Goal: Task Accomplishment & Management: Complete application form

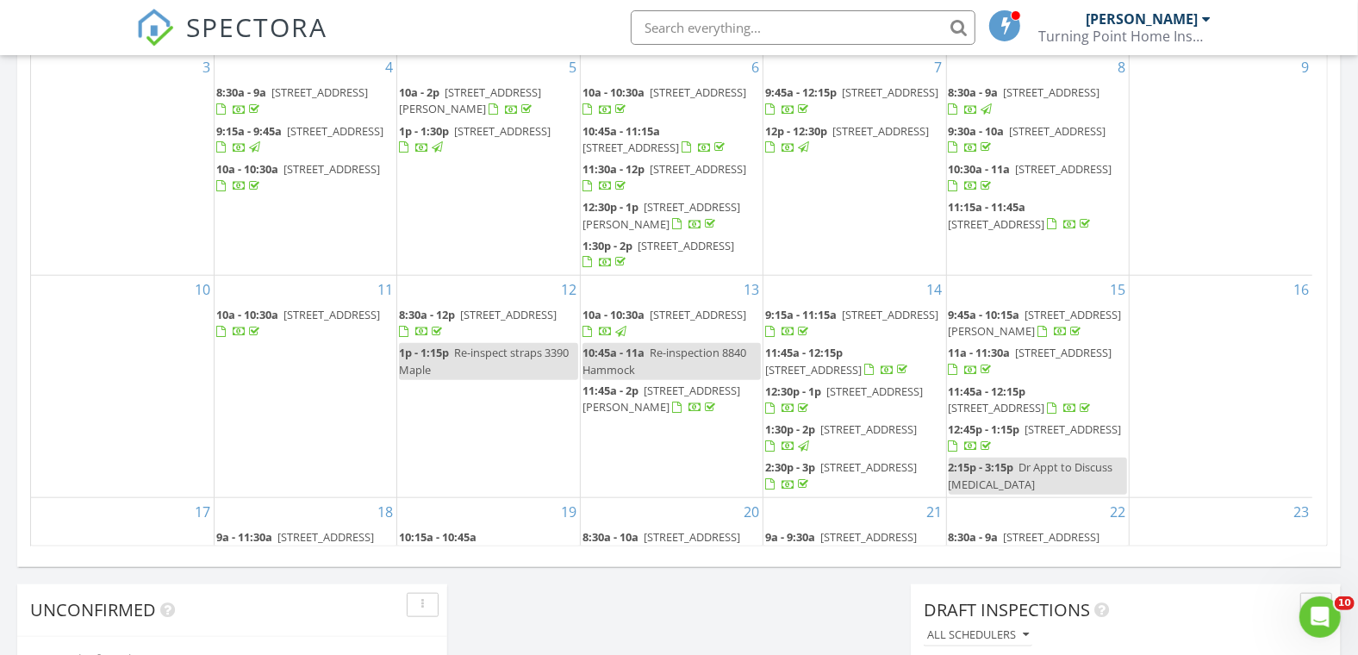
scroll to position [405, 0]
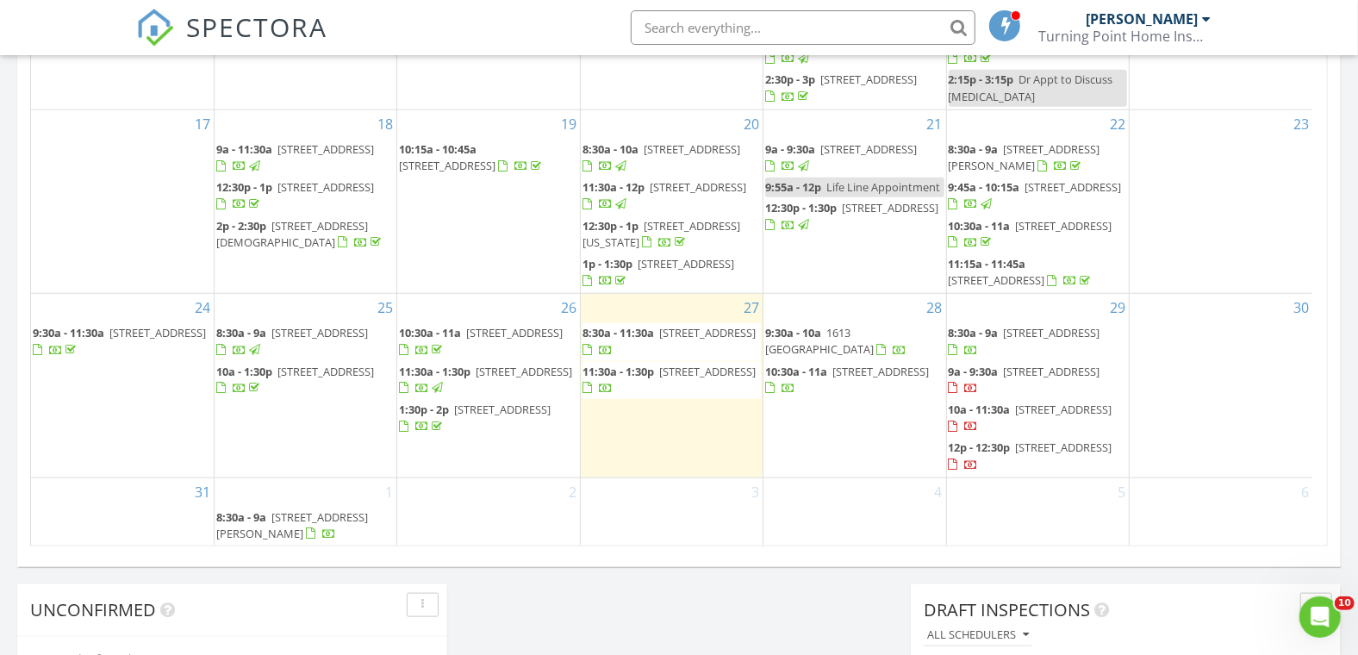
click at [820, 424] on div "28 9:30a - 10a 1613 Valencia Dr W, Largo 33778 10:30a - 11a 1149 Glenwood Dr, D…" at bounding box center [854, 385] width 182 height 183
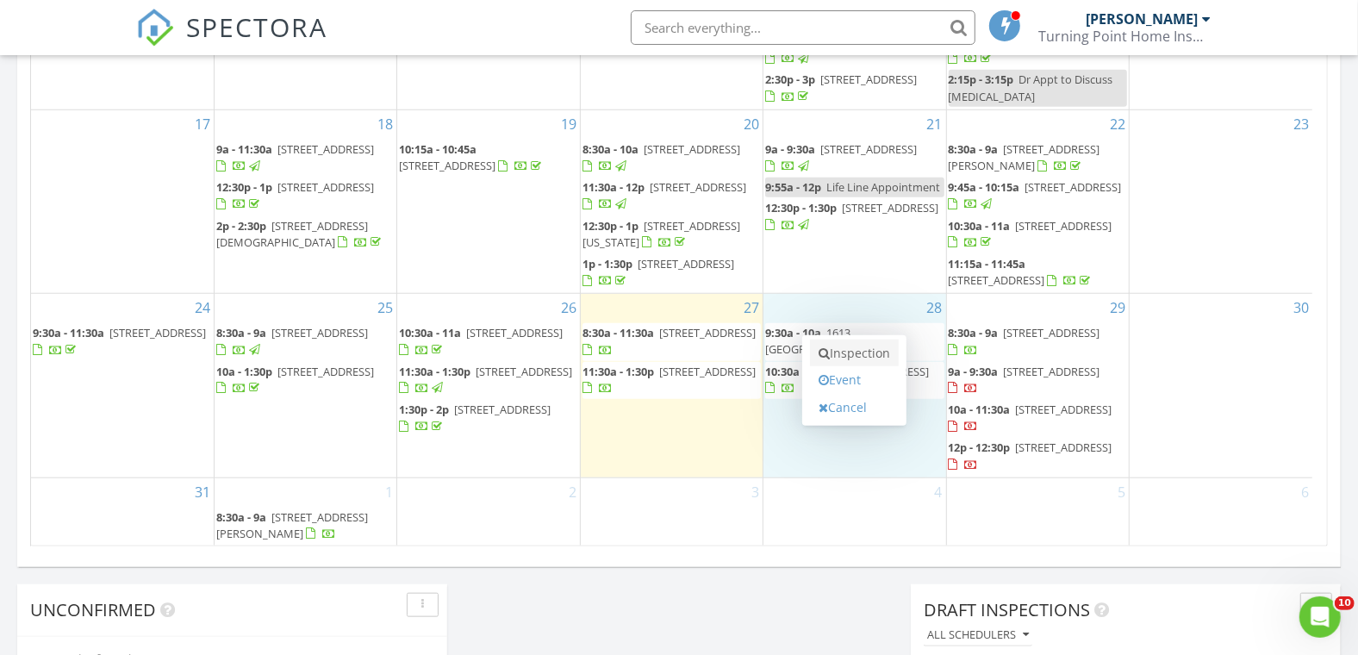
click at [860, 353] on link "Inspection" at bounding box center [854, 353] width 89 height 28
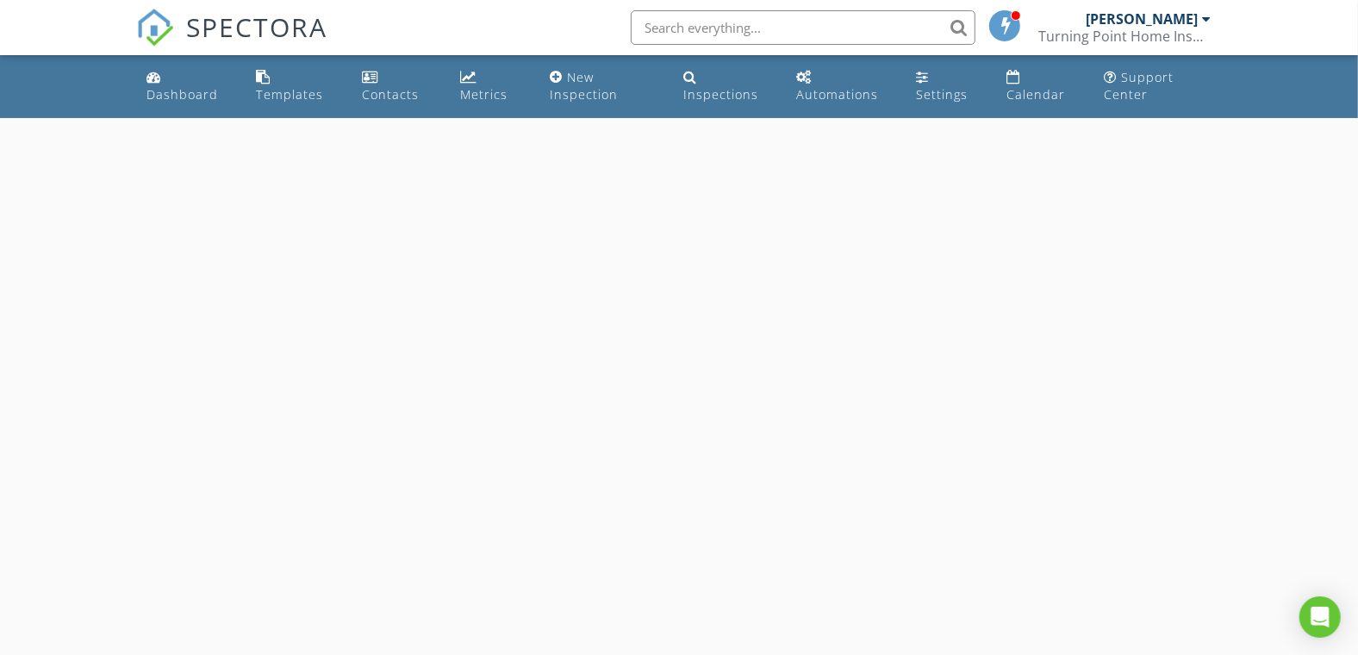
select select "7"
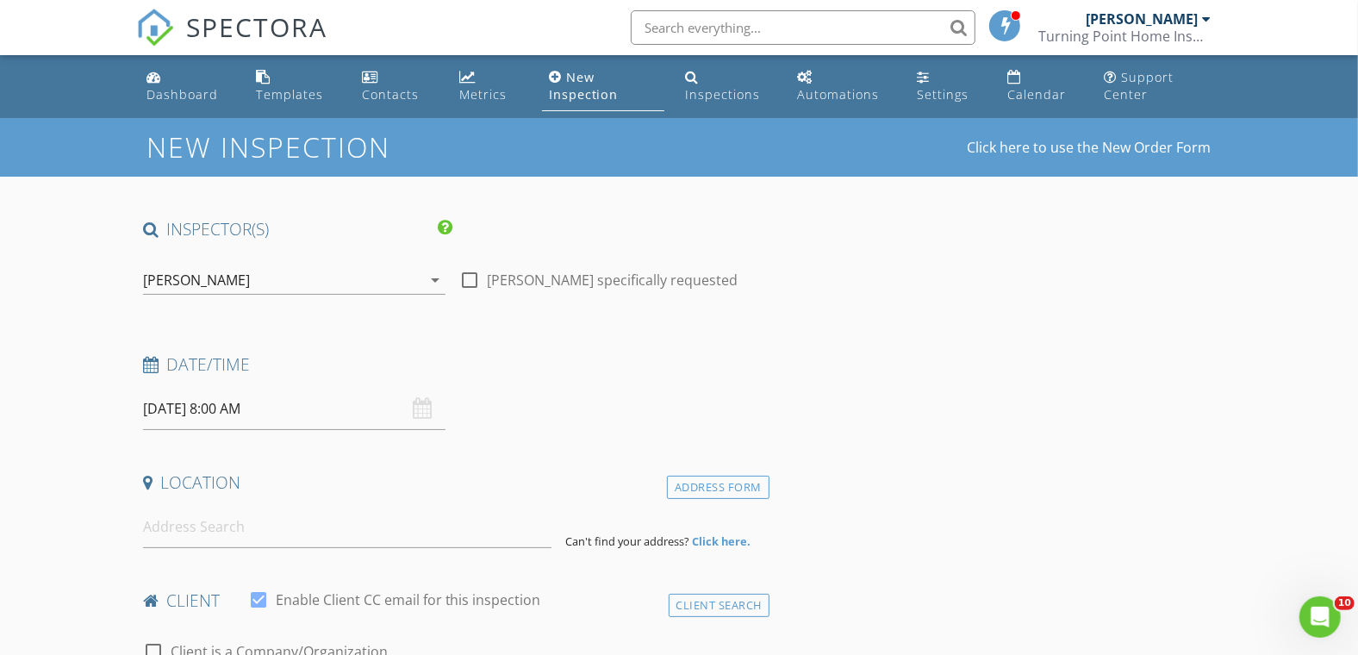
click at [227, 409] on input "08/28/2025 8:00 AM" at bounding box center [294, 409] width 303 height 42
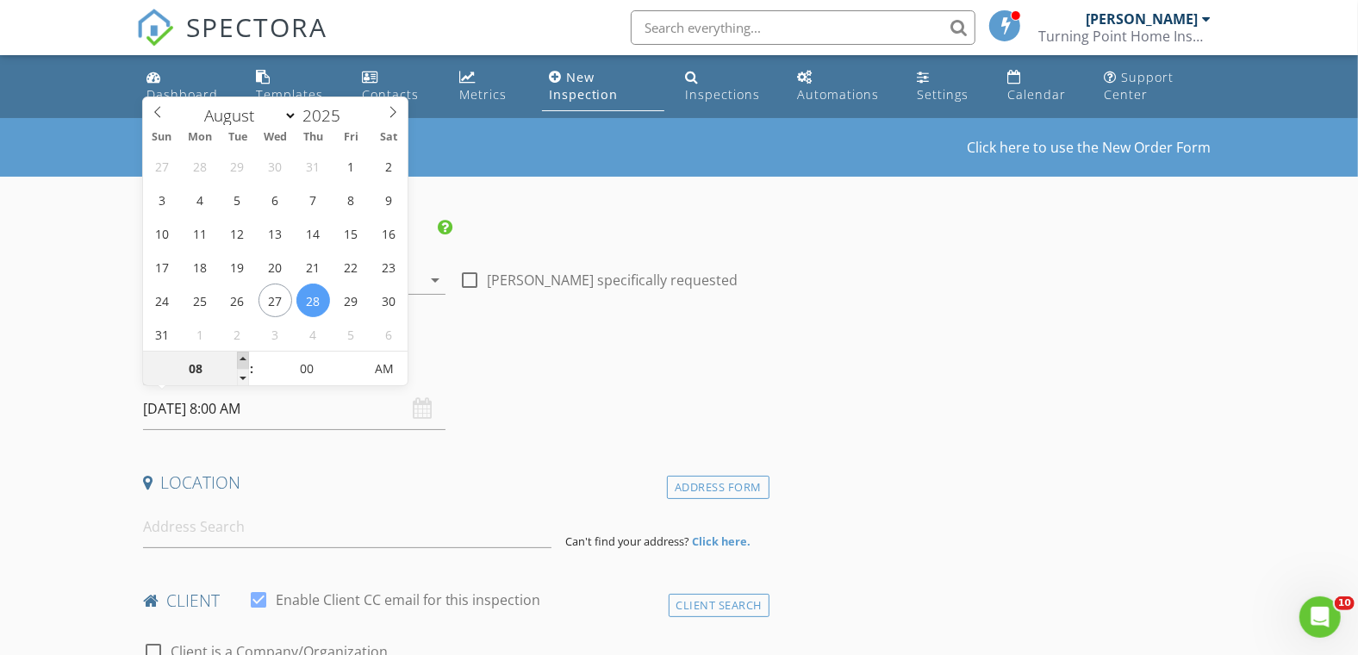
type input "09"
type input "08/28/2025 9:00 AM"
click at [242, 353] on span at bounding box center [243, 359] width 12 height 17
type input "10"
type input "08/28/2025 10:00 AM"
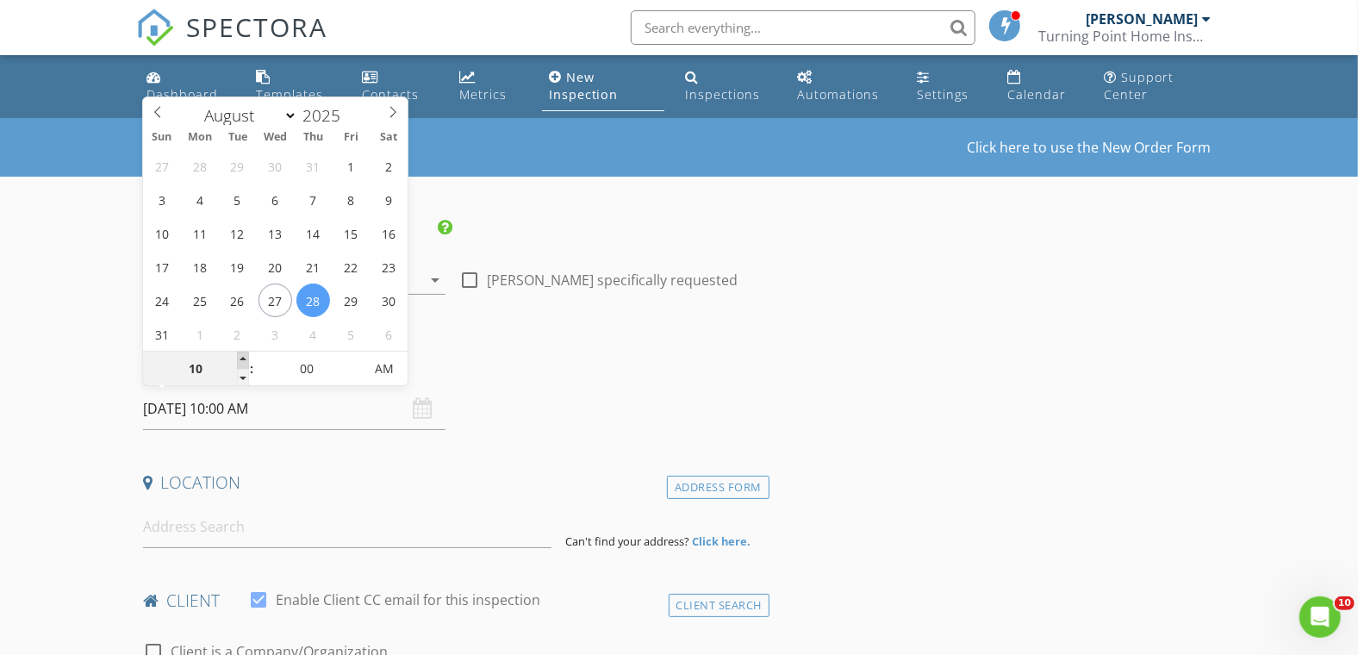
click at [242, 353] on span at bounding box center [243, 359] width 12 height 17
type input "11"
type input "08/28/2025 11:00 AM"
click at [242, 353] on span at bounding box center [243, 359] width 12 height 17
type input "05"
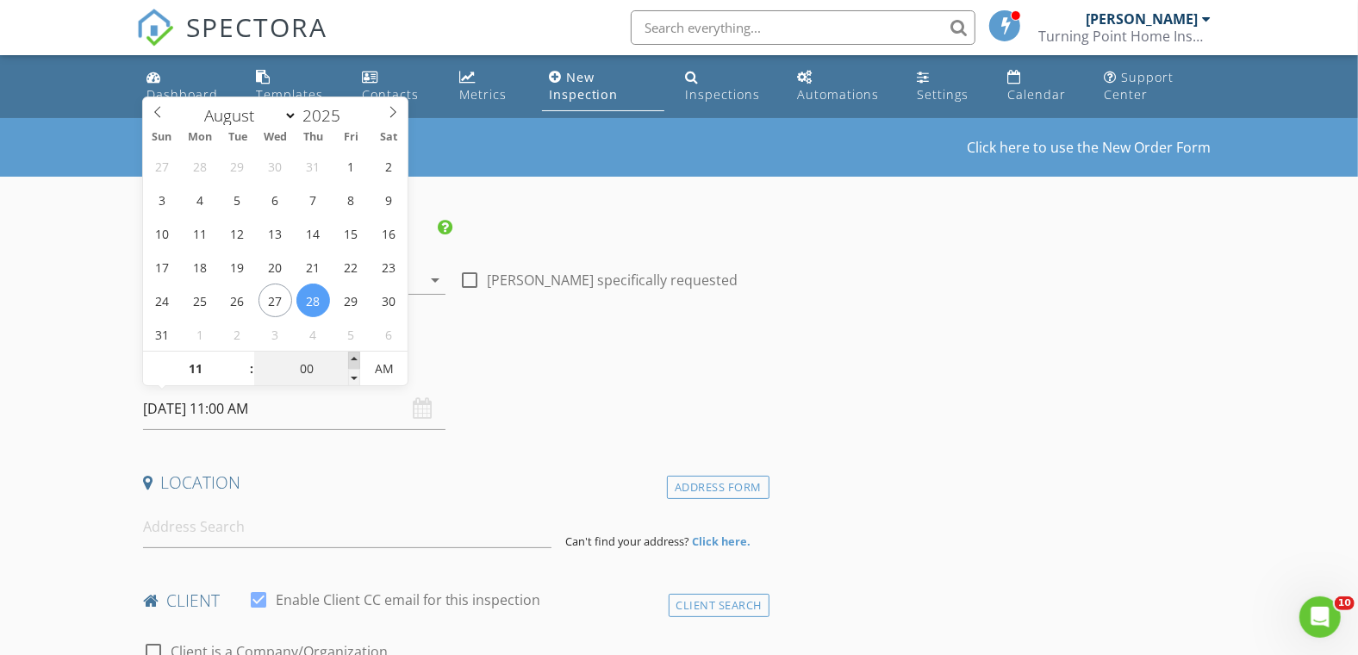
type input "08/28/2025 11:05 AM"
click at [354, 353] on span at bounding box center [354, 359] width 12 height 17
type input "10"
type input "08/28/2025 11:10 AM"
click at [354, 353] on span at bounding box center [354, 359] width 12 height 17
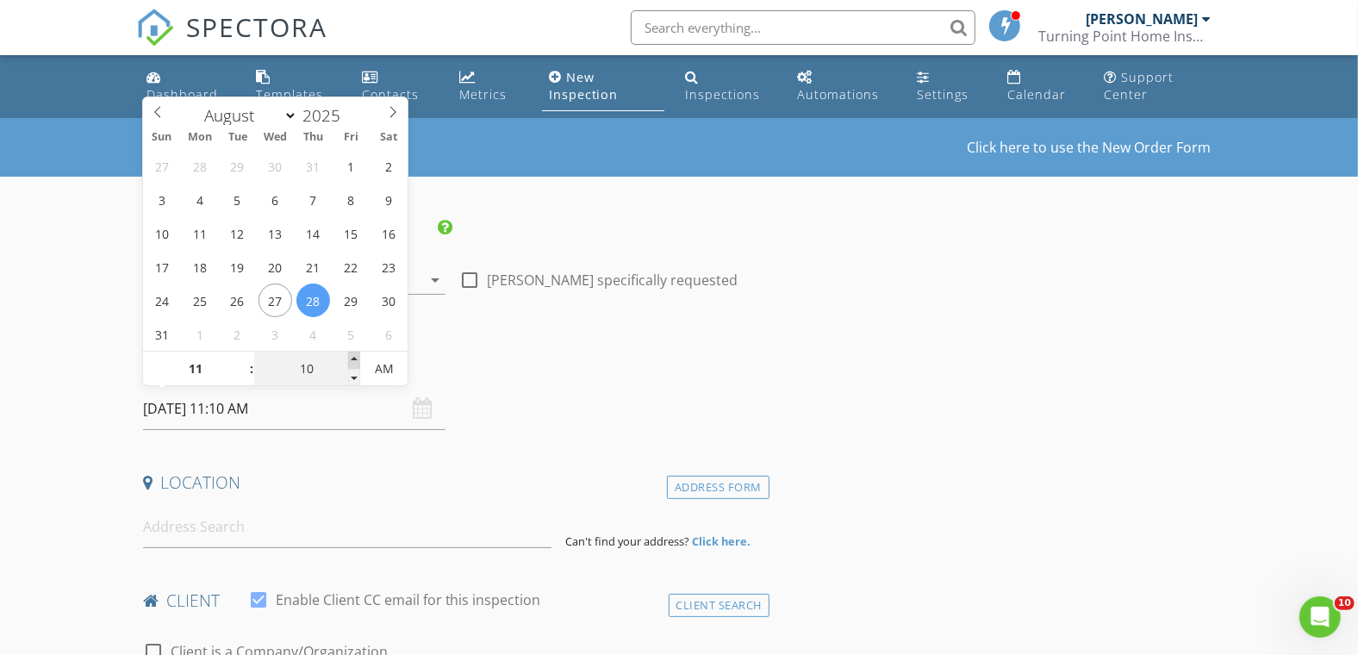
type input "15"
type input "08/28/2025 11:15 AM"
click at [354, 353] on span at bounding box center [354, 359] width 12 height 17
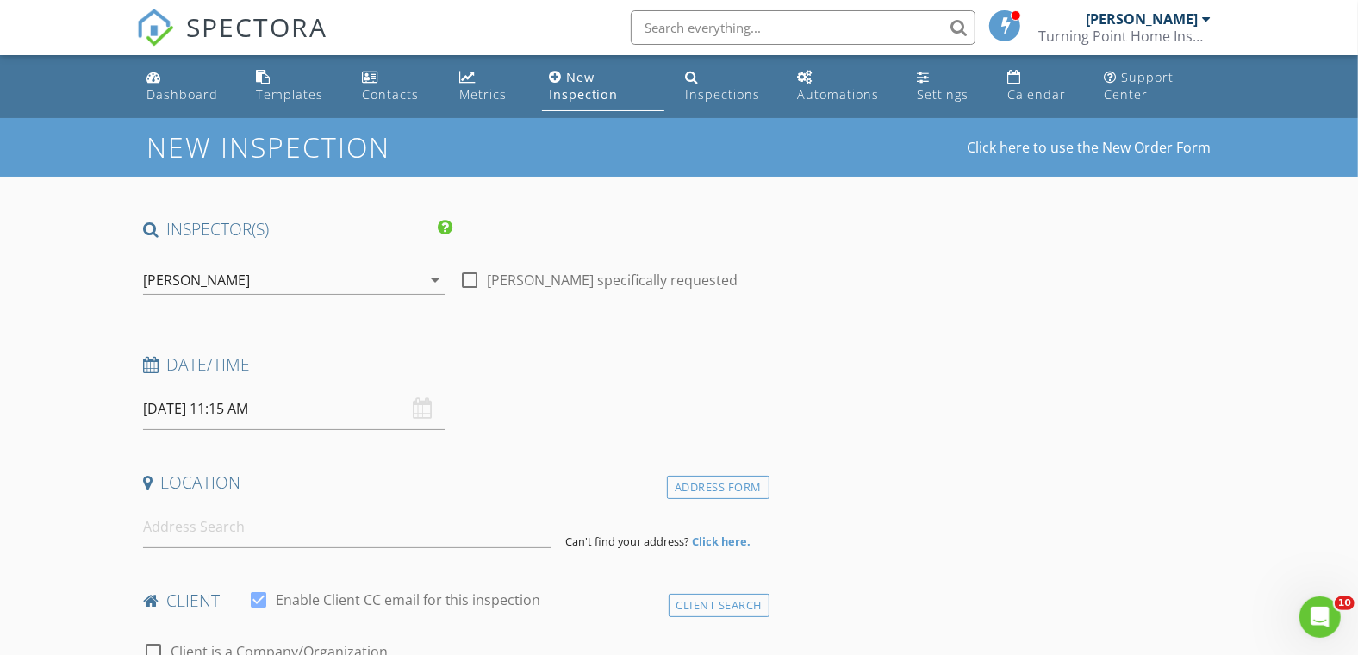
click at [190, 528] on input at bounding box center [347, 527] width 408 height 42
paste input "918 Wyngate court"
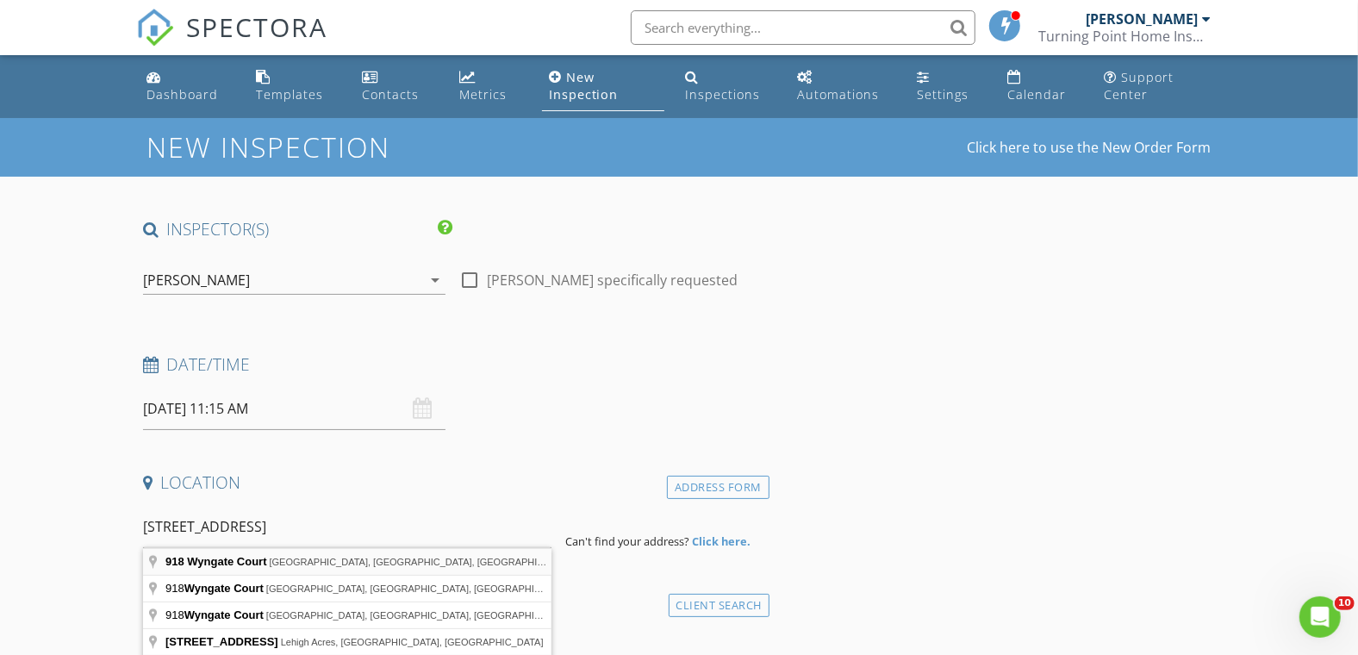
type input "918 Wyngate Court, Safety Harbor, FL, USA"
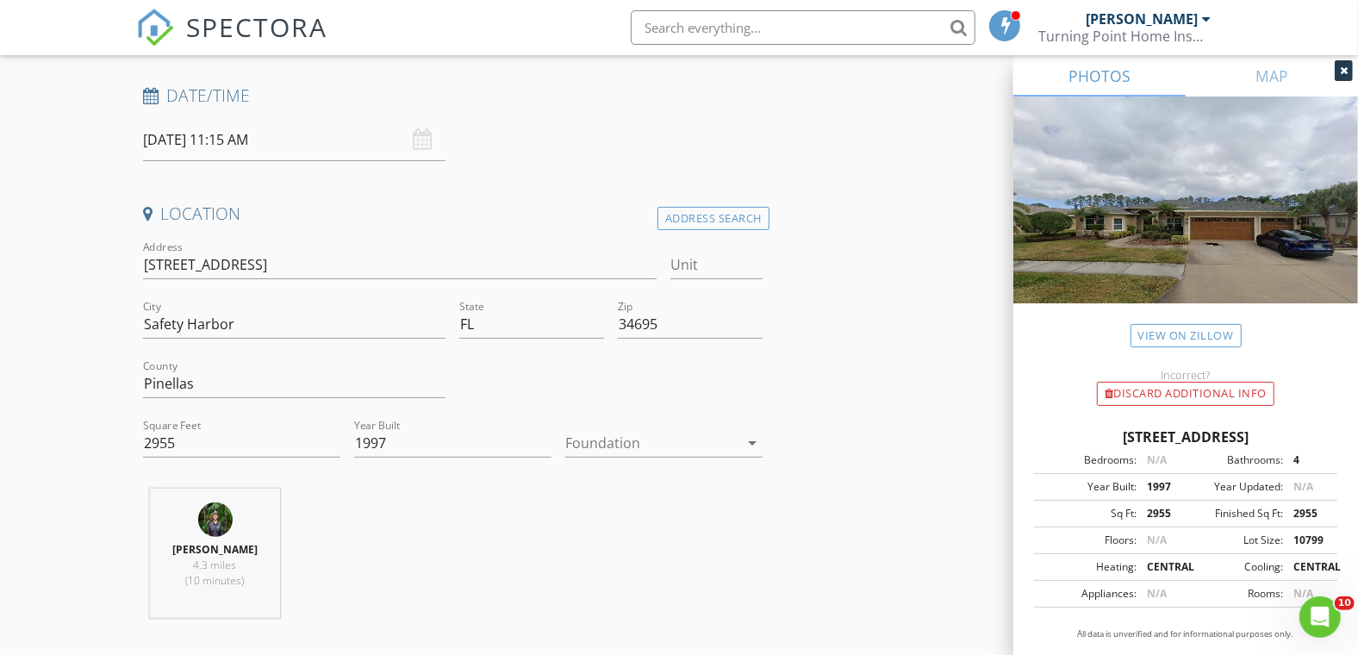
scroll to position [287, 0]
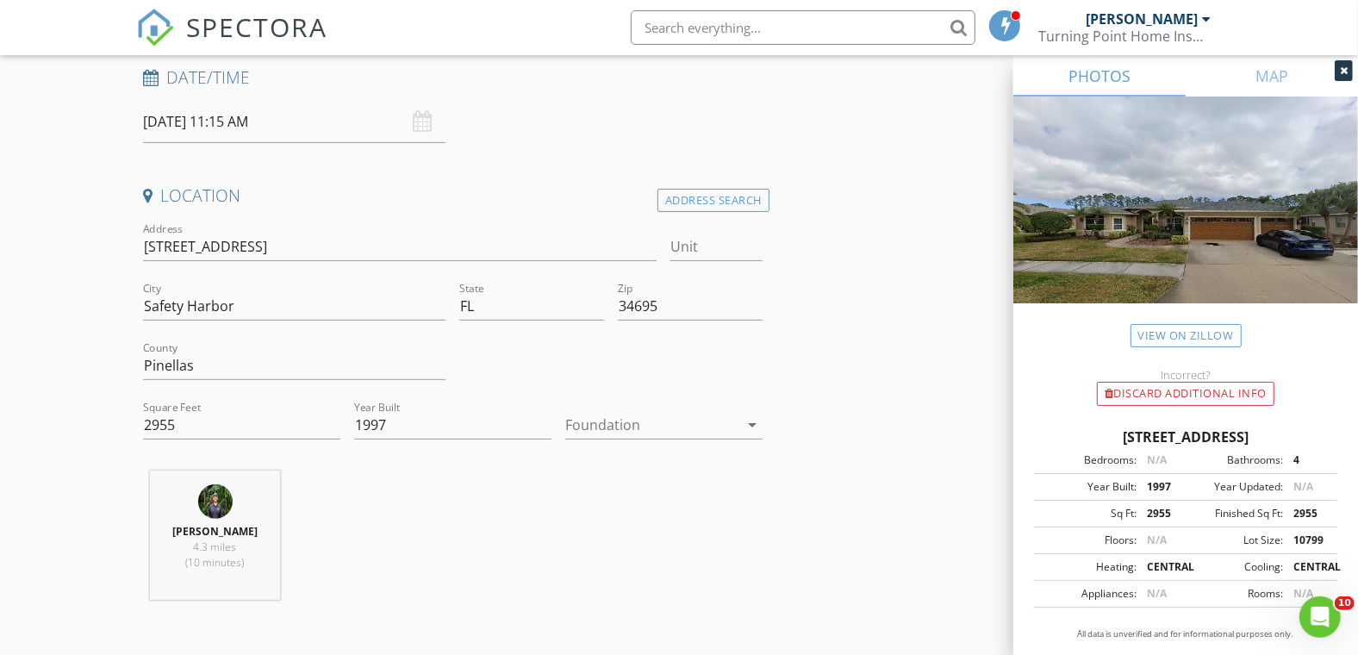
click at [645, 420] on div at bounding box center [651, 425] width 173 height 28
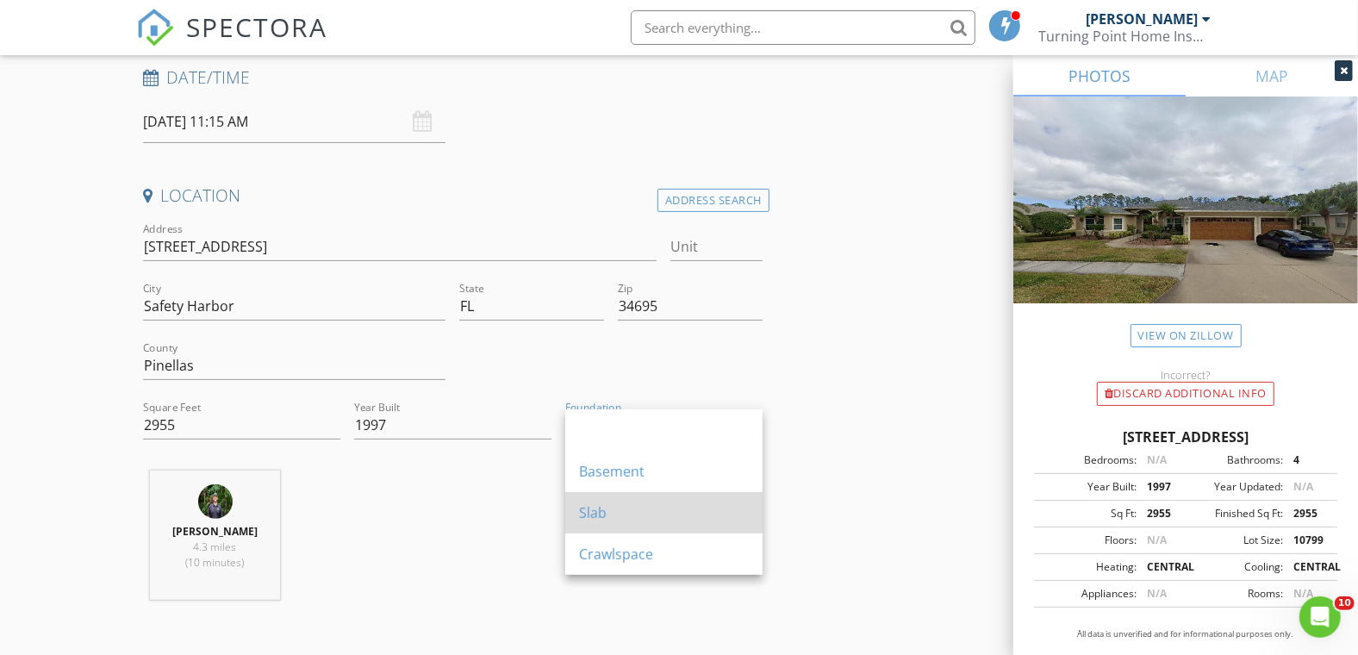
click at [614, 513] on div "Slab" at bounding box center [664, 512] width 170 height 21
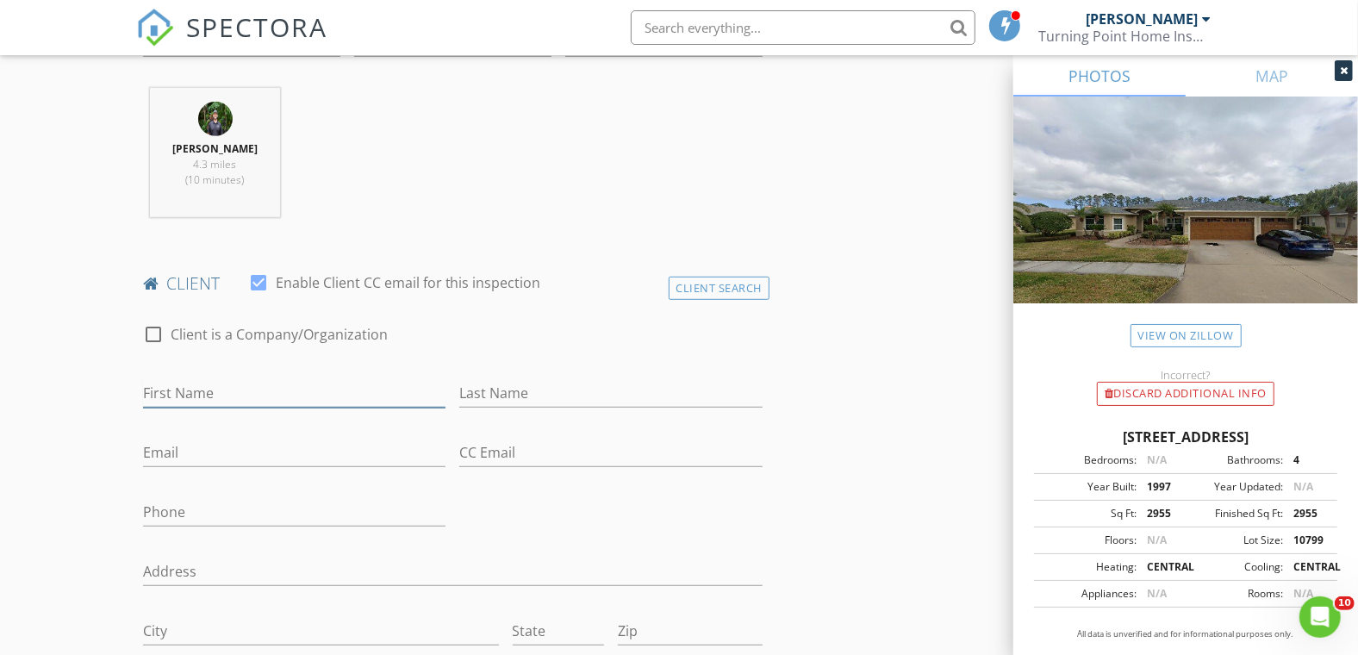
click at [342, 387] on input "First Name" at bounding box center [294, 393] width 303 height 28
paste input "[PERSON_NAME]"
type input "[PERSON_NAME]"
click at [514, 389] on input "Last Name" at bounding box center [610, 393] width 303 height 28
paste input "[PERSON_NAME]"
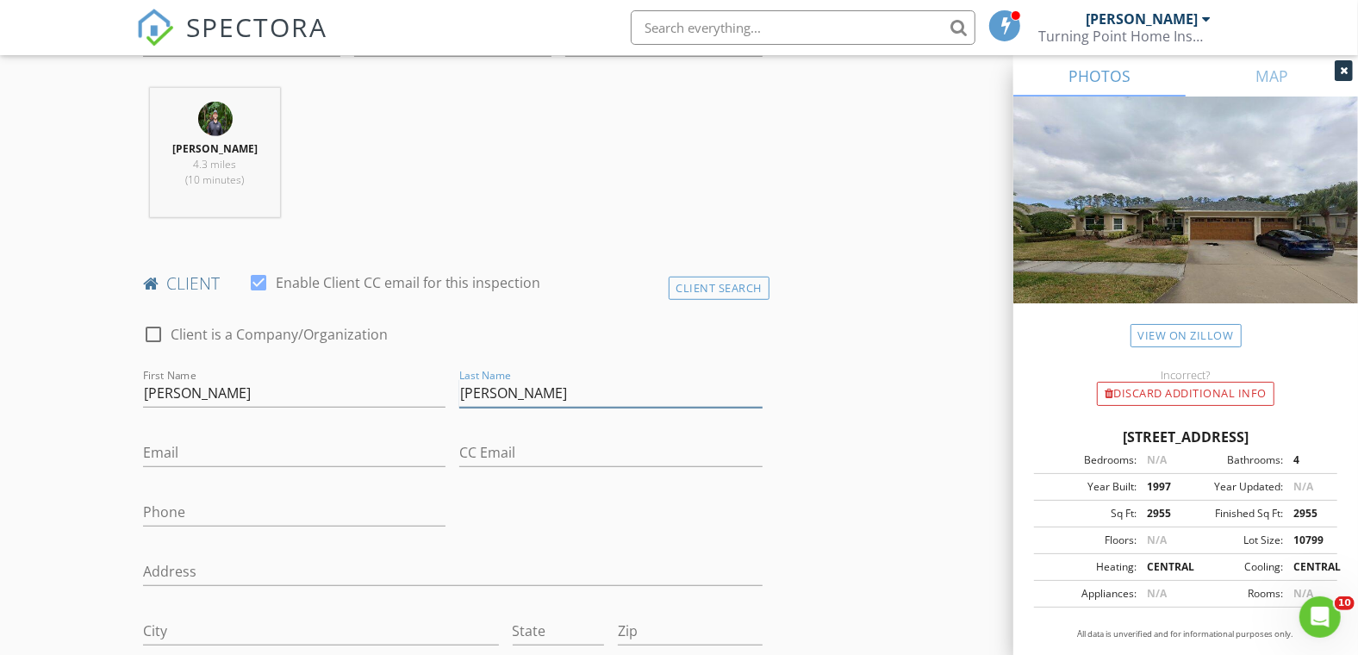
drag, startPoint x: 484, startPoint y: 391, endPoint x: 364, endPoint y: 400, distance: 120.9
click at [364, 400] on div "check_box_outline_blank Client is a Company/Organization First Name Melissa Sch…" at bounding box center [452, 552] width 633 height 490
type input "Schultz"
click at [319, 394] on input "[PERSON_NAME]" at bounding box center [294, 393] width 303 height 28
type input "Melissa"
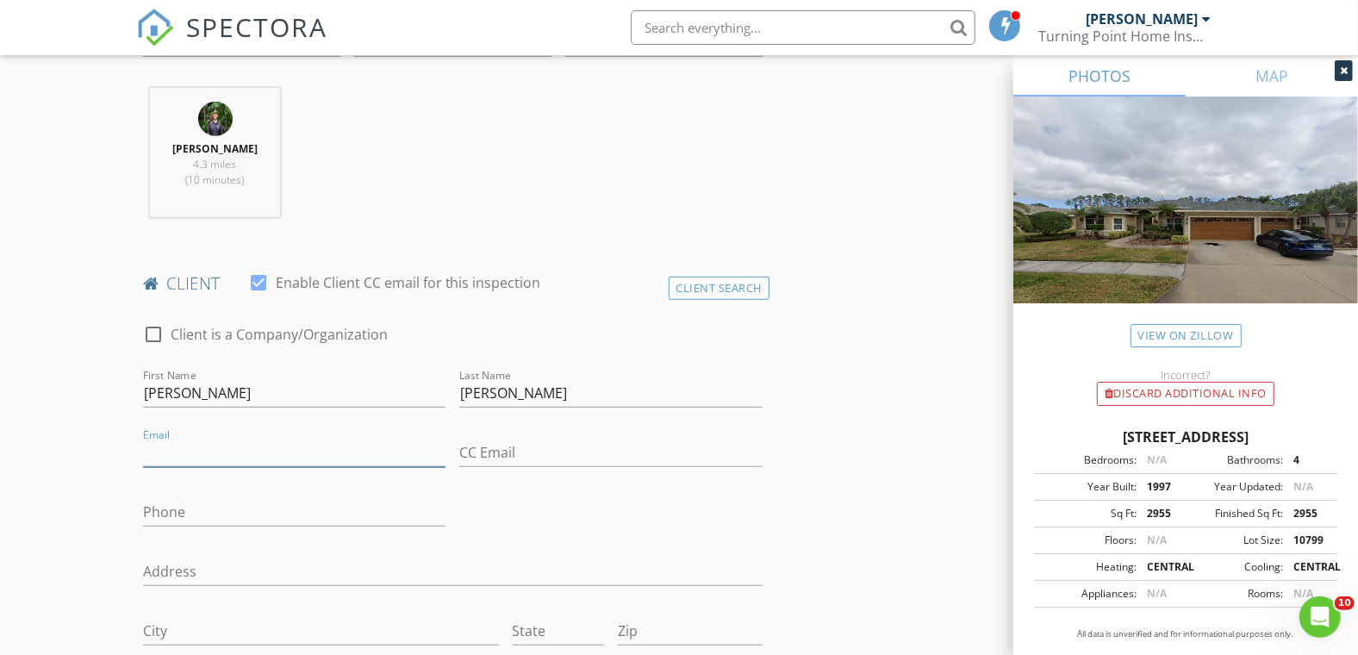
click at [180, 453] on input "Email" at bounding box center [294, 452] width 303 height 28
paste input "[EMAIL_ADDRESS][DOMAIN_NAME]"
type input "[EMAIL_ADDRESS][DOMAIN_NAME]"
click at [295, 507] on input "Phone" at bounding box center [294, 512] width 303 height 28
paste input "[PHONE_NUMBER]"
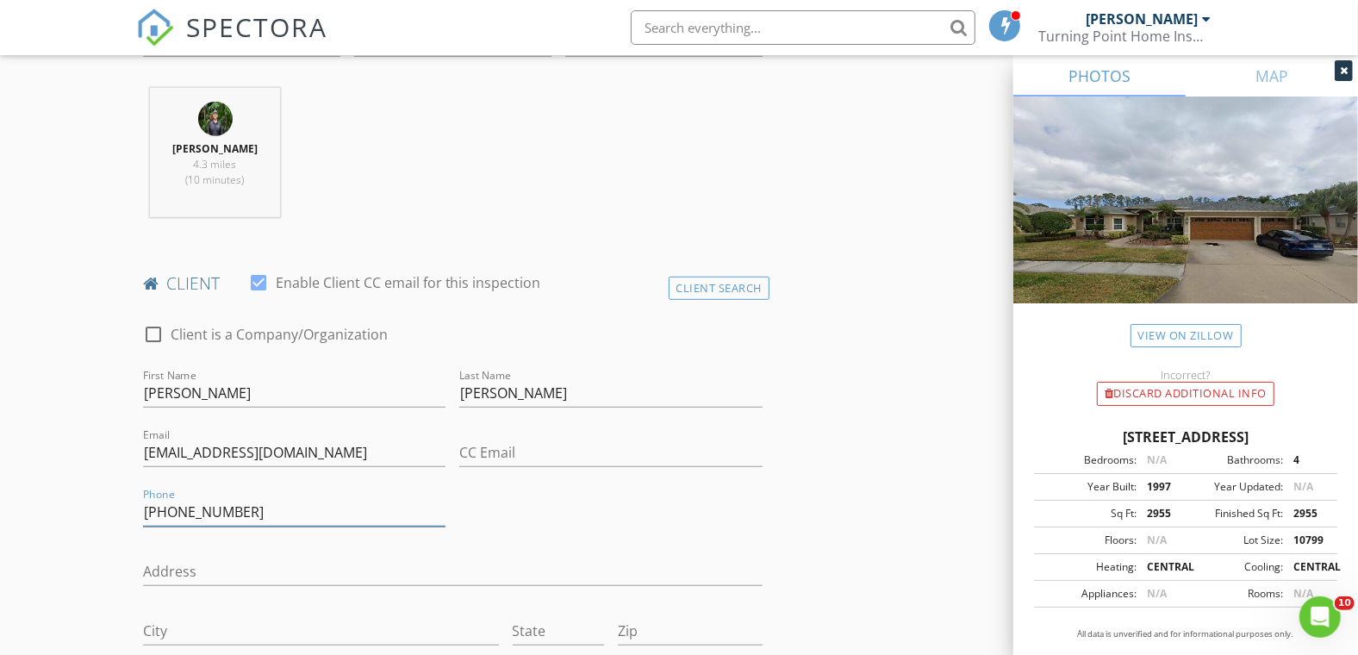
scroll to position [191, 0]
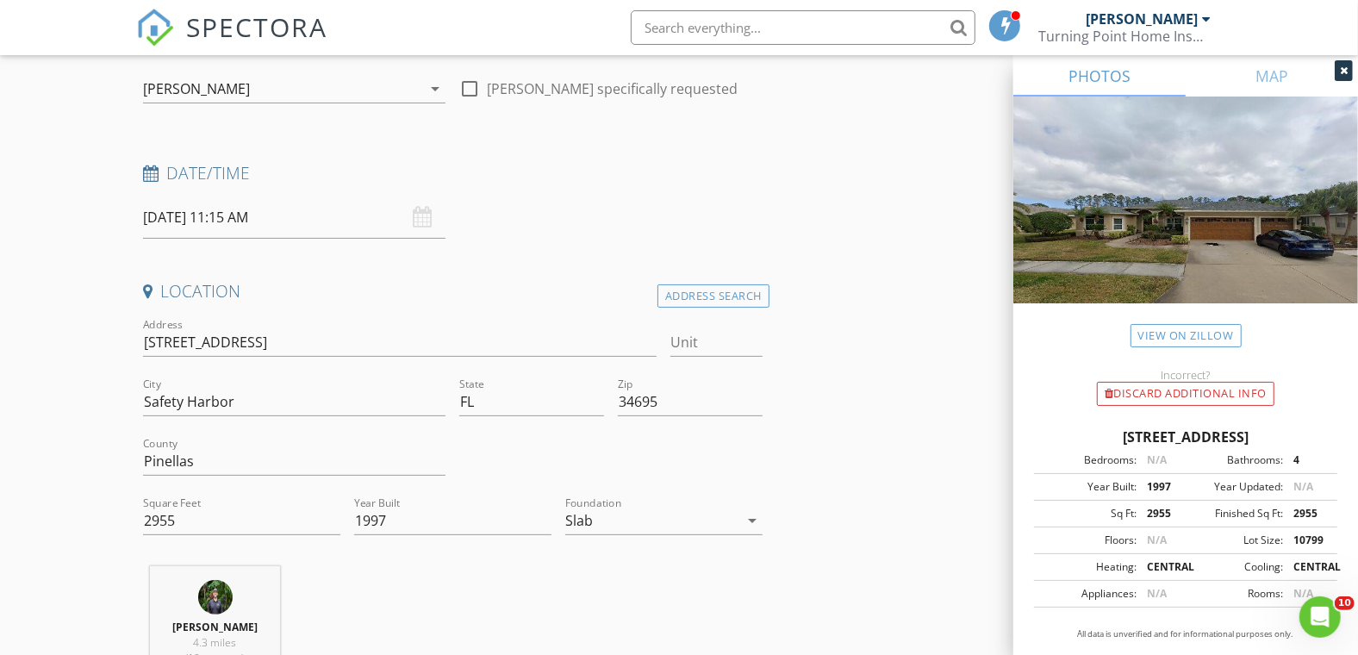
type input "[PHONE_NUMBER]"
drag, startPoint x: 258, startPoint y: 336, endPoint x: 8, endPoint y: 348, distance: 251.0
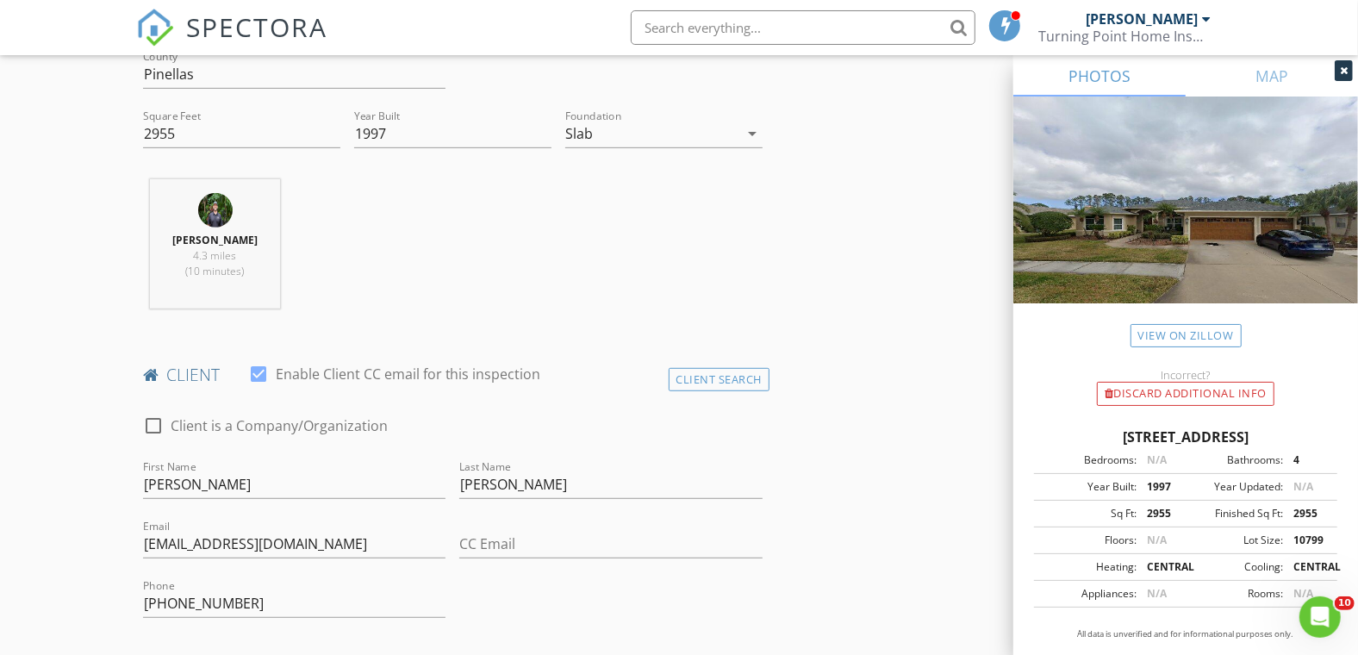
scroll to position [765, 0]
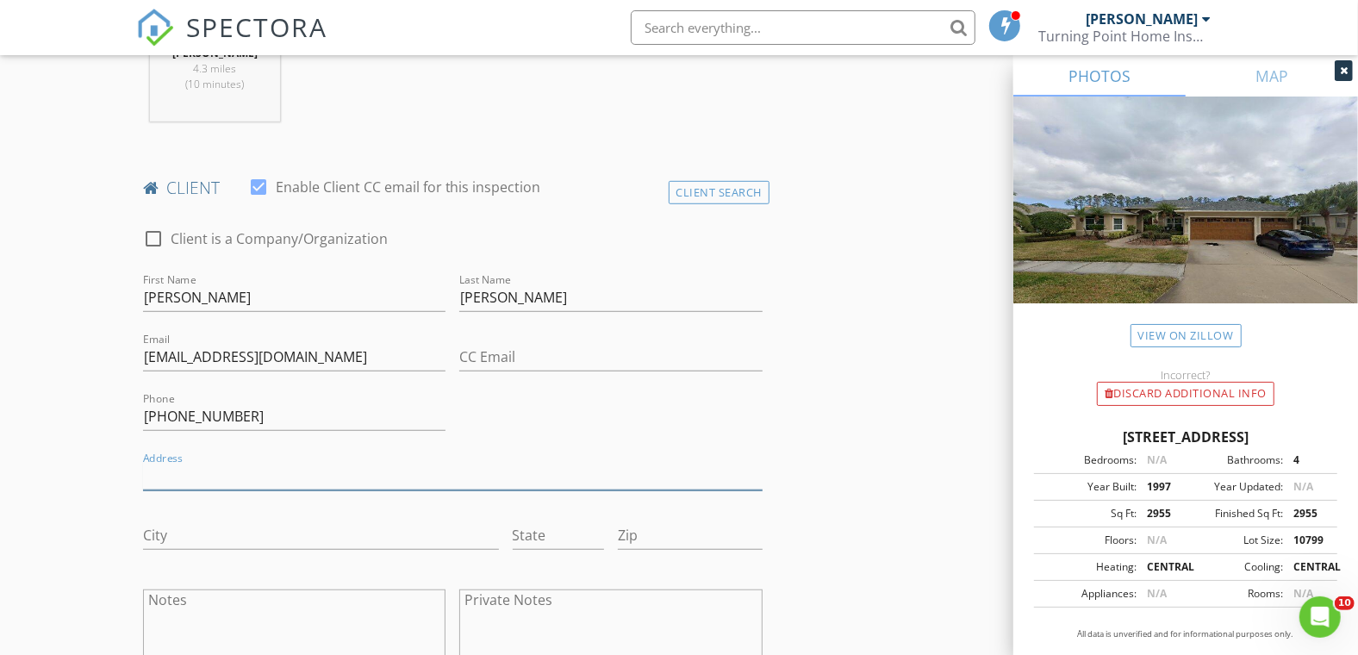
click at [201, 482] on input "Address" at bounding box center [452, 476] width 619 height 28
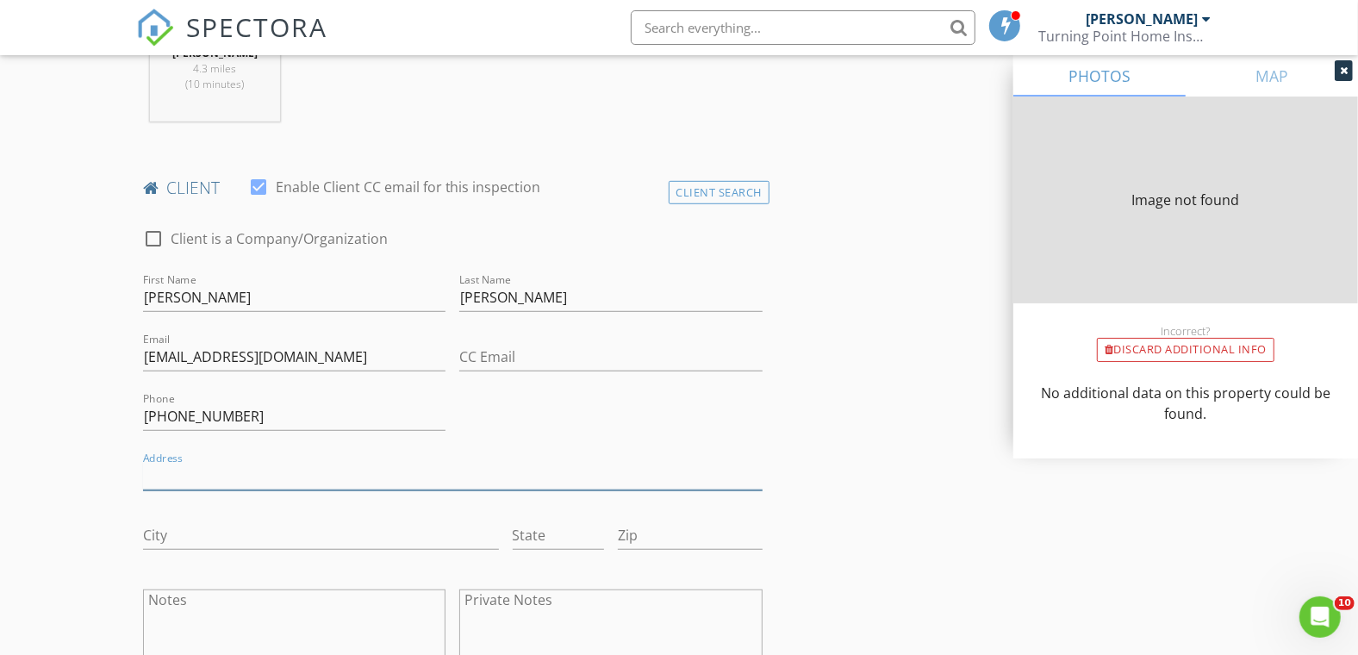
paste input "918 Wyngate Ct"
type input "918 Wyngate Ct"
type input "2955"
type input "1997"
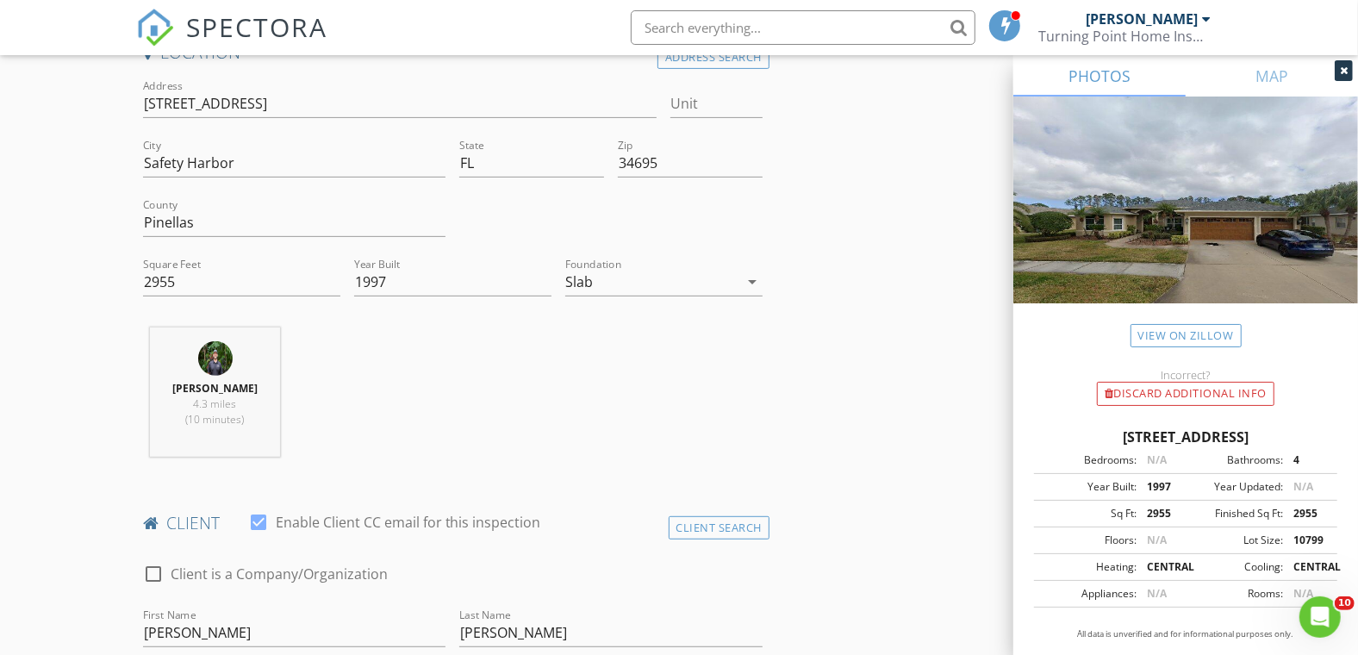
scroll to position [287, 0]
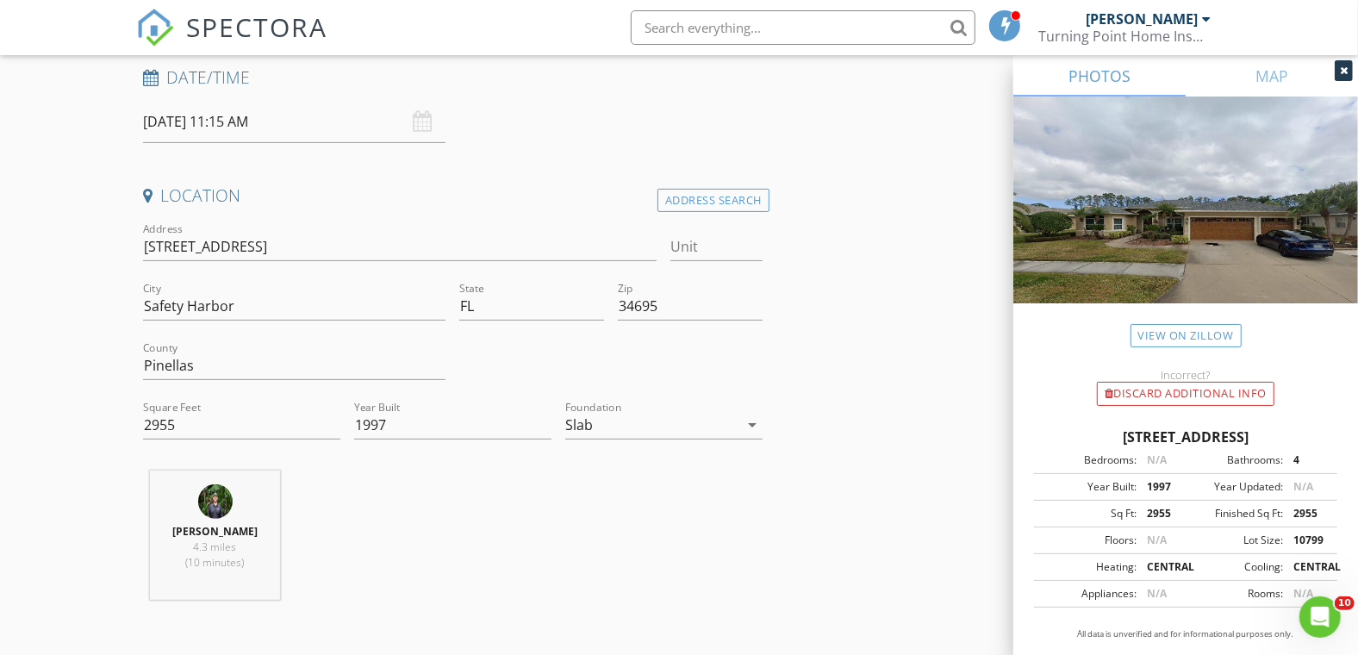
type input "918 Wyngate Ct"
drag, startPoint x: 221, startPoint y: 310, endPoint x: 84, endPoint y: 319, distance: 138.1
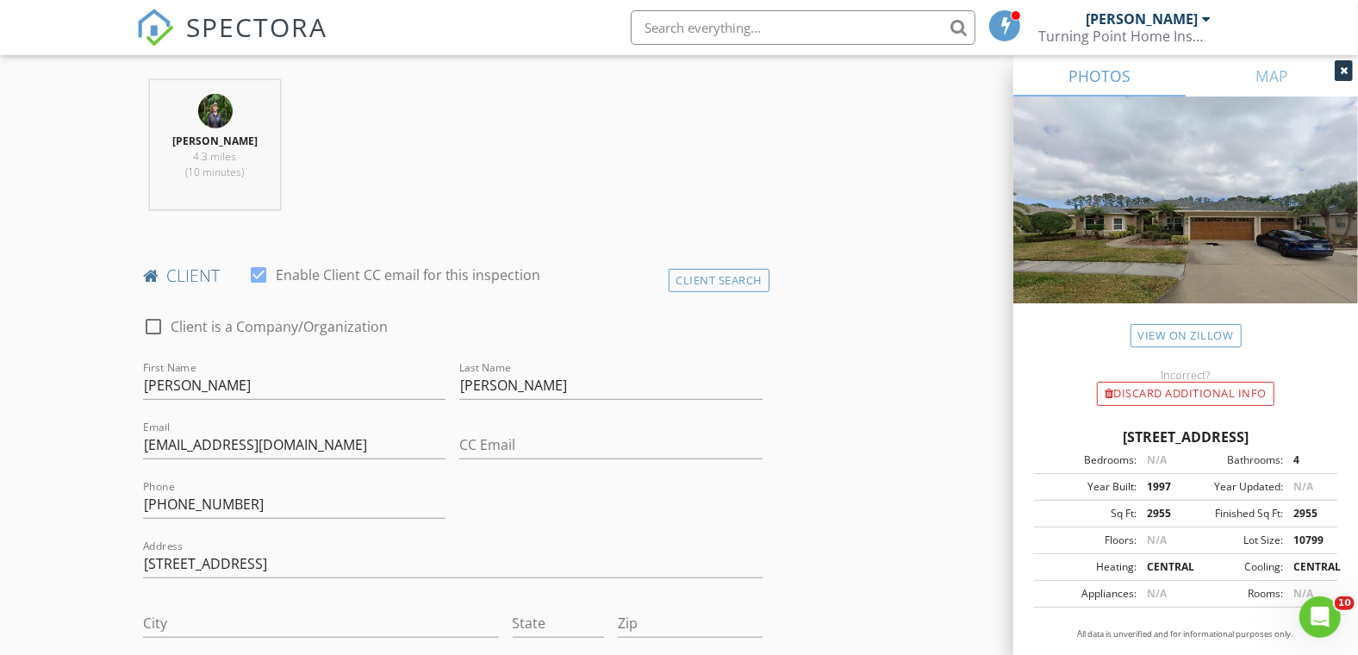
scroll to position [861, 0]
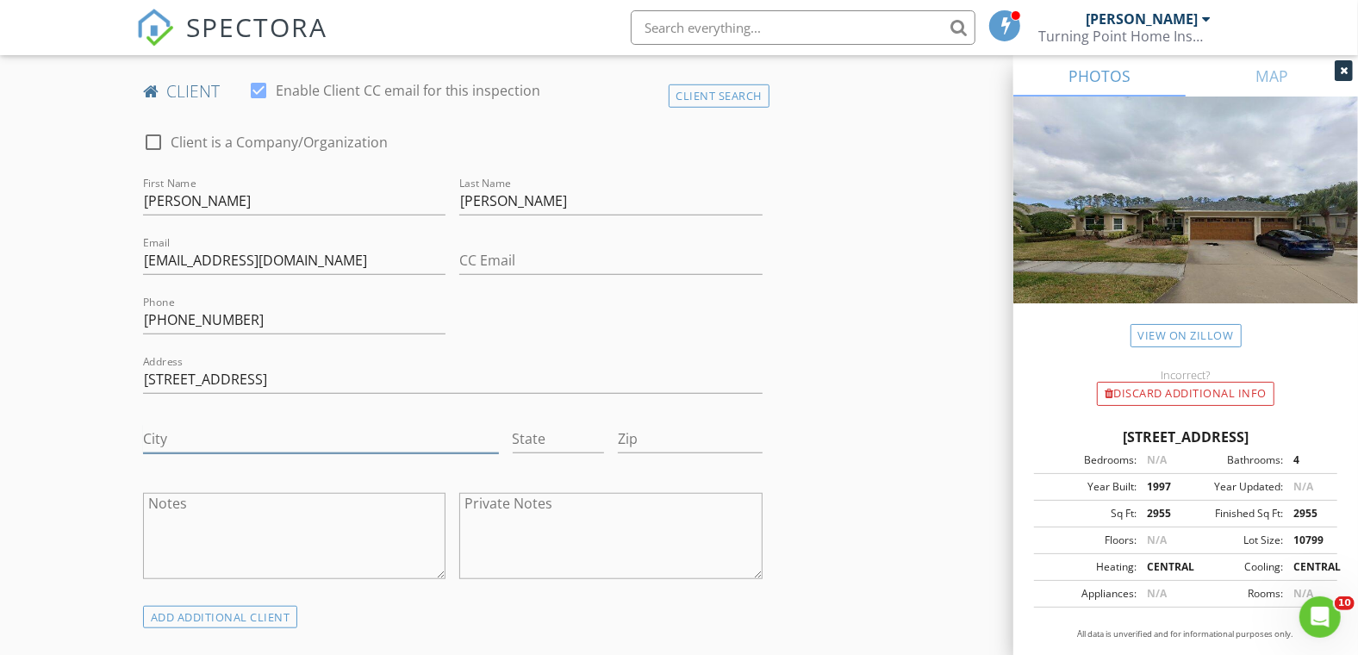
click at [165, 450] on input "City" at bounding box center [321, 439] width 356 height 28
paste input "Safety Harbor"
type input "Safety Harbor"
click at [535, 440] on input "State" at bounding box center [559, 439] width 92 height 28
type input "FL"
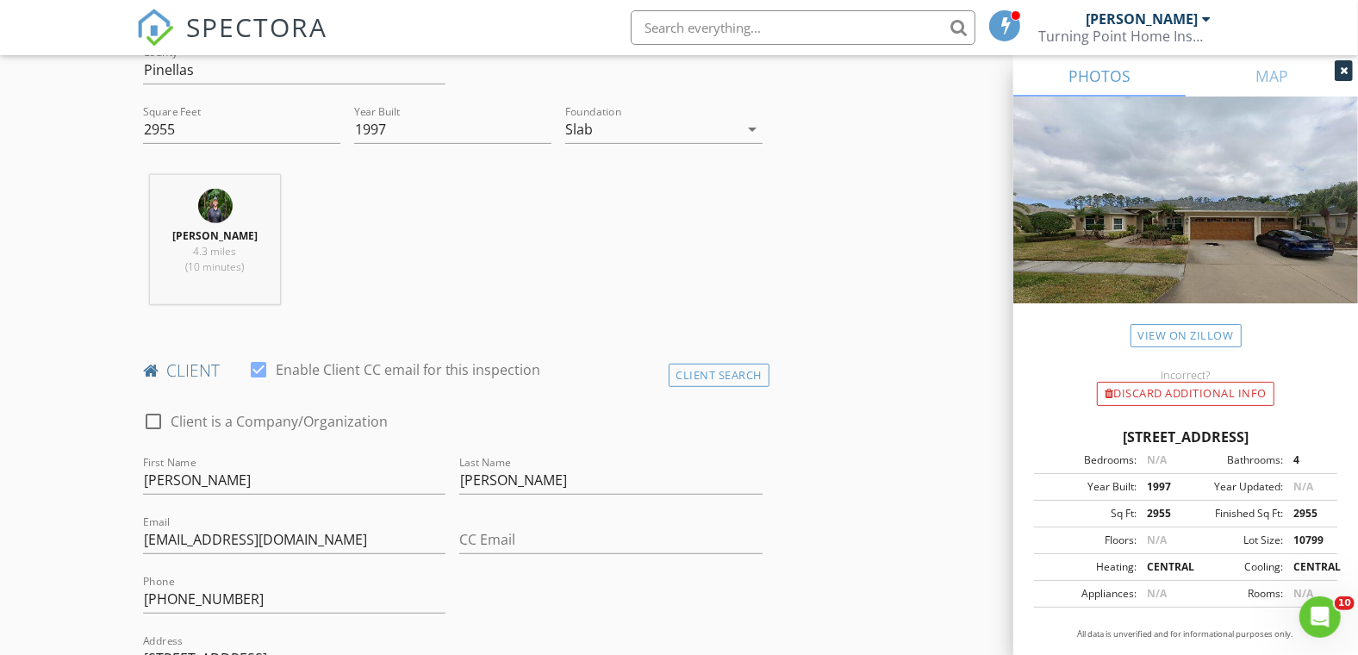
scroll to position [382, 0]
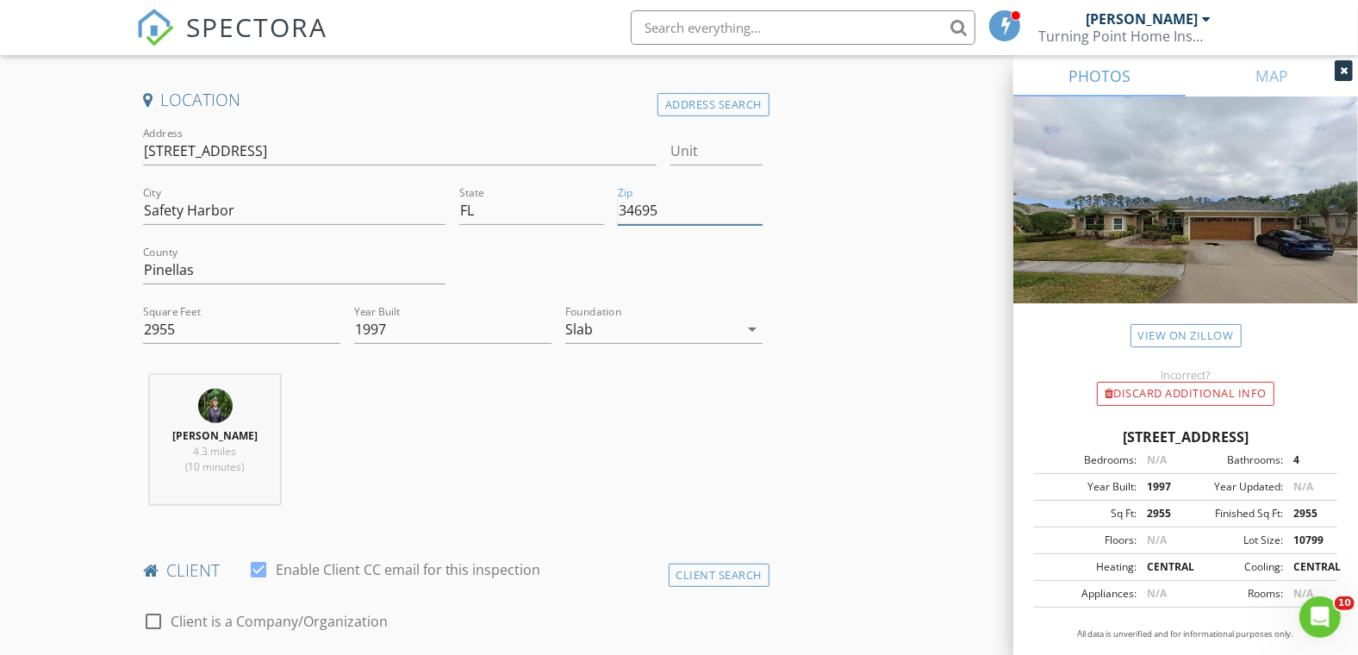
drag, startPoint x: 657, startPoint y: 210, endPoint x: 592, endPoint y: 212, distance: 65.5
click at [592, 212] on div "Address 918 Wyngate Ct Unit City Safety Harbor State FL Zip 34695 County Pinell…" at bounding box center [452, 242] width 633 height 238
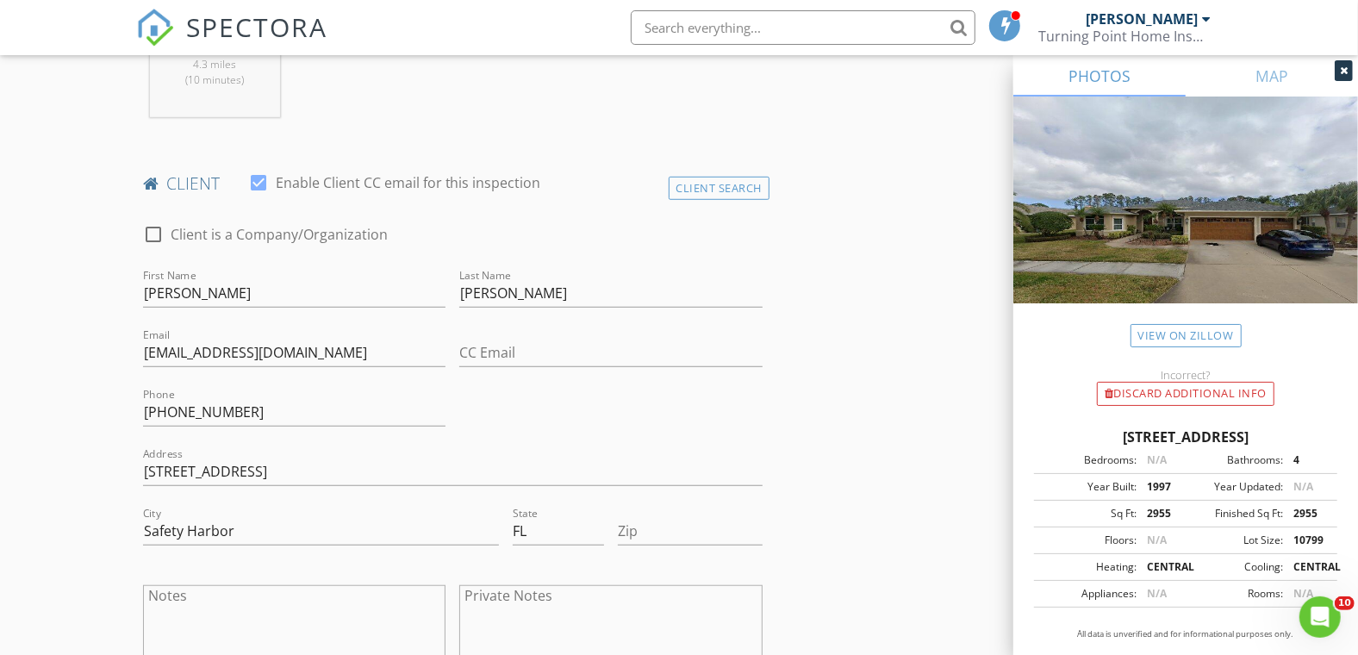
scroll to position [957, 0]
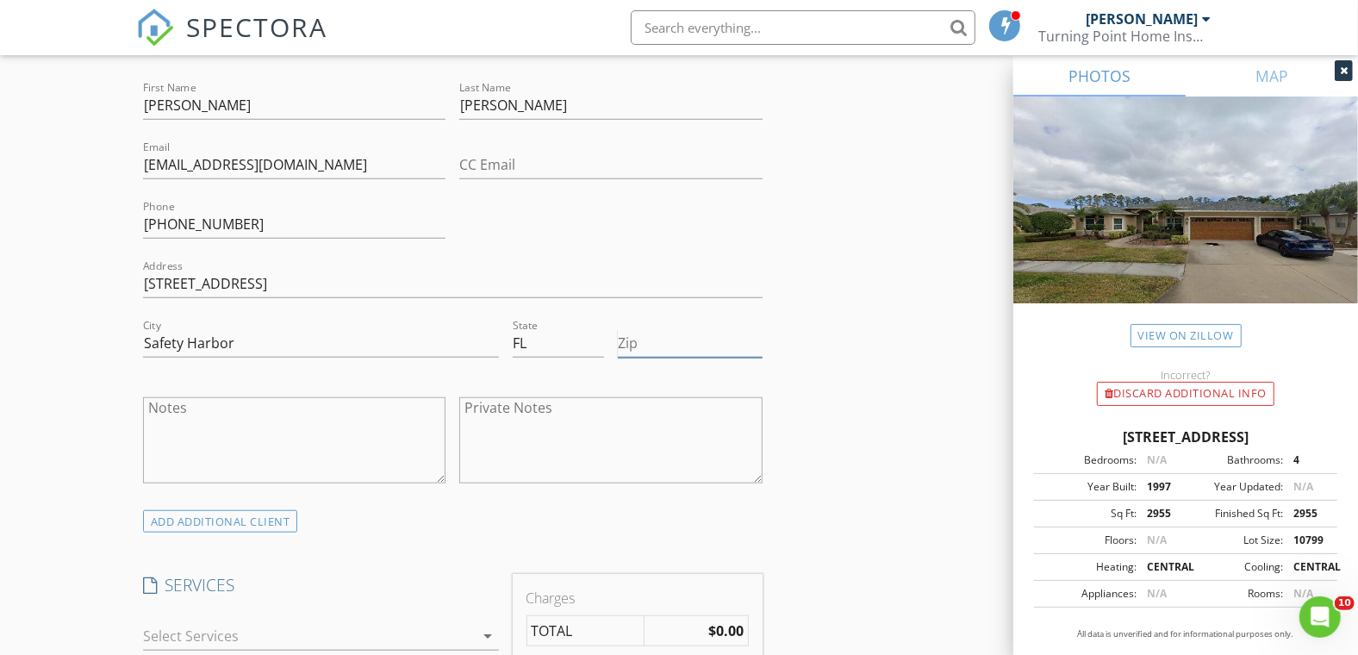
click at [645, 349] on input "Zip" at bounding box center [690, 343] width 145 height 28
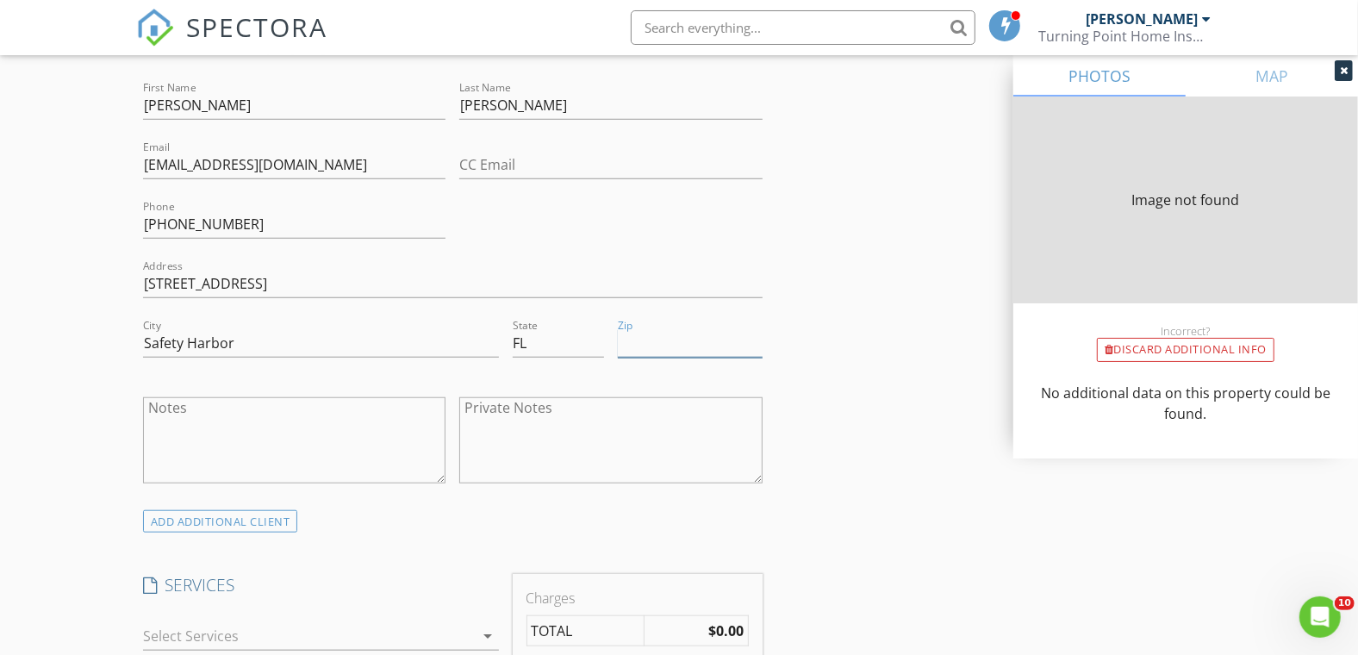
type input "2955"
type input "1997"
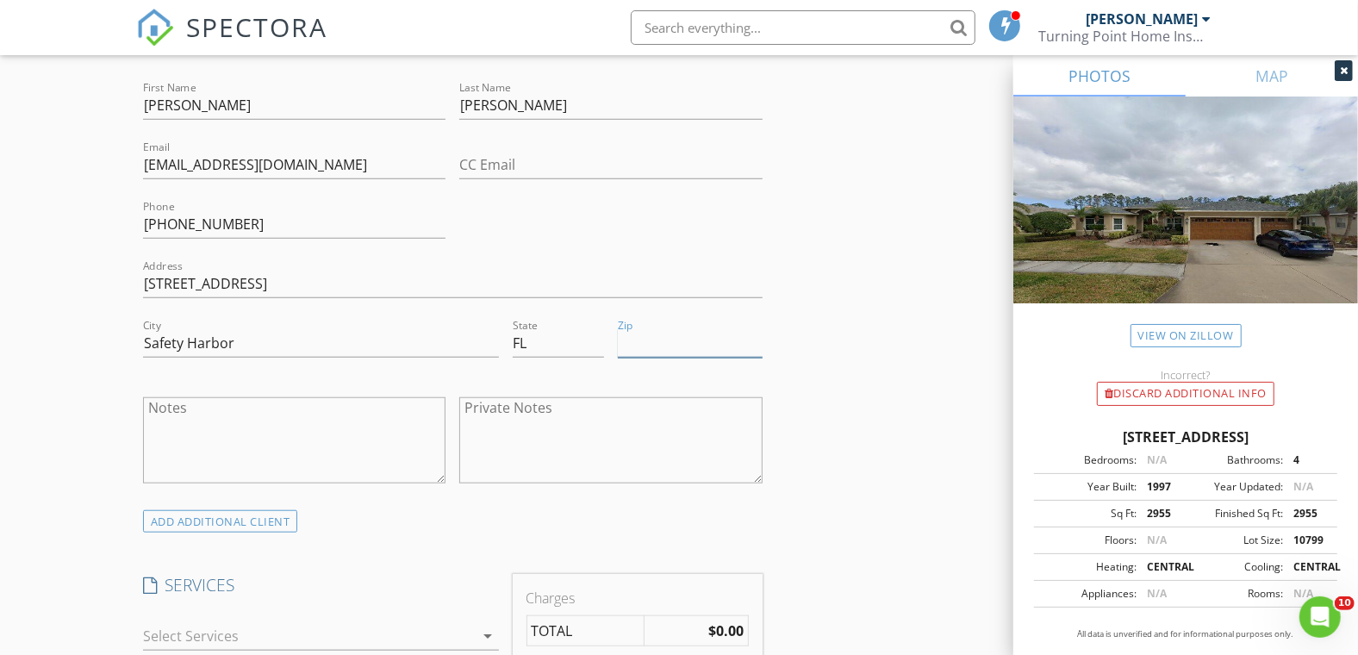
paste input "34695"
type input "34695"
click at [36, 369] on div "New Inspection Click here to use the New Order Form INSPECTOR(S) check_box Clif…" at bounding box center [679, 665] width 1358 height 3009
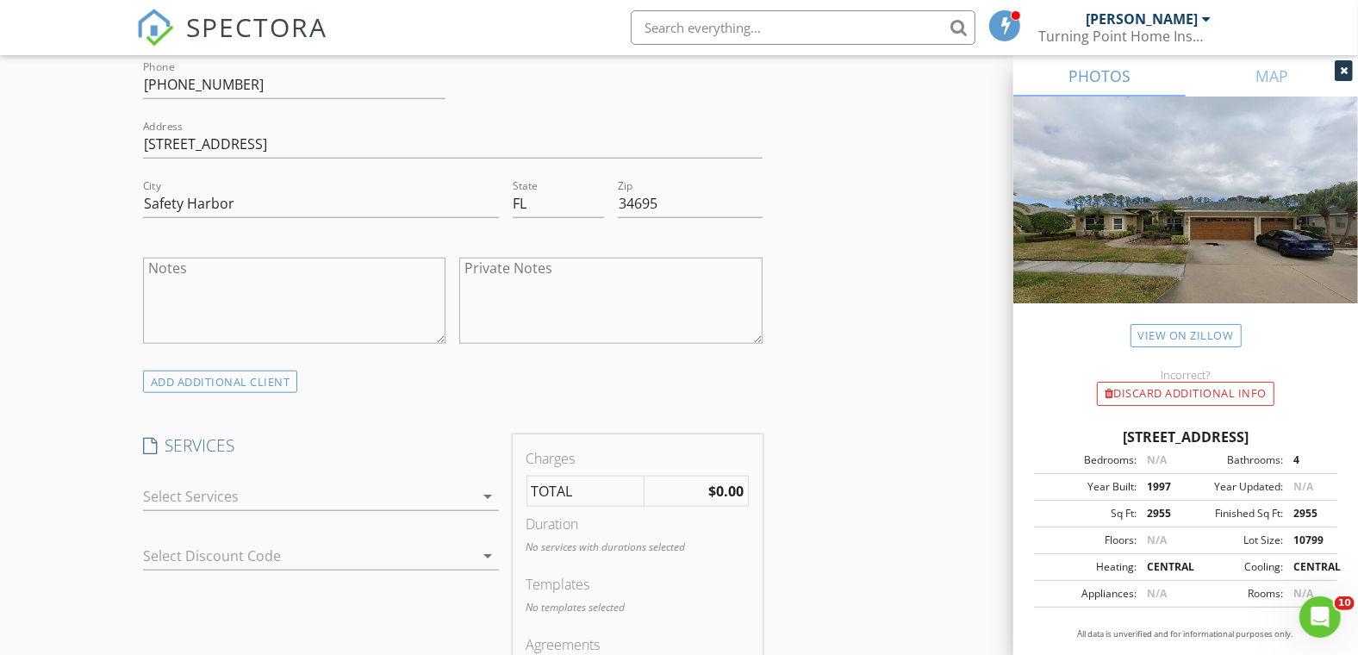
scroll to position [1244, 0]
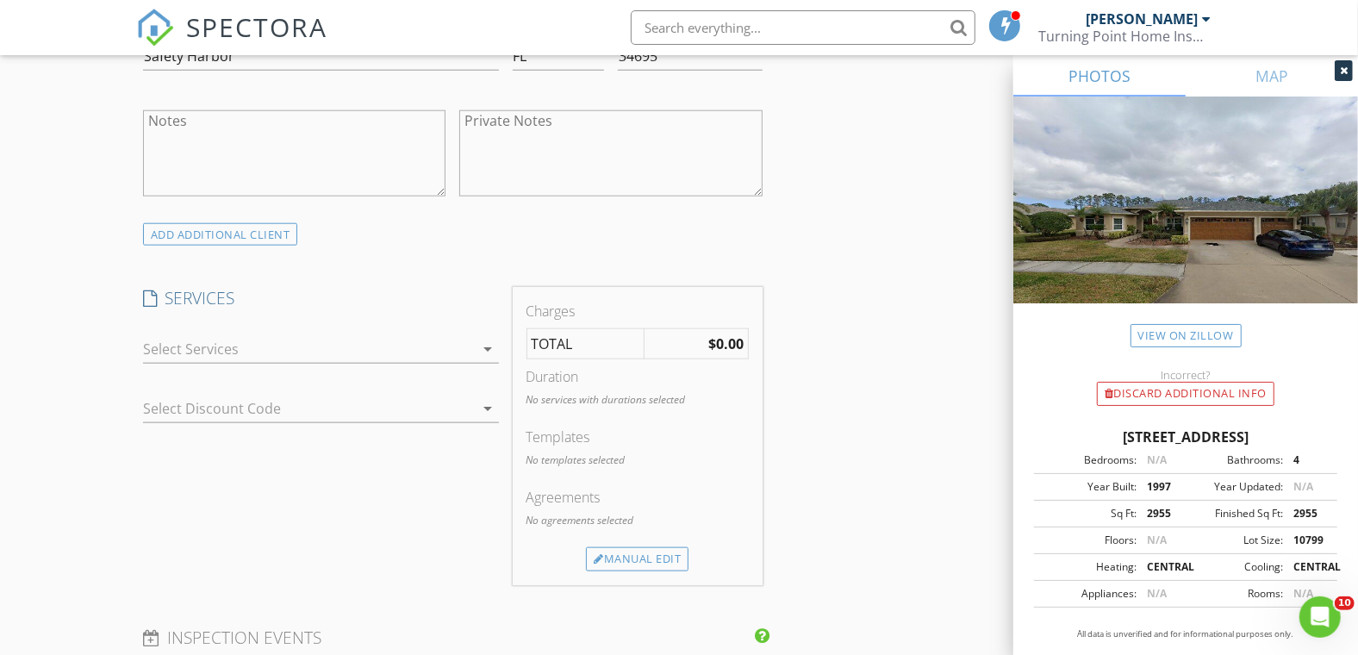
click at [183, 356] on div at bounding box center [309, 349] width 332 height 28
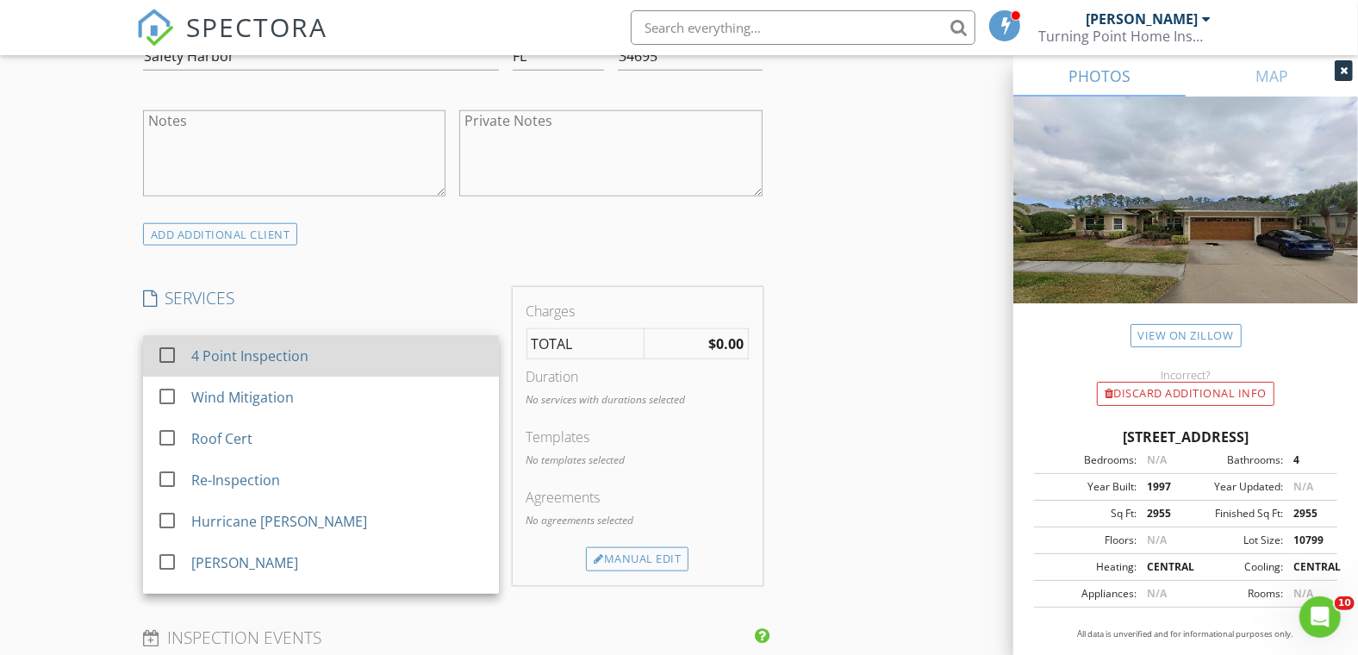
click at [185, 361] on div "check_box_outline_blank 4 Point Inspection" at bounding box center [321, 356] width 328 height 39
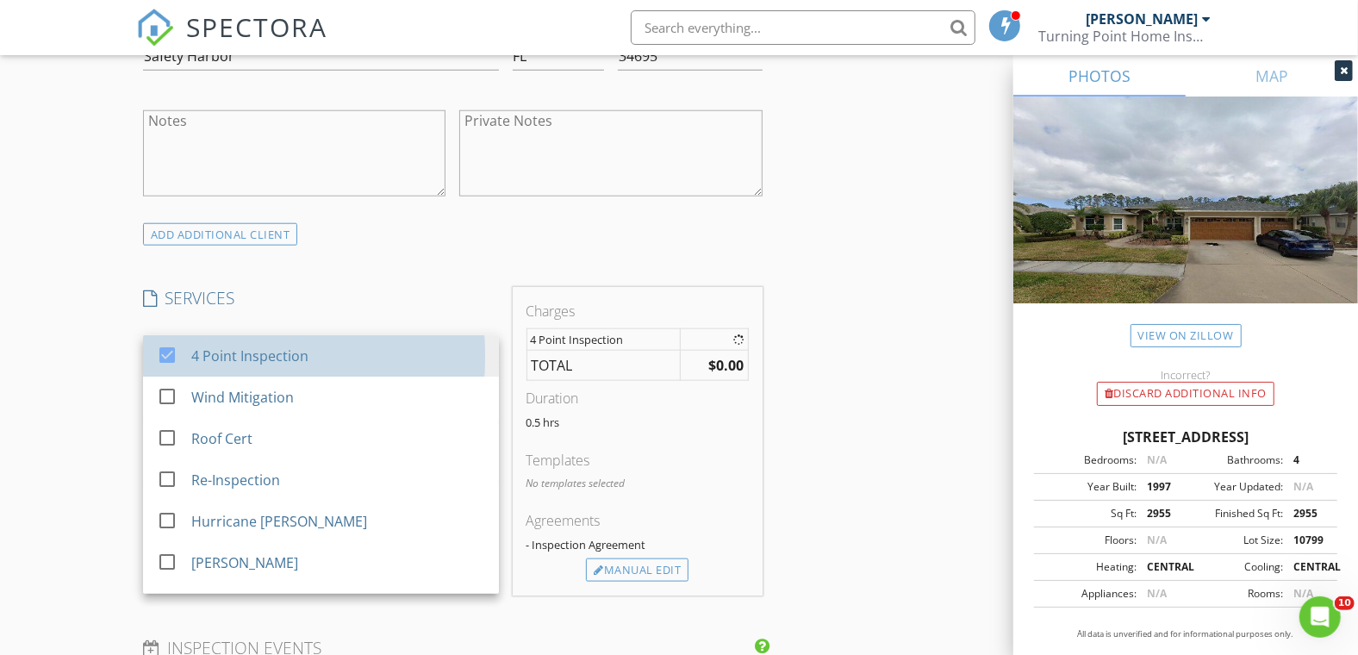
drag, startPoint x: 91, startPoint y: 359, endPoint x: 144, endPoint y: 365, distance: 52.9
click at [92, 359] on div "New Inspection Click here to use the New Order Form INSPECTOR(S) check_box Clif…" at bounding box center [679, 383] width 1358 height 3019
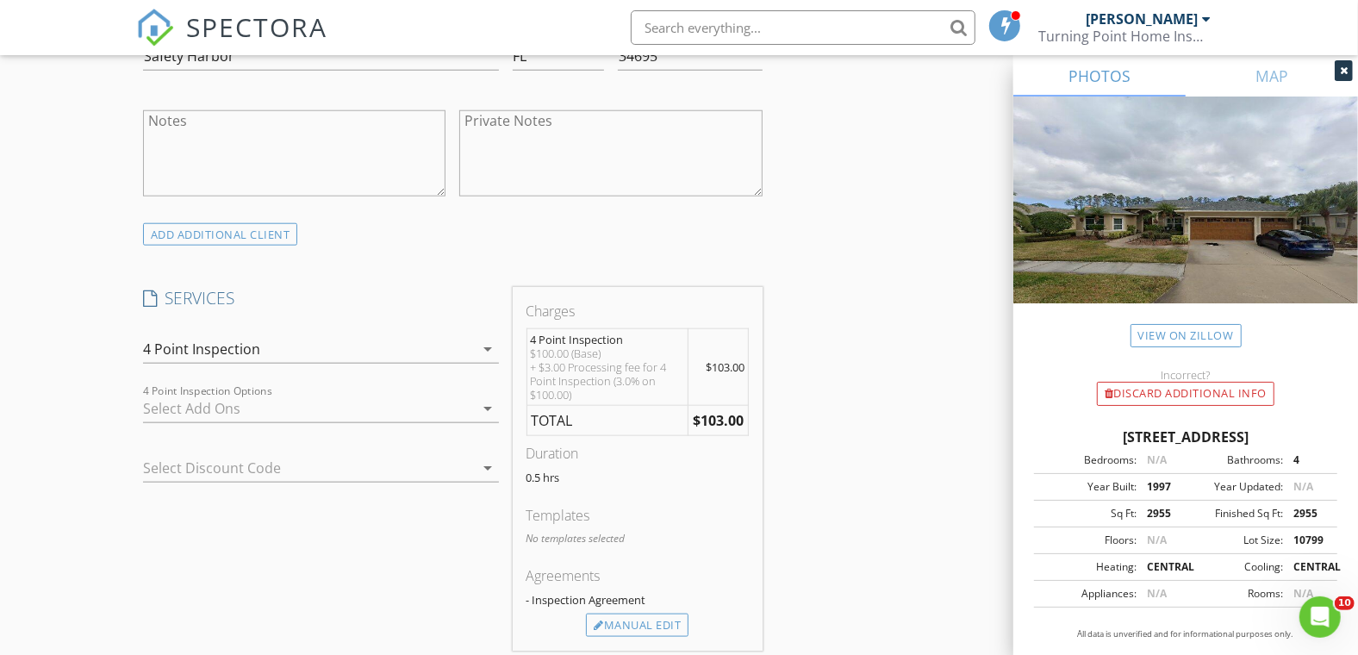
click at [171, 407] on div at bounding box center [309, 409] width 332 height 28
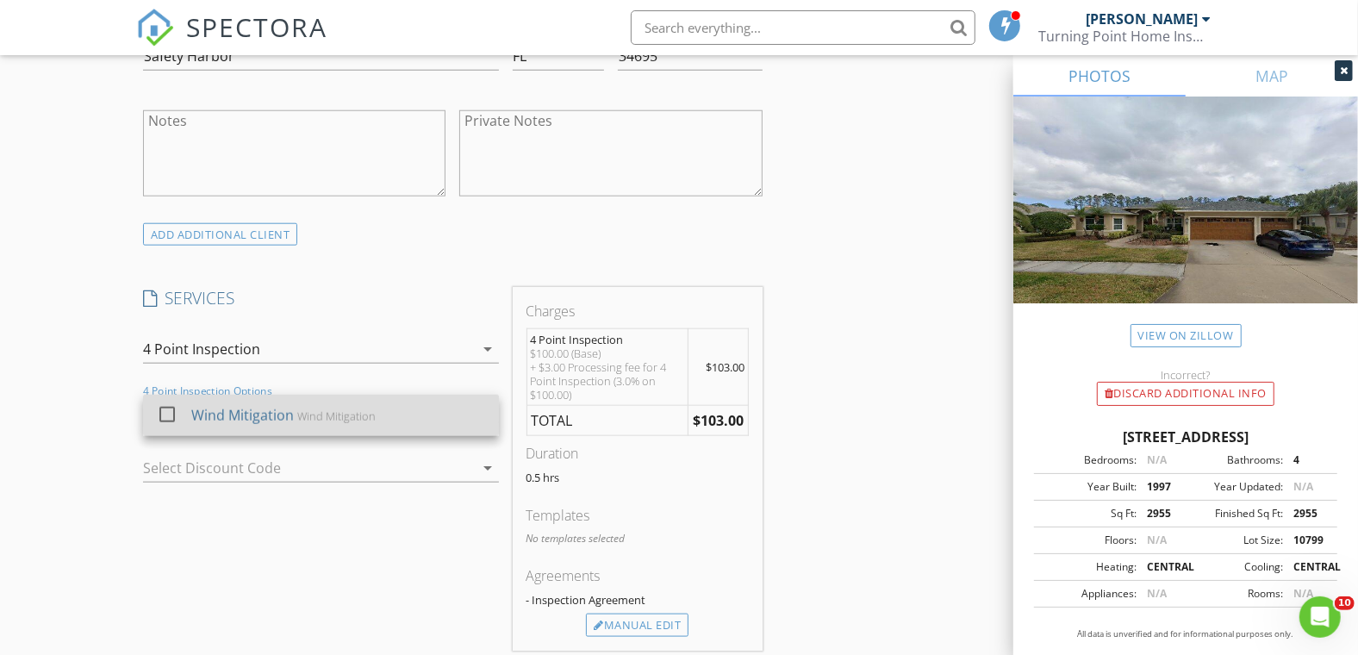
drag, startPoint x: 172, startPoint y: 411, endPoint x: 40, endPoint y: 407, distance: 132.7
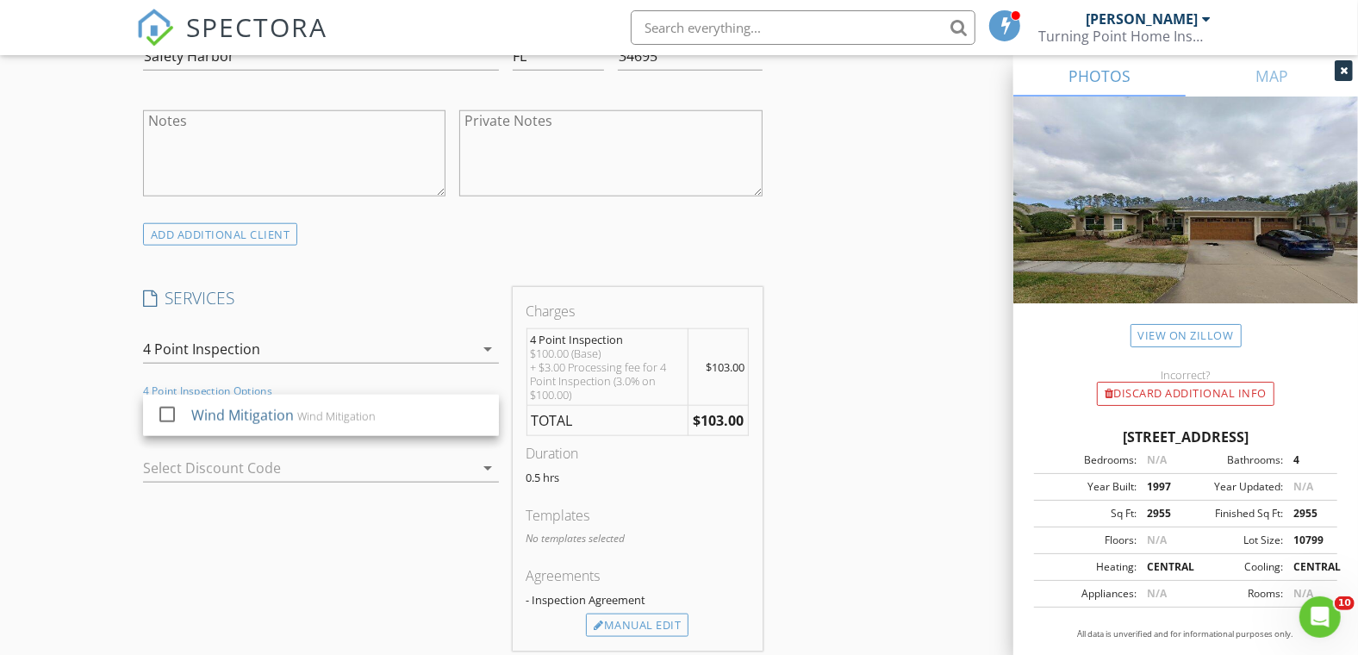
click at [171, 413] on div at bounding box center [166, 414] width 29 height 29
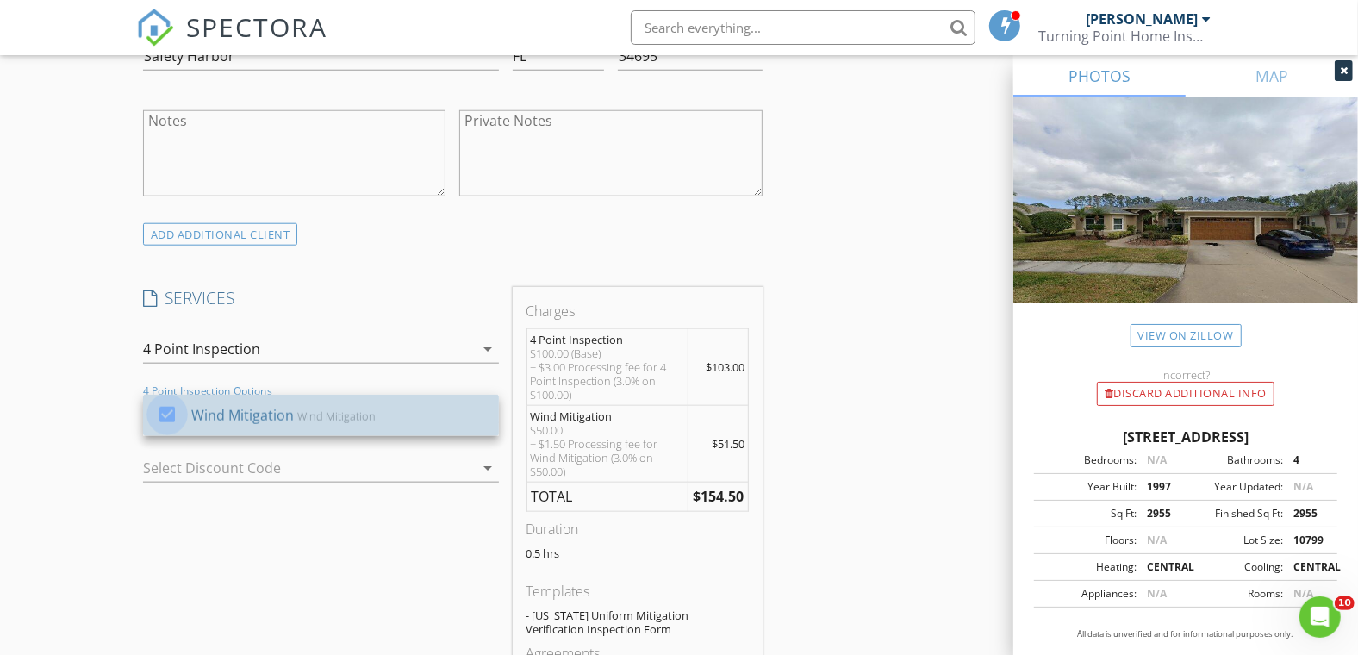
drag, startPoint x: 40, startPoint y: 407, endPoint x: 66, endPoint y: 391, distance: 31.3
click at [40, 407] on div "New Inspection Click here to use the New Order Form INSPECTOR(S) check_box Clif…" at bounding box center [679, 450] width 1358 height 3153
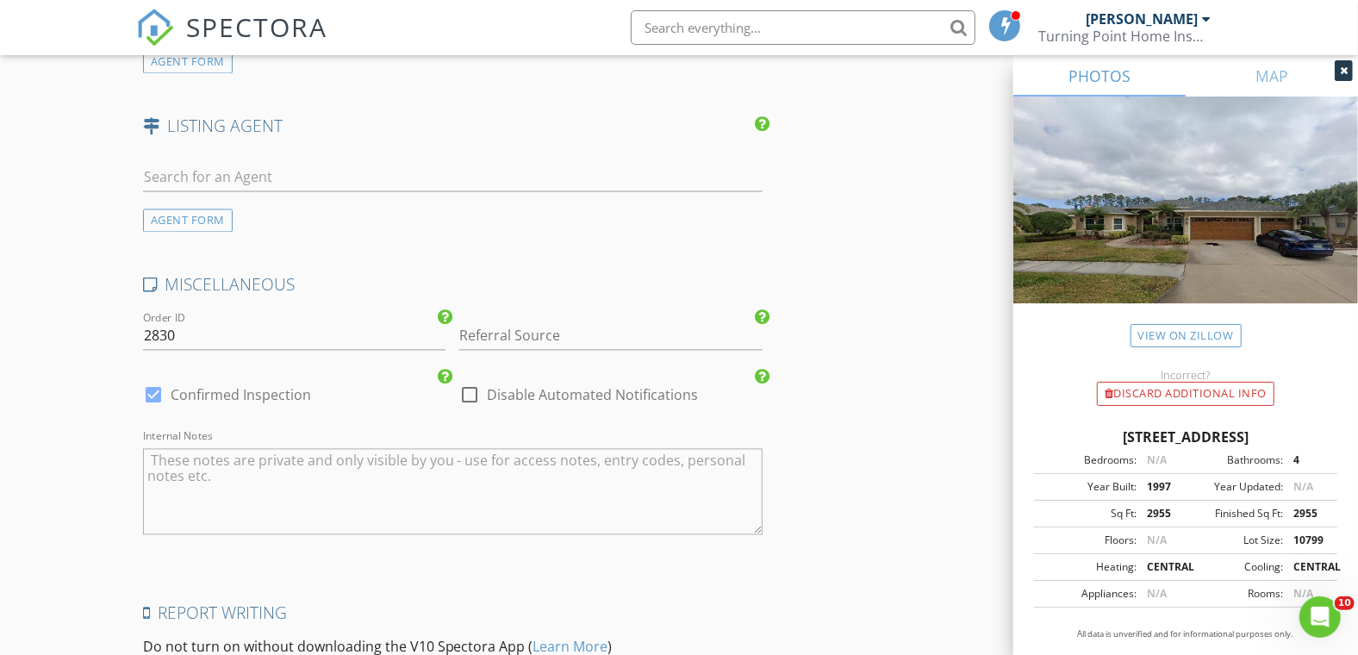
scroll to position [2609, 0]
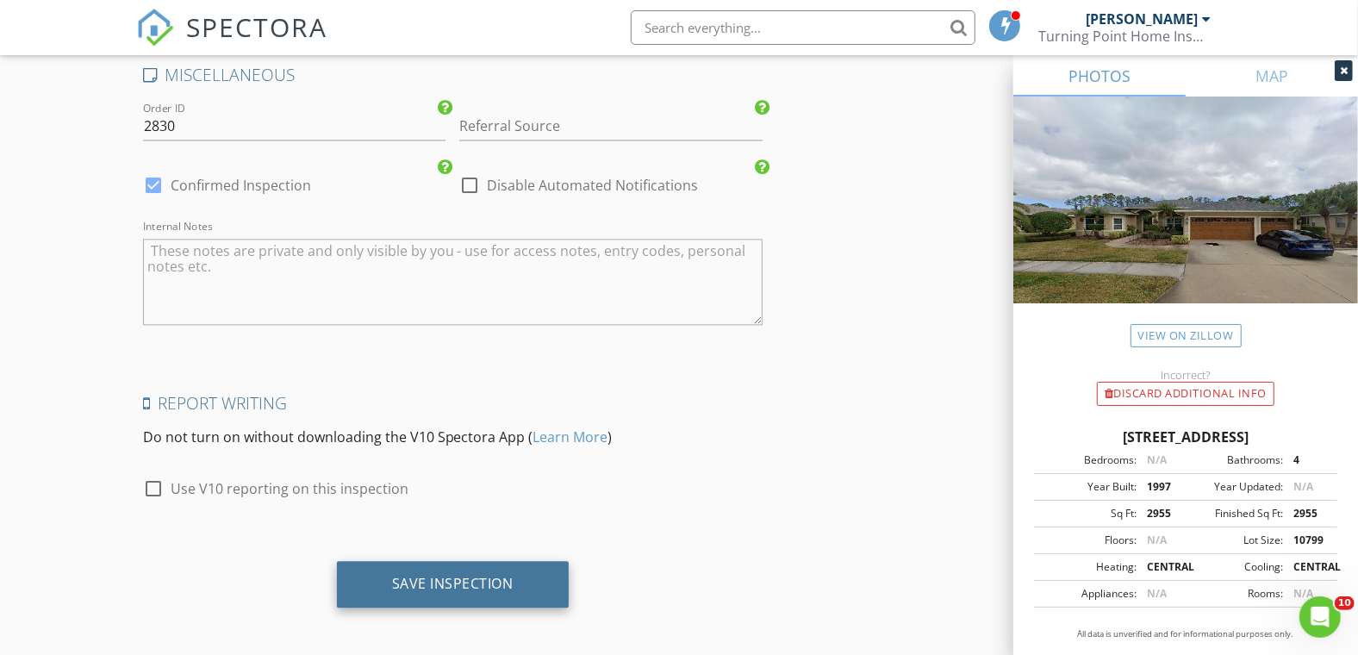
click at [407, 575] on div "Save Inspection" at bounding box center [452, 583] width 121 height 17
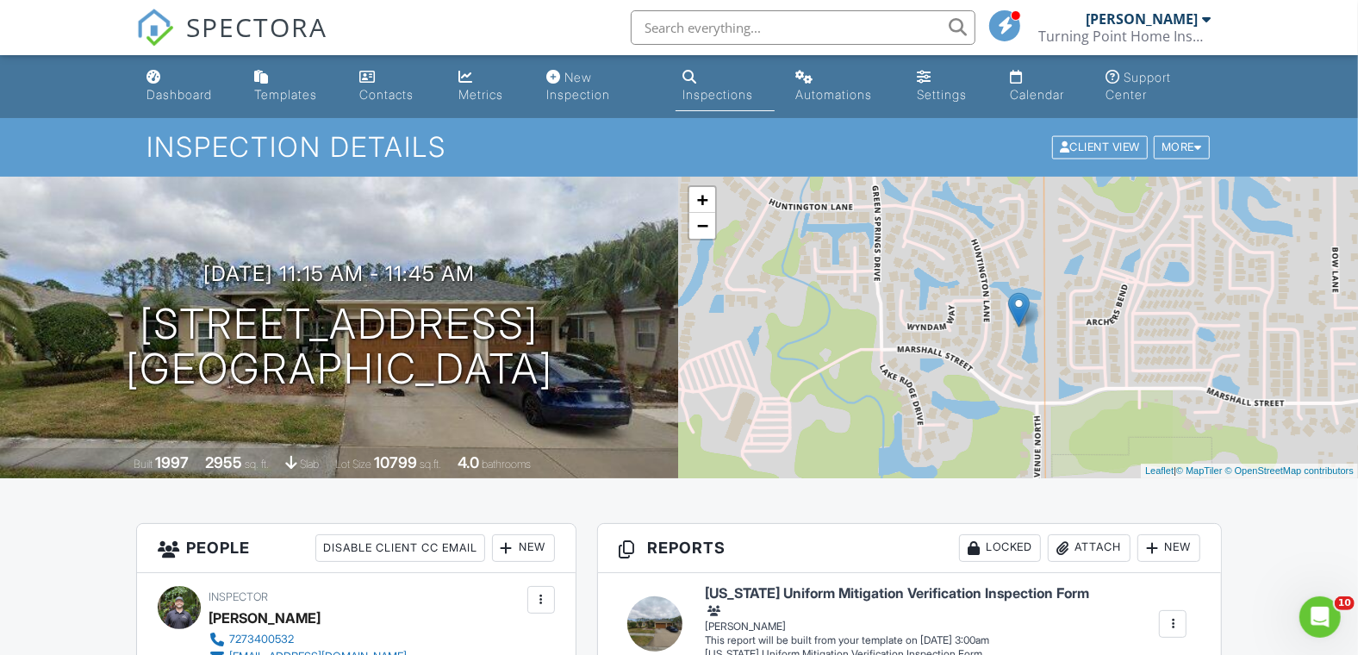
click at [204, 100] on div "Dashboard" at bounding box center [178, 94] width 65 height 15
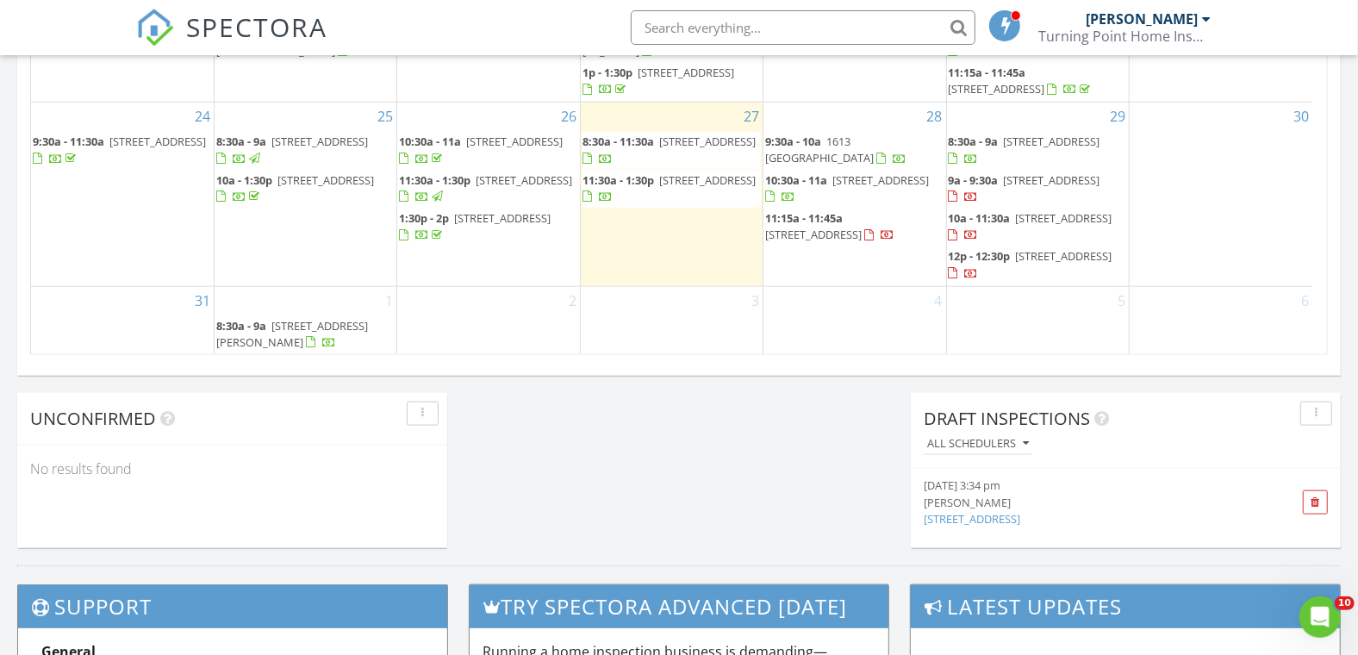
scroll to position [405, 0]
click at [840, 258] on div "28 9:30a - 10a 1613 Valencia Dr W, Largo 33778 10:30a - 11a 1149 Glenwood Dr, D…" at bounding box center [854, 194] width 182 height 183
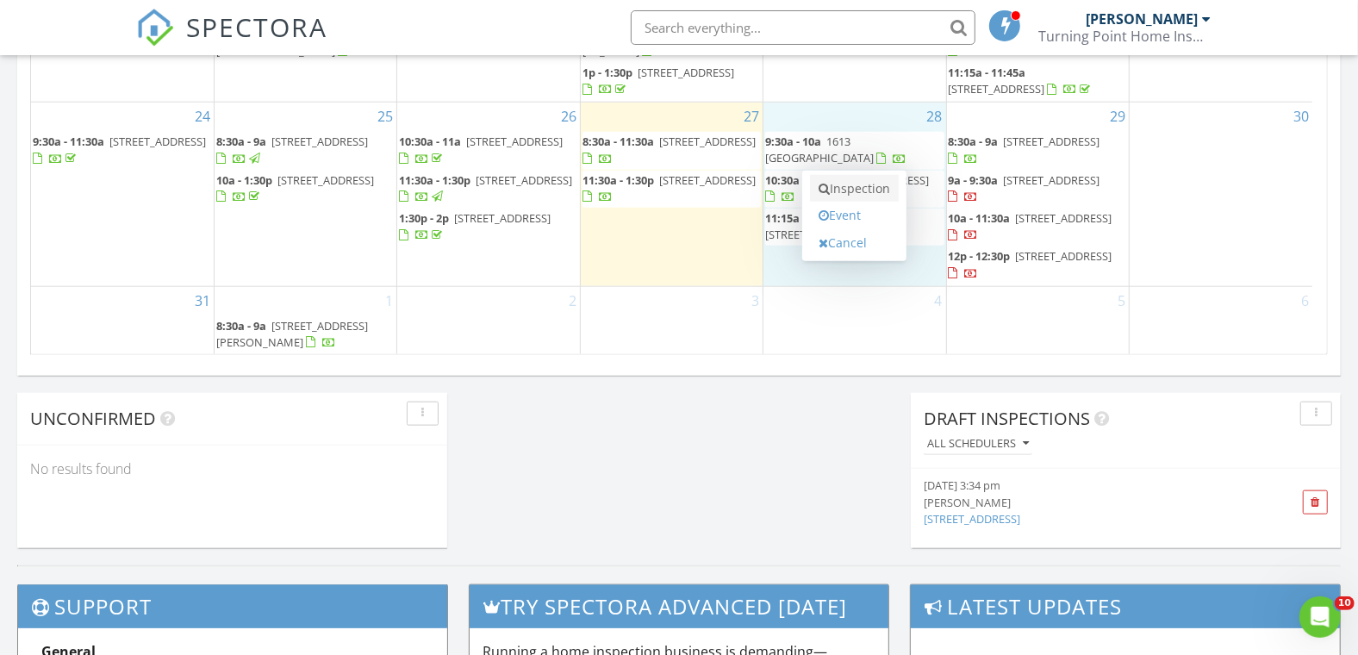
click at [840, 191] on link "Inspection" at bounding box center [854, 189] width 89 height 28
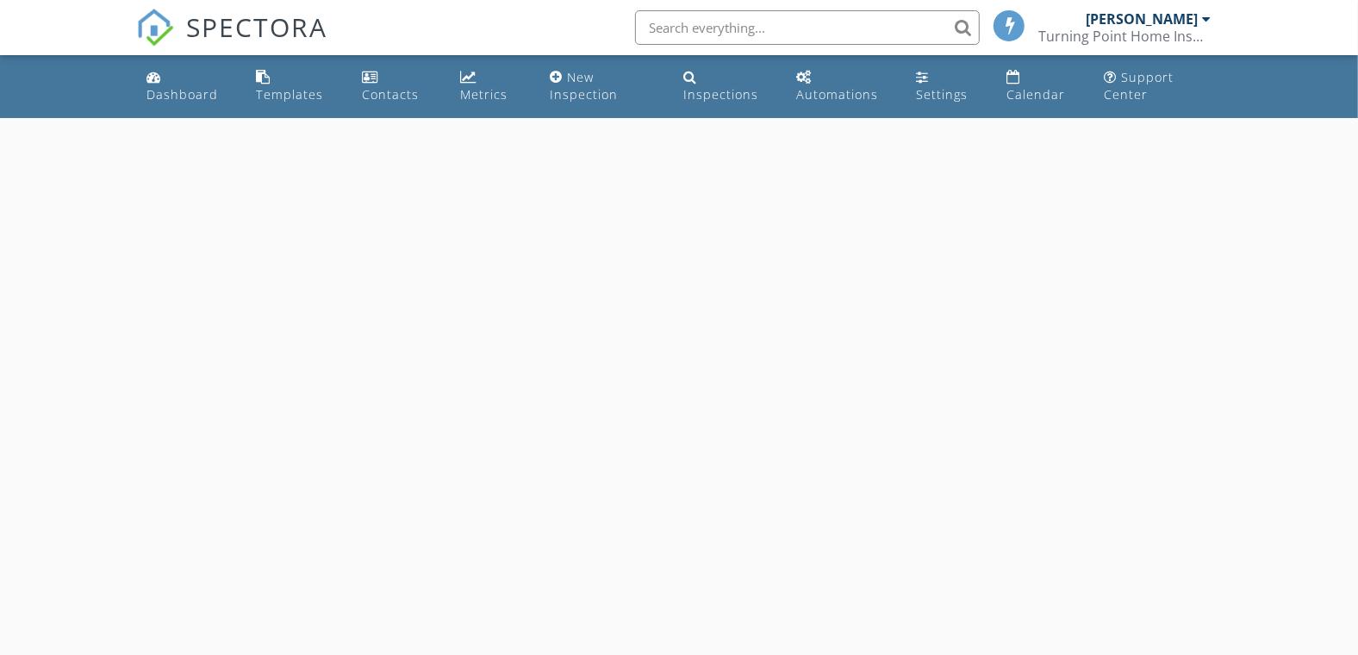
select select "7"
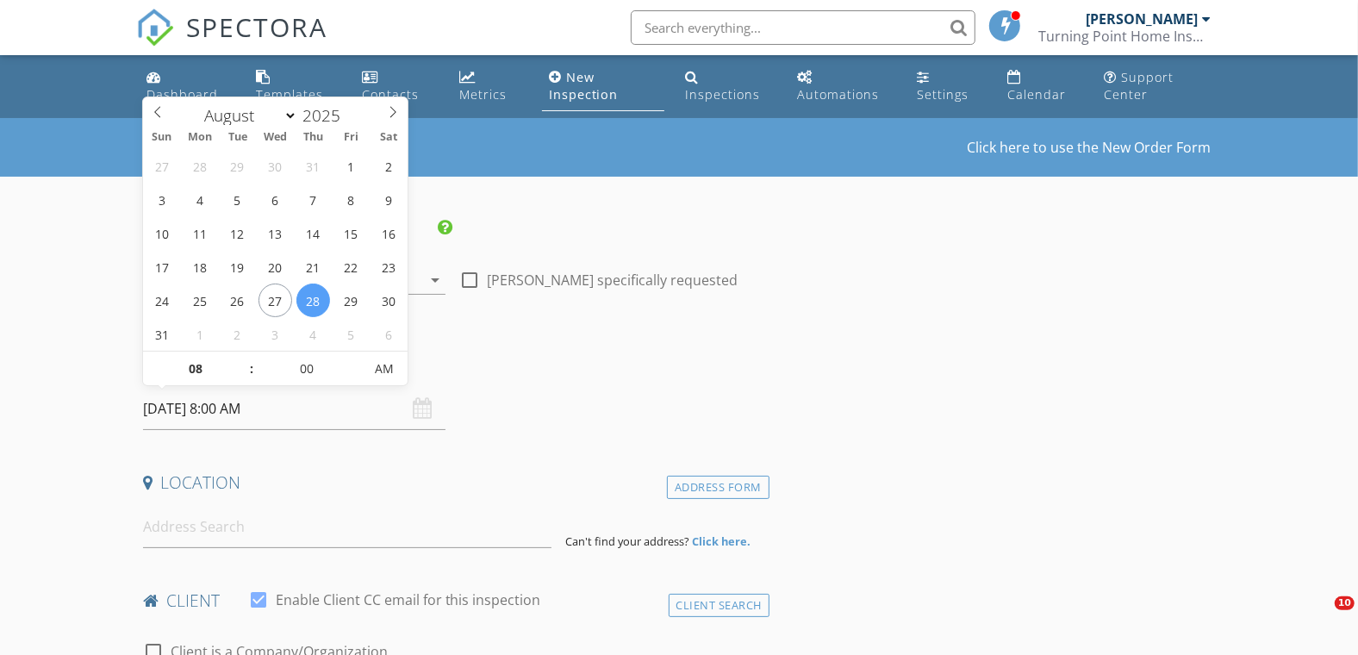
click at [211, 407] on input "[DATE] 8:00 AM" at bounding box center [294, 409] width 303 height 42
type input "09"
type input "[DATE] 9:00 AM"
click at [245, 358] on span at bounding box center [243, 359] width 12 height 17
type input "10"
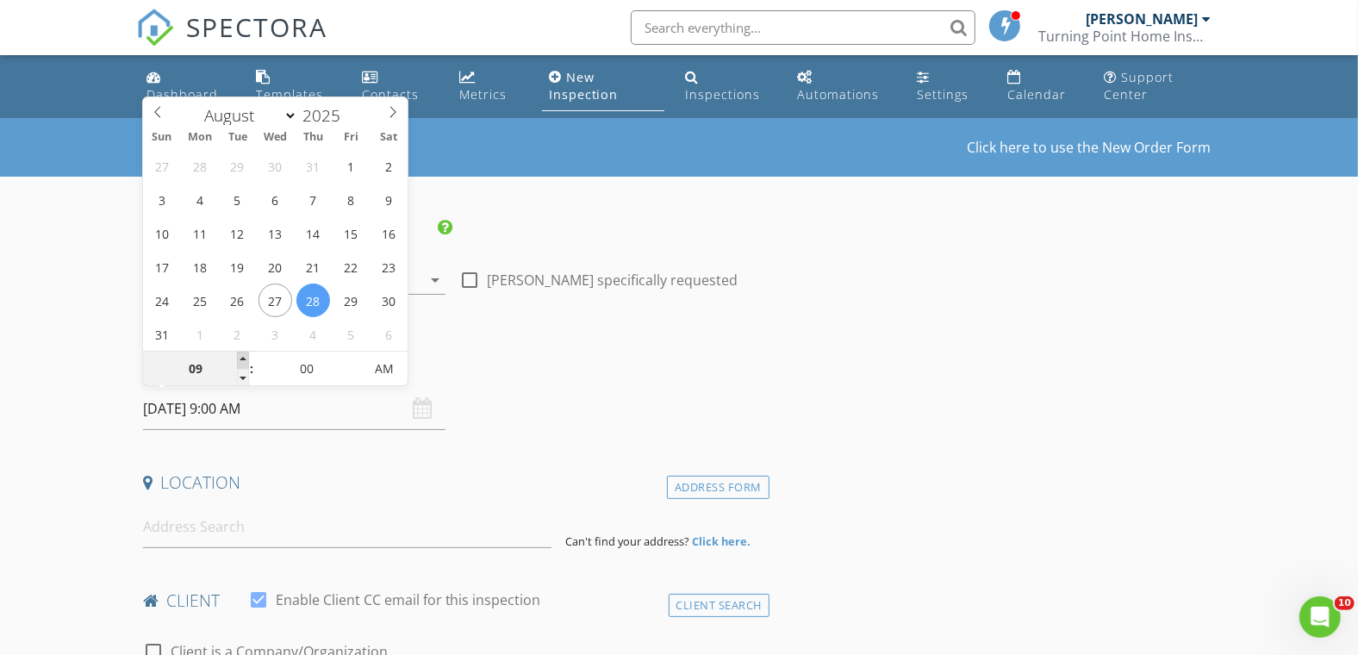
type input "[DATE] 10:00 AM"
click at [244, 358] on span at bounding box center [243, 359] width 12 height 17
type input "11"
type input "[DATE] 11:00 AM"
click at [244, 358] on span at bounding box center [243, 359] width 12 height 17
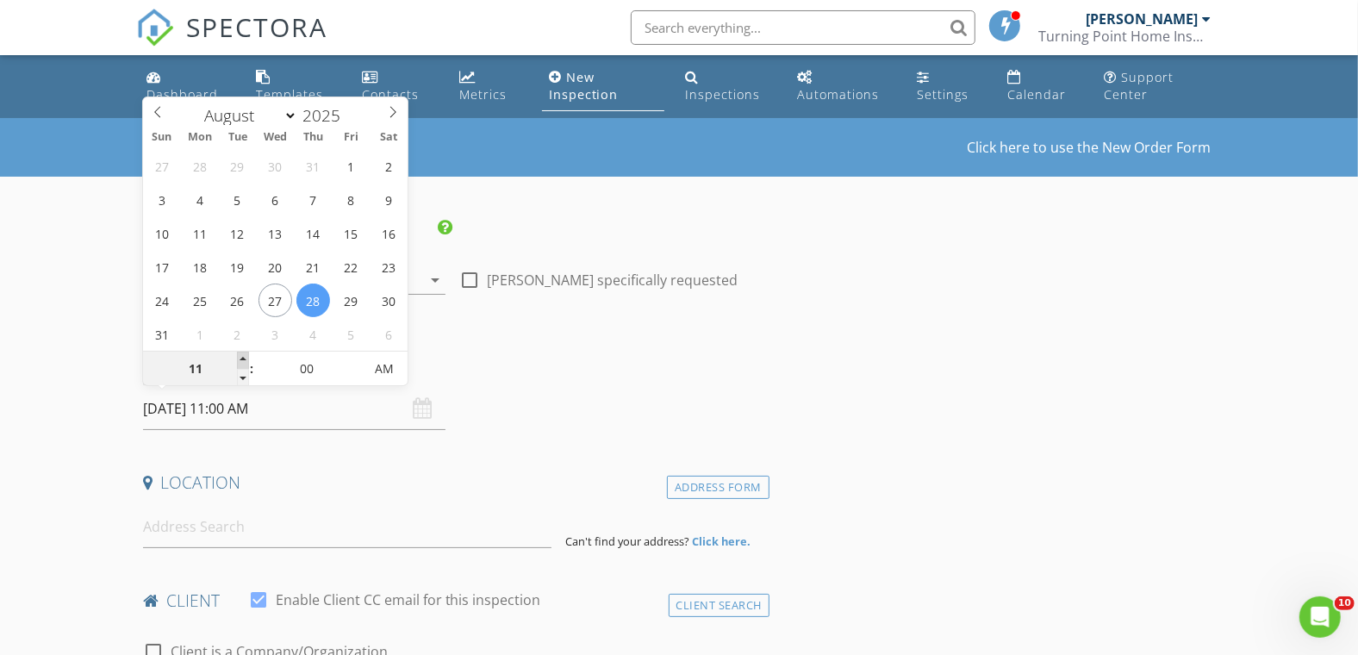
type input "12"
type input "[DATE] 12:00 PM"
click at [243, 358] on span at bounding box center [243, 359] width 12 height 17
type input "05"
type input "08/28/2025 12:05 PM"
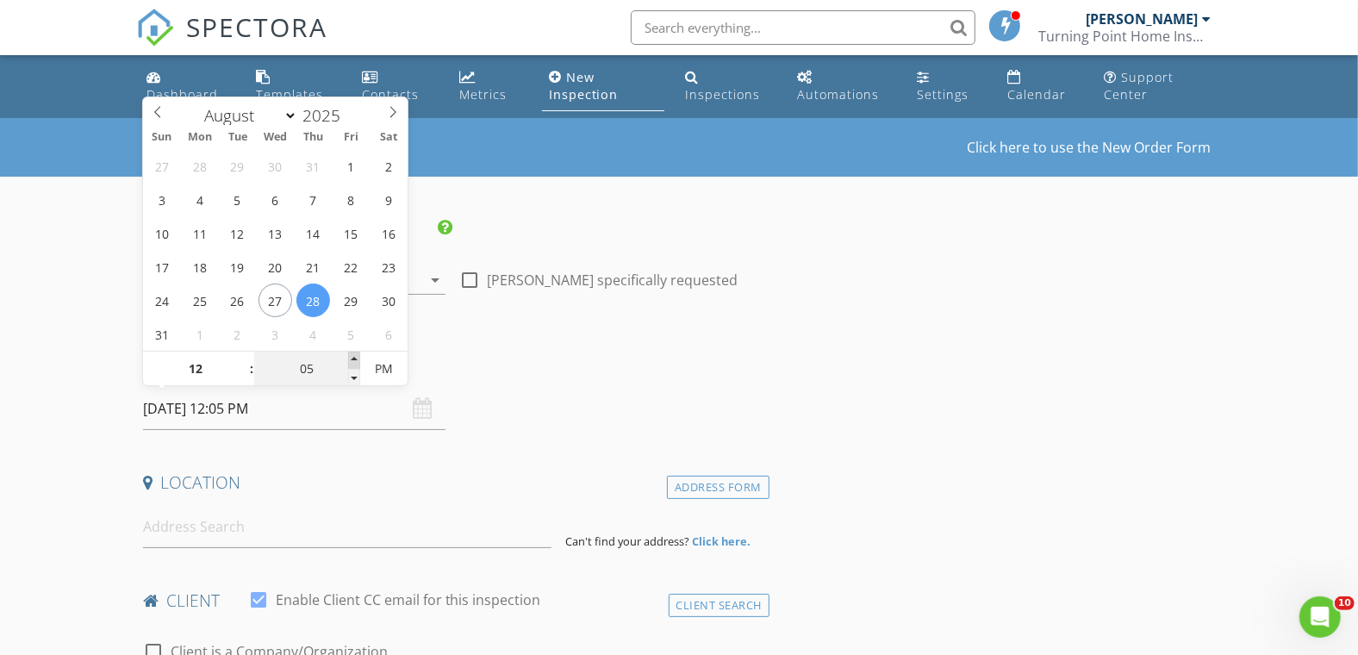
click at [350, 357] on span at bounding box center [354, 359] width 12 height 17
type input "10"
type input "08/28/2025 12:10 PM"
click at [350, 357] on span at bounding box center [354, 359] width 12 height 17
type input "15"
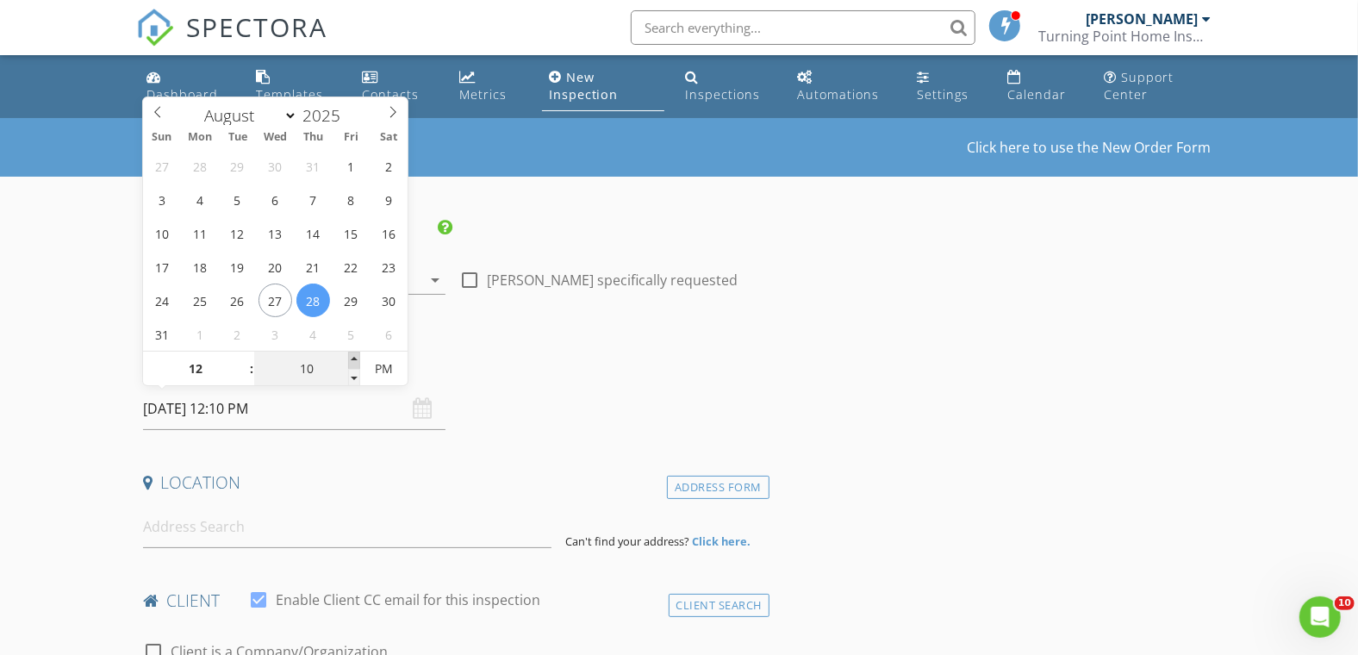
type input "08/28/2025 12:15 PM"
click at [350, 357] on span at bounding box center [354, 359] width 12 height 17
drag, startPoint x: 14, startPoint y: 340, endPoint x: 26, endPoint y: 340, distance: 12.1
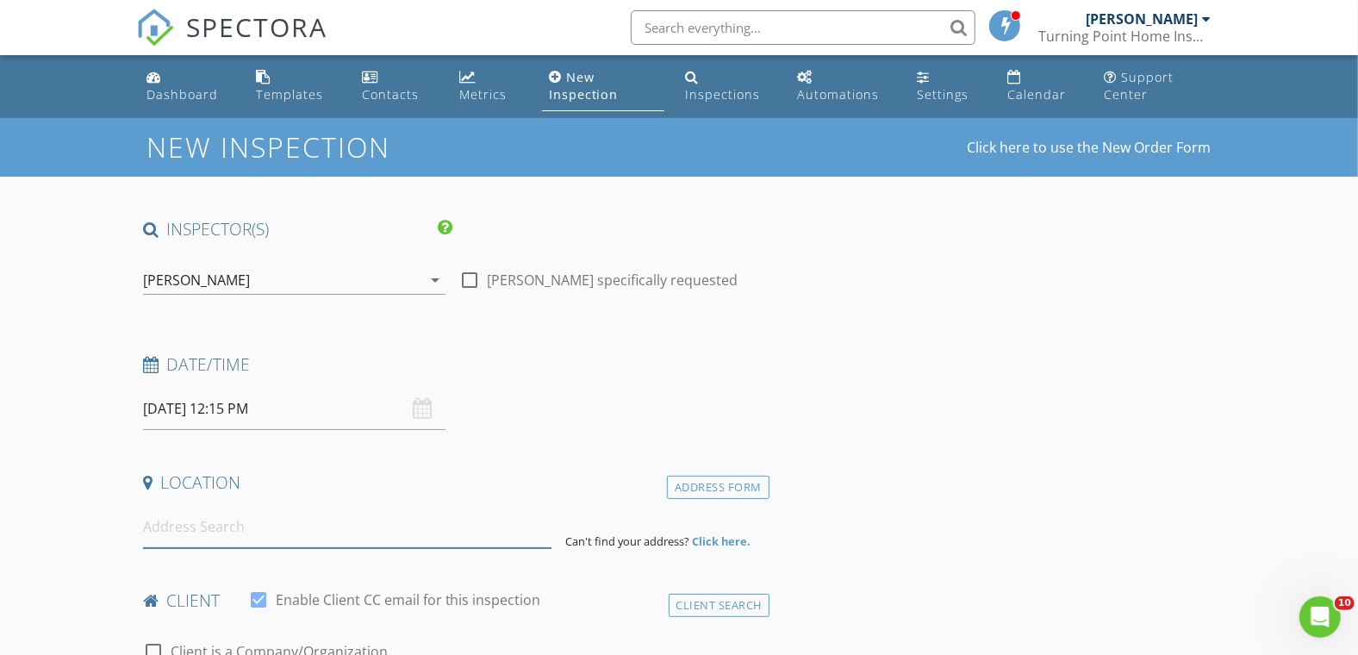
click at [234, 537] on input at bounding box center [347, 527] width 408 height 42
paste input "11598 47th ave N"
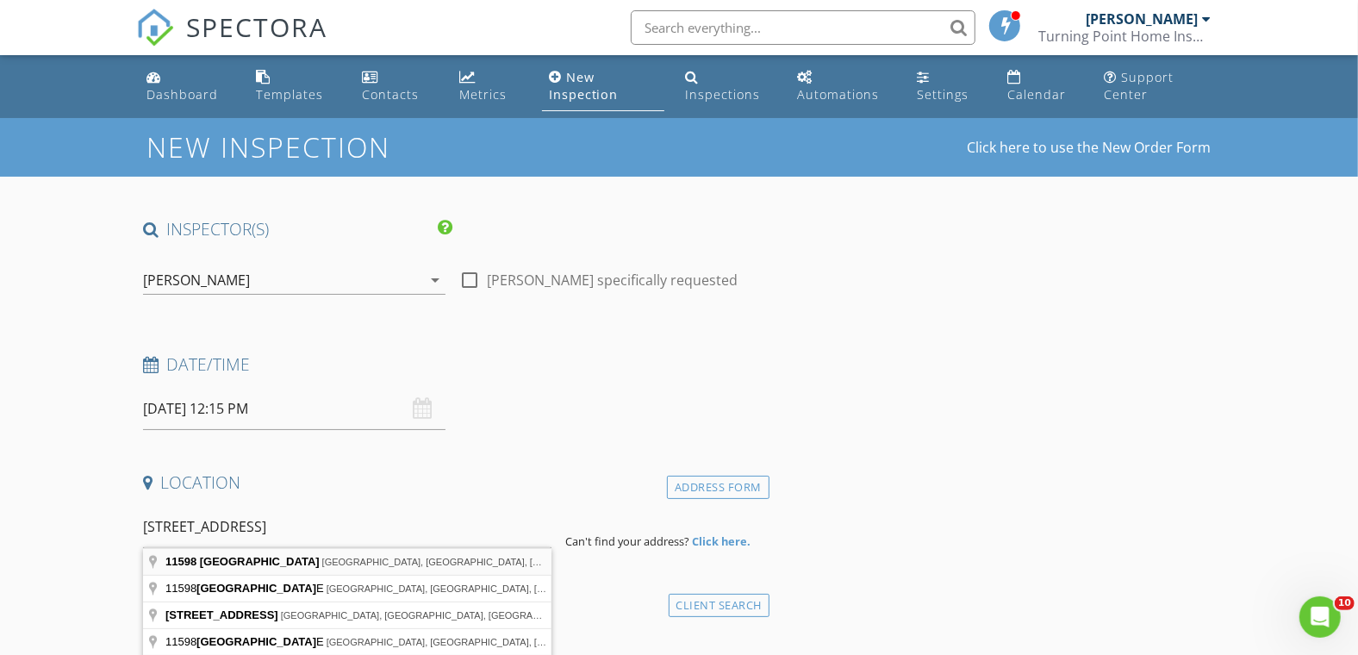
type input "11598 47th Ave N, St. Petersburg, FL, USA"
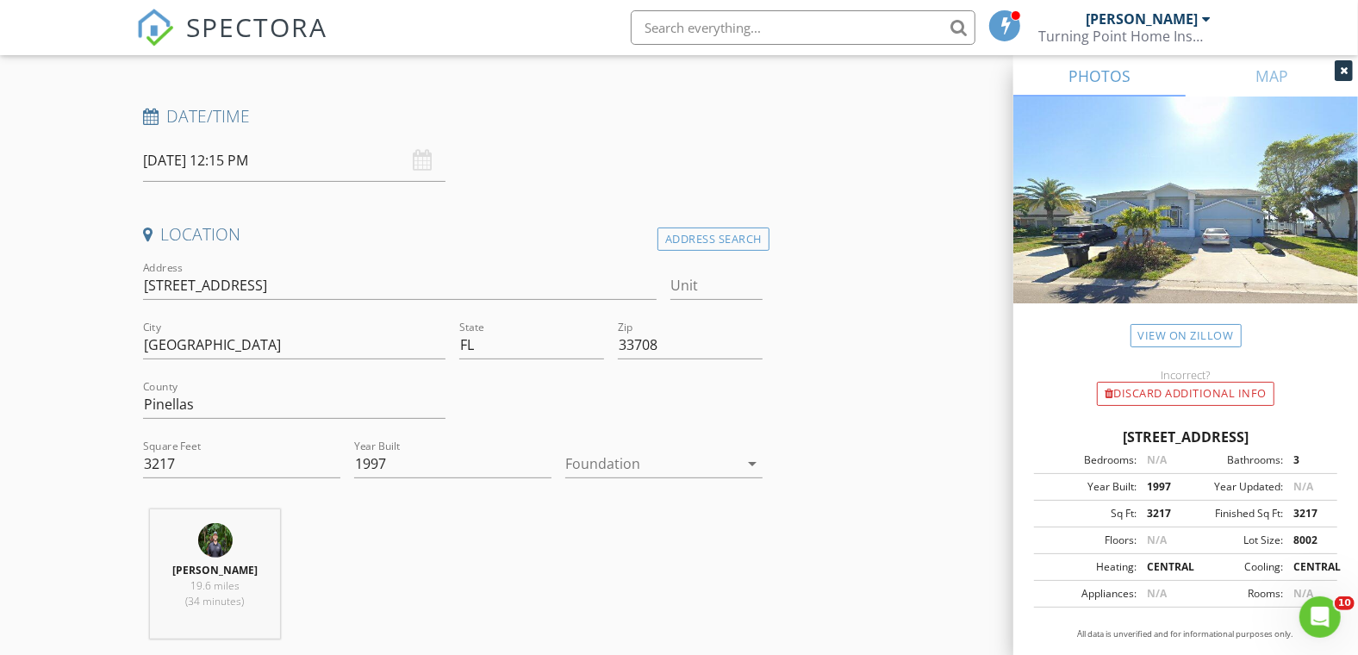
scroll to position [287, 0]
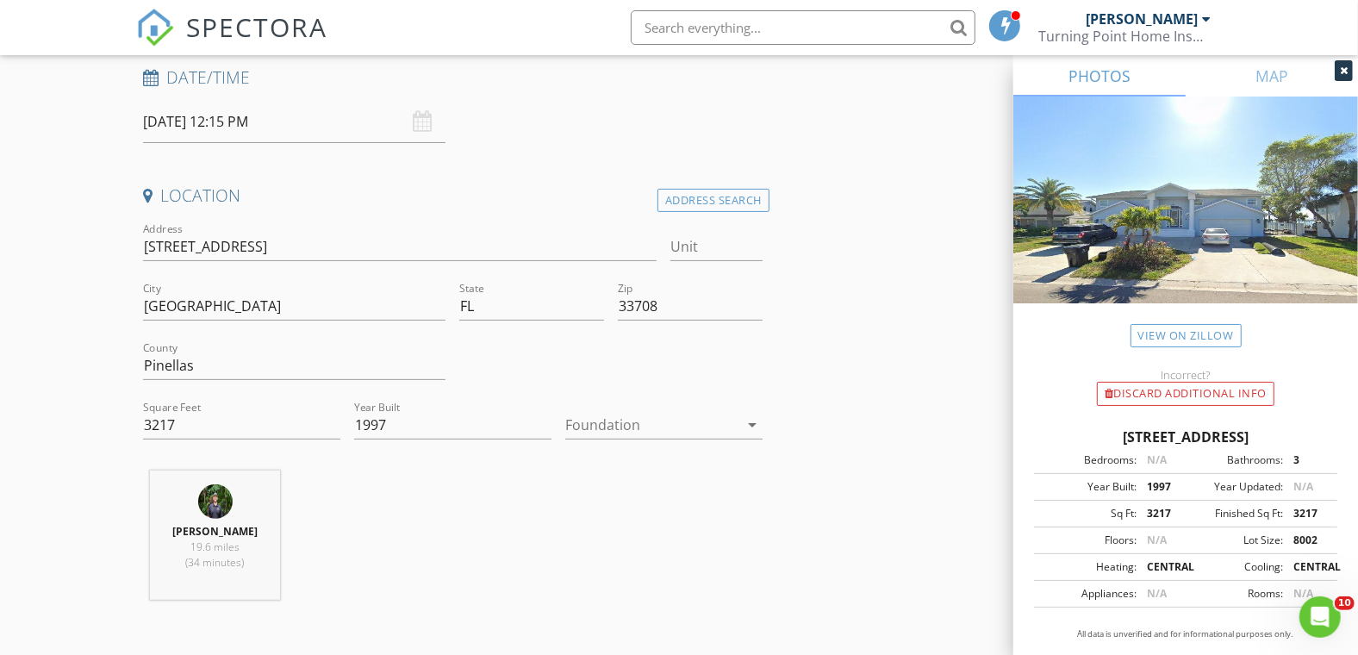
click at [607, 424] on div at bounding box center [651, 425] width 173 height 28
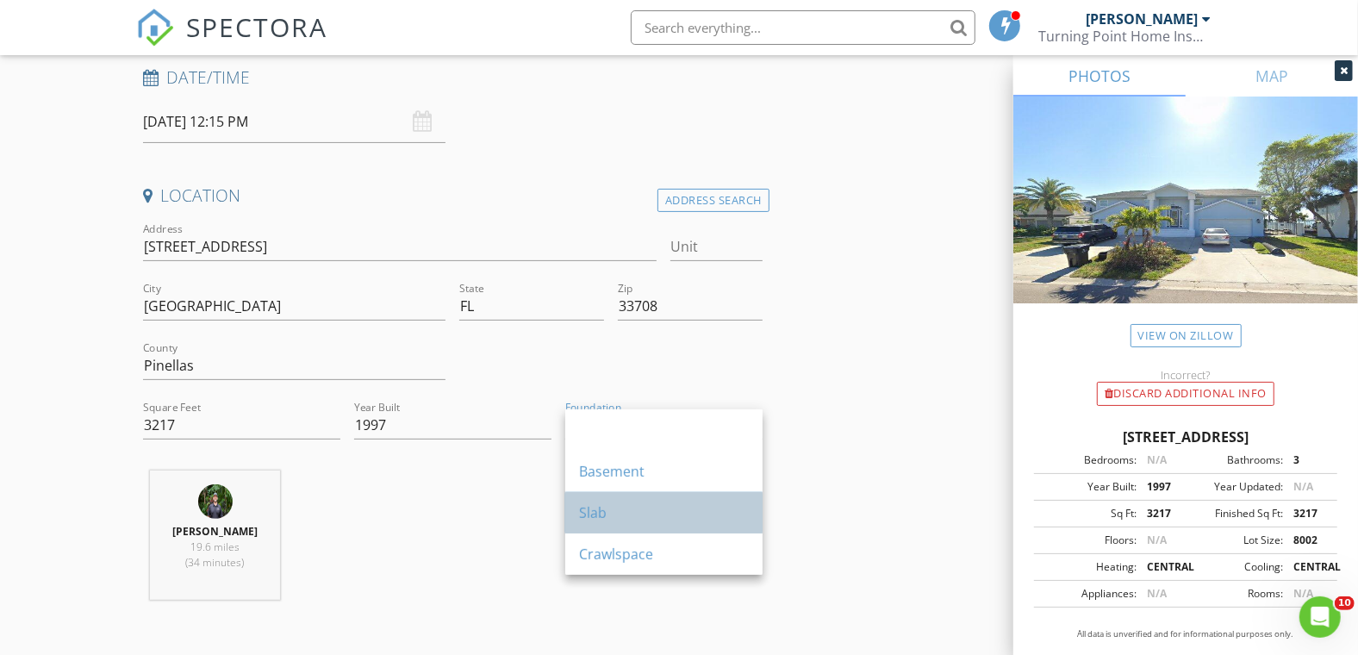
click at [587, 513] on div "Slab" at bounding box center [664, 512] width 170 height 21
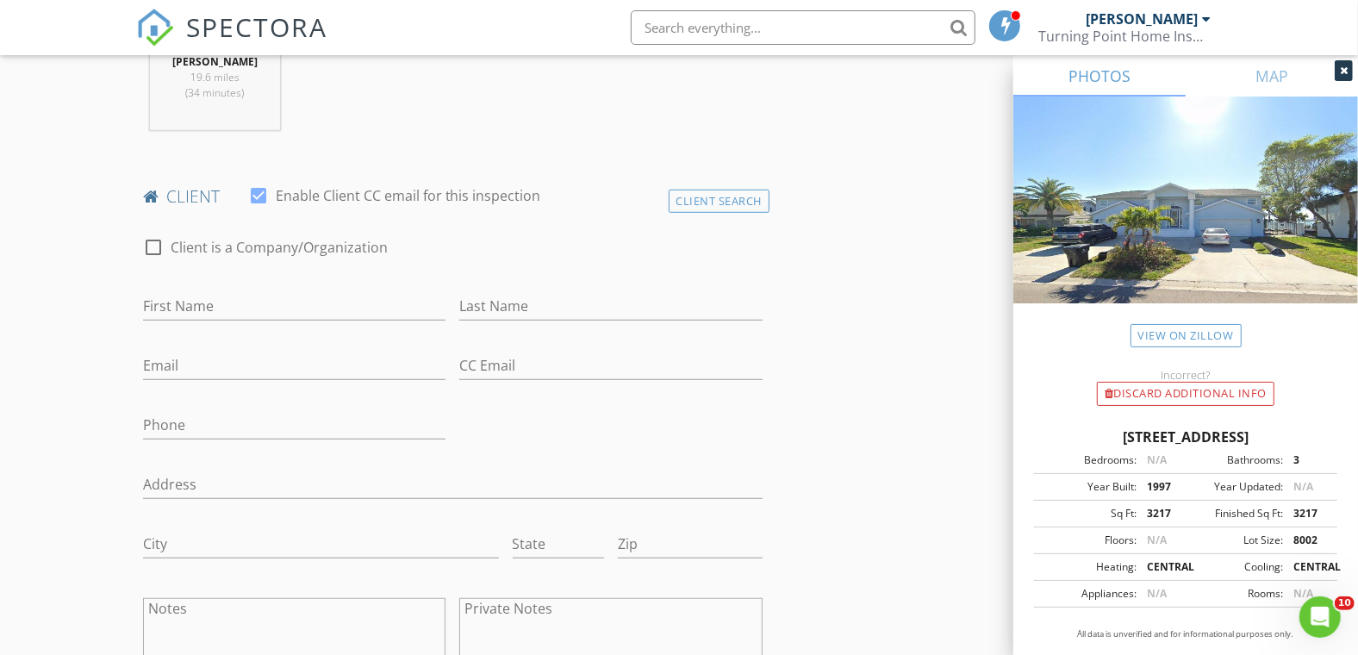
scroll to position [765, 0]
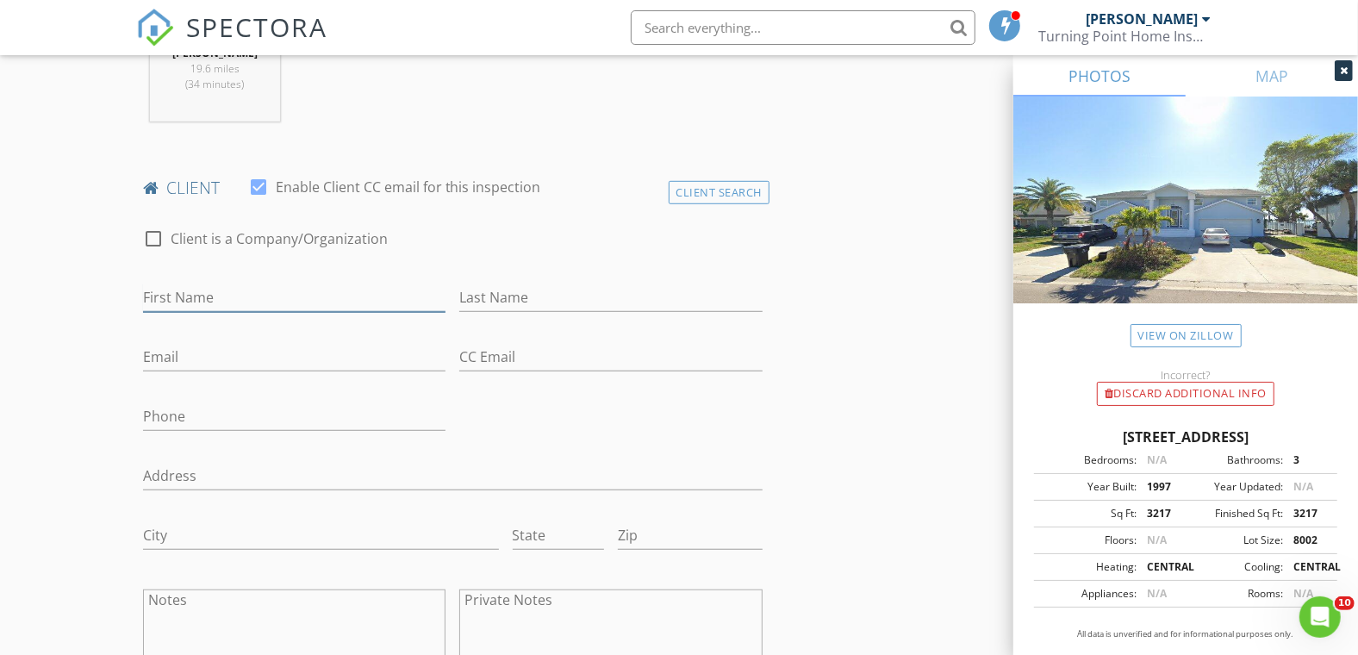
click at [226, 283] on input "First Name" at bounding box center [294, 297] width 303 height 28
paste input "[PERSON_NAME]"
type input "[PERSON_NAME]"
click at [481, 300] on input "Last Name" at bounding box center [610, 297] width 303 height 28
paste input "Fady Hakim"
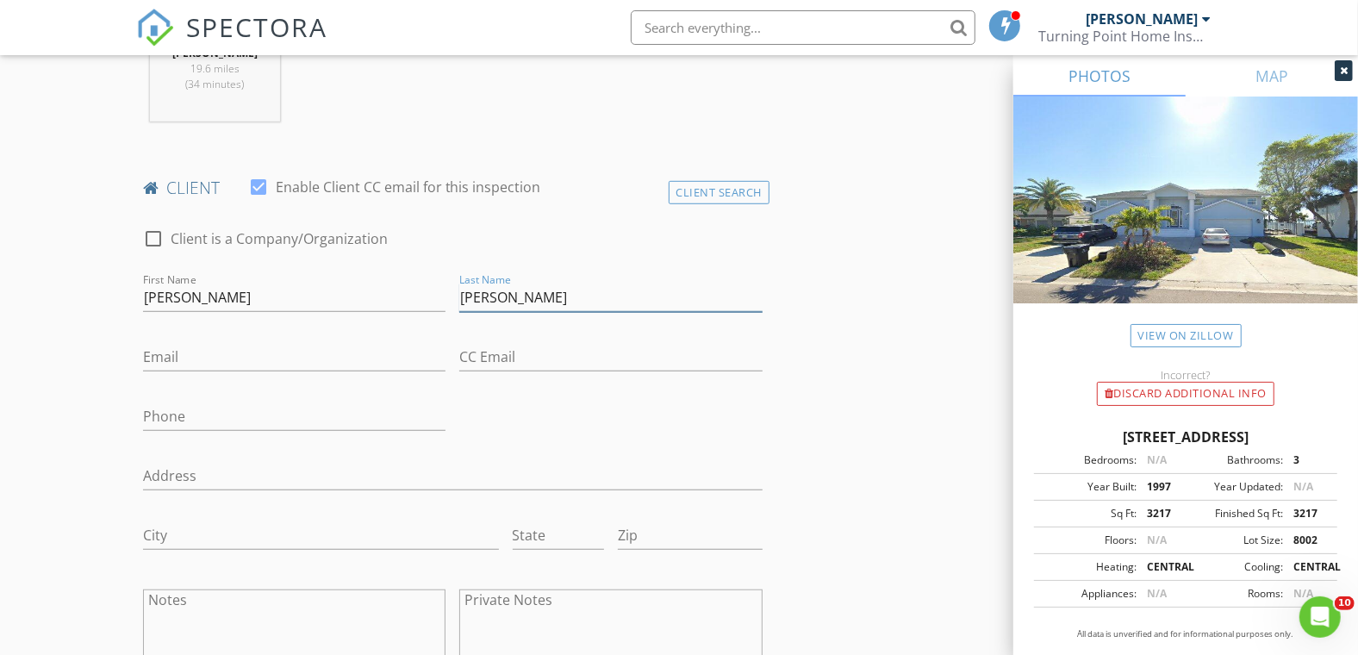
drag, startPoint x: 481, startPoint y: 296, endPoint x: 398, endPoint y: 295, distance: 82.7
click at [398, 295] on div "check_box_outline_blank Client is a Company/Organization First Name Fady Hakim …" at bounding box center [452, 456] width 633 height 490
type input "Hakim"
click at [320, 289] on input "Fady Hakim" at bounding box center [294, 297] width 303 height 28
type input "Fady"
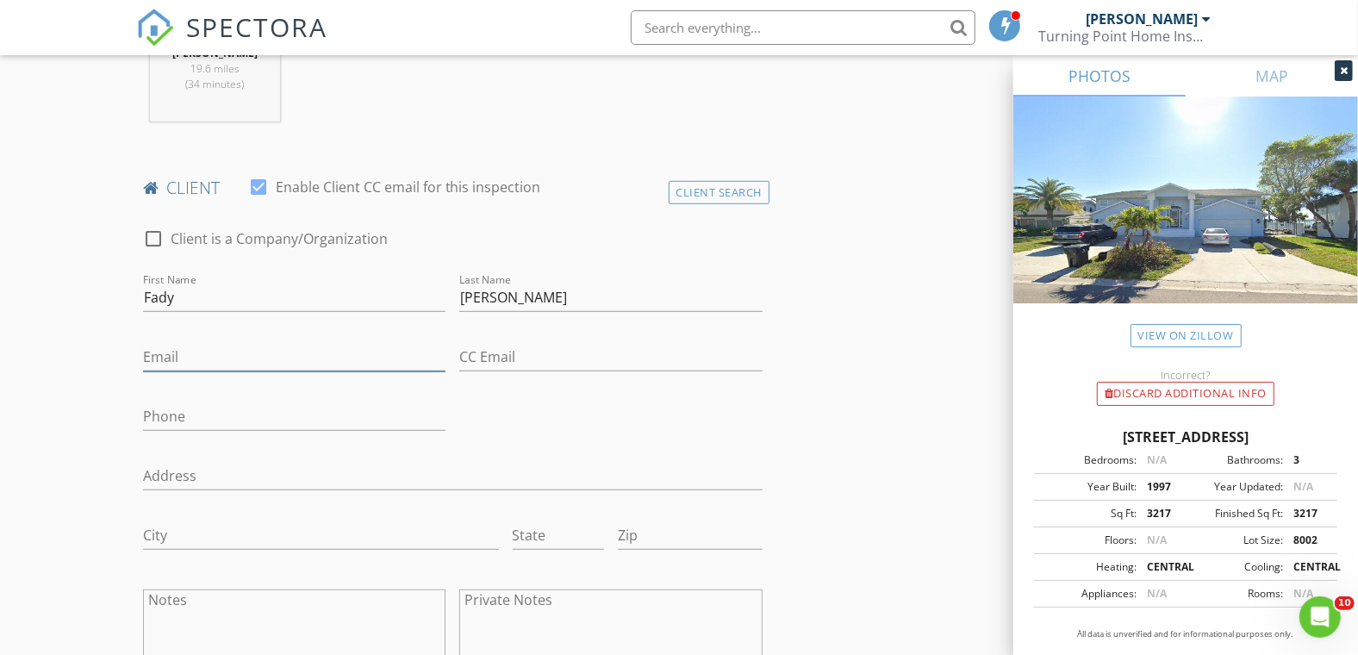
click at [213, 343] on input "Email" at bounding box center [294, 357] width 303 height 28
paste input "fvhakim@gmail.com"
type input "fvhakim@gmail.com"
click at [266, 419] on input "Phone" at bounding box center [294, 416] width 303 height 28
paste input "[PHONE_NUMBER]"
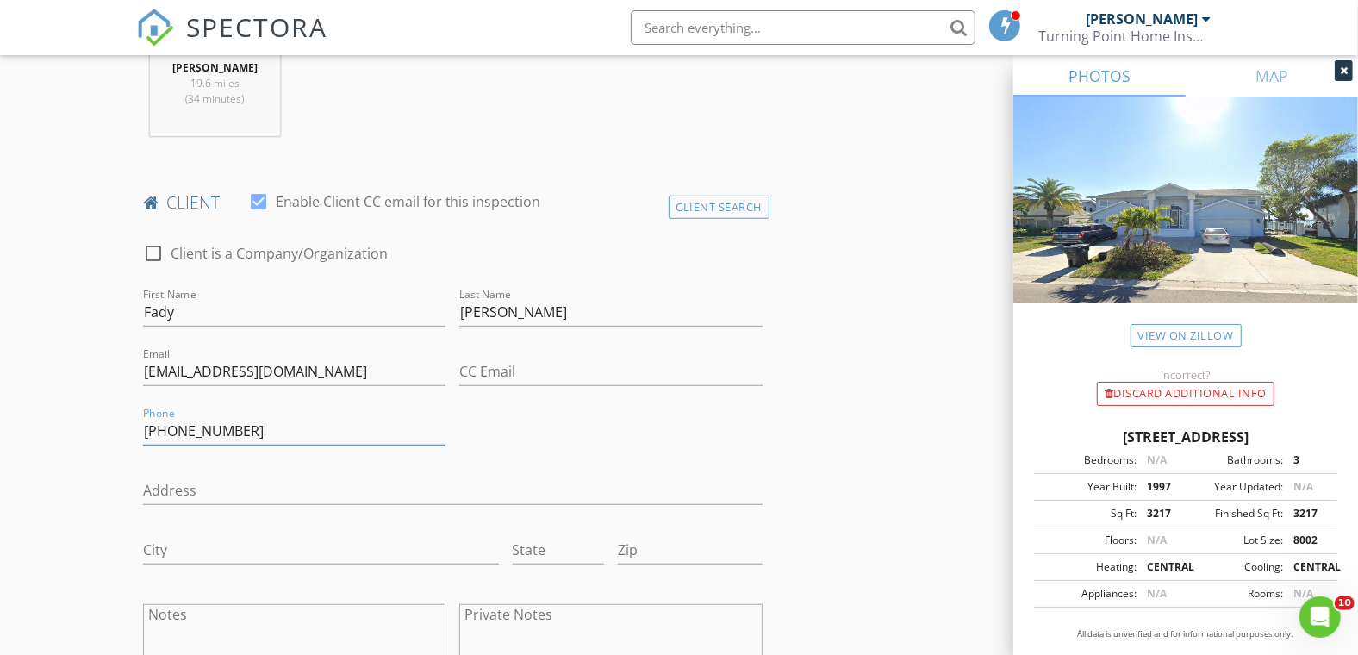
scroll to position [287, 0]
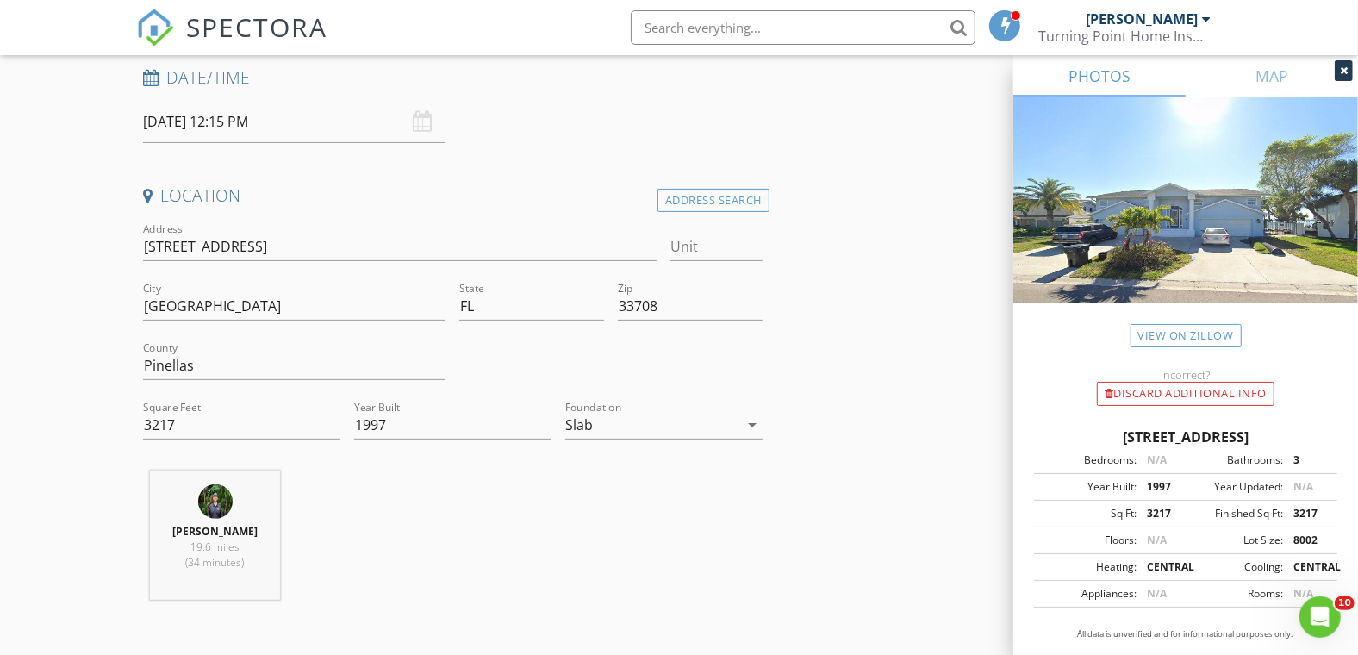
type input "[PHONE_NUMBER]"
drag, startPoint x: 259, startPoint y: 246, endPoint x: 118, endPoint y: 252, distance: 141.4
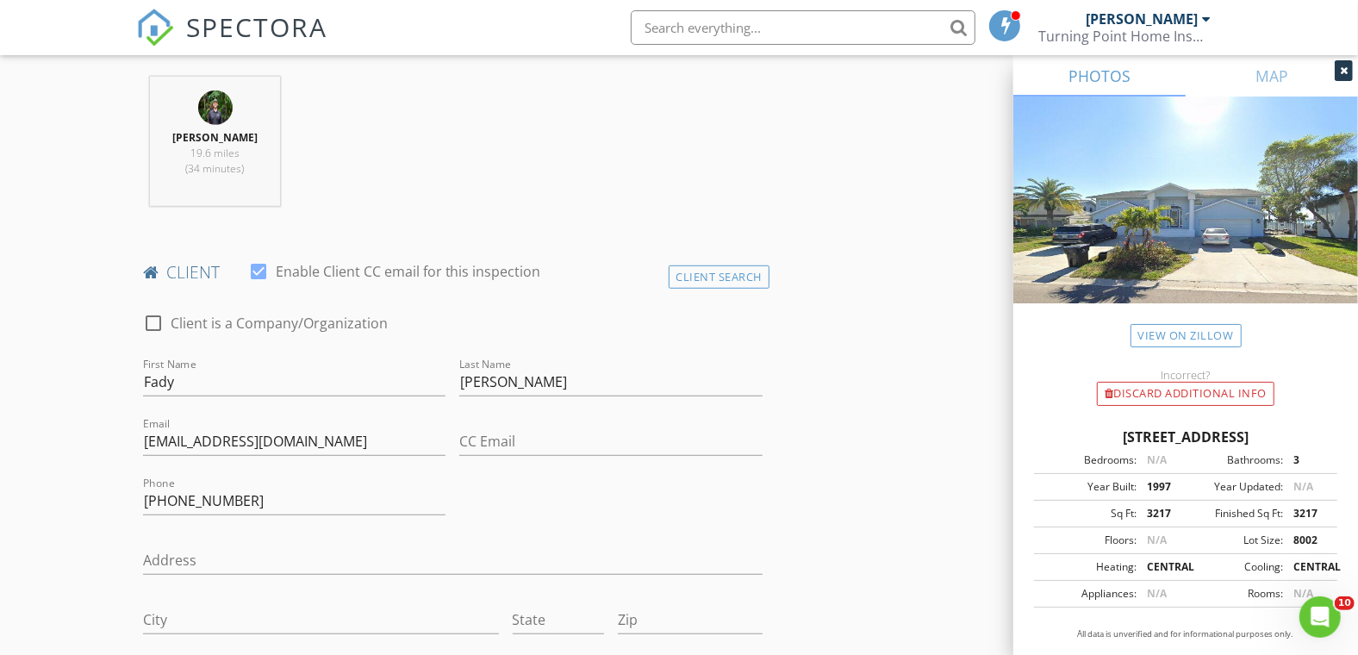
scroll to position [861, 0]
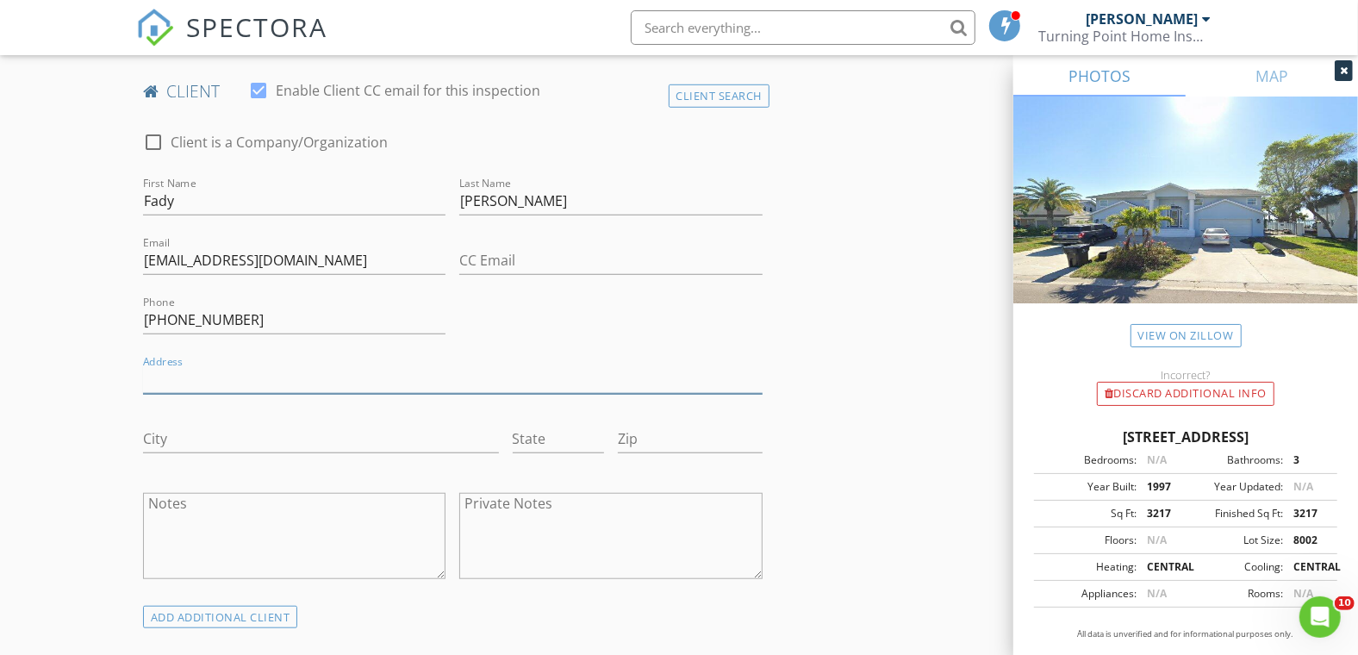
click at [168, 384] on input "Address" at bounding box center [452, 379] width 619 height 28
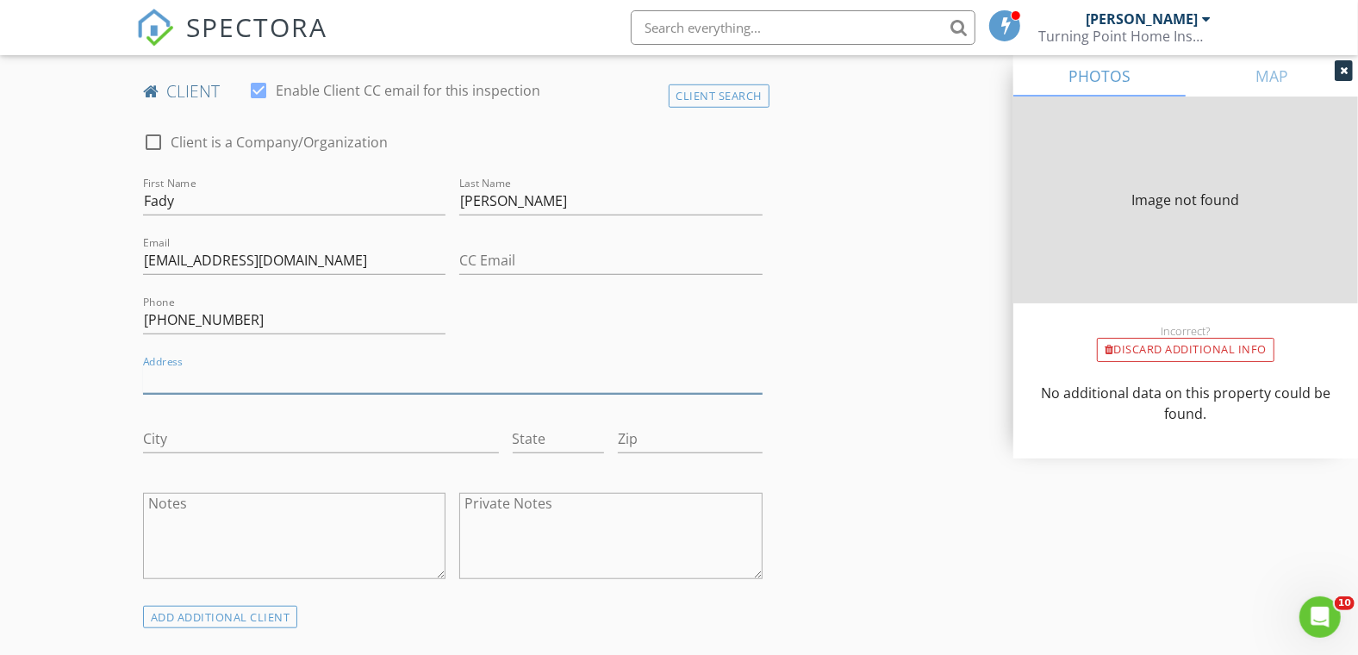
type input "3217"
type input "1997"
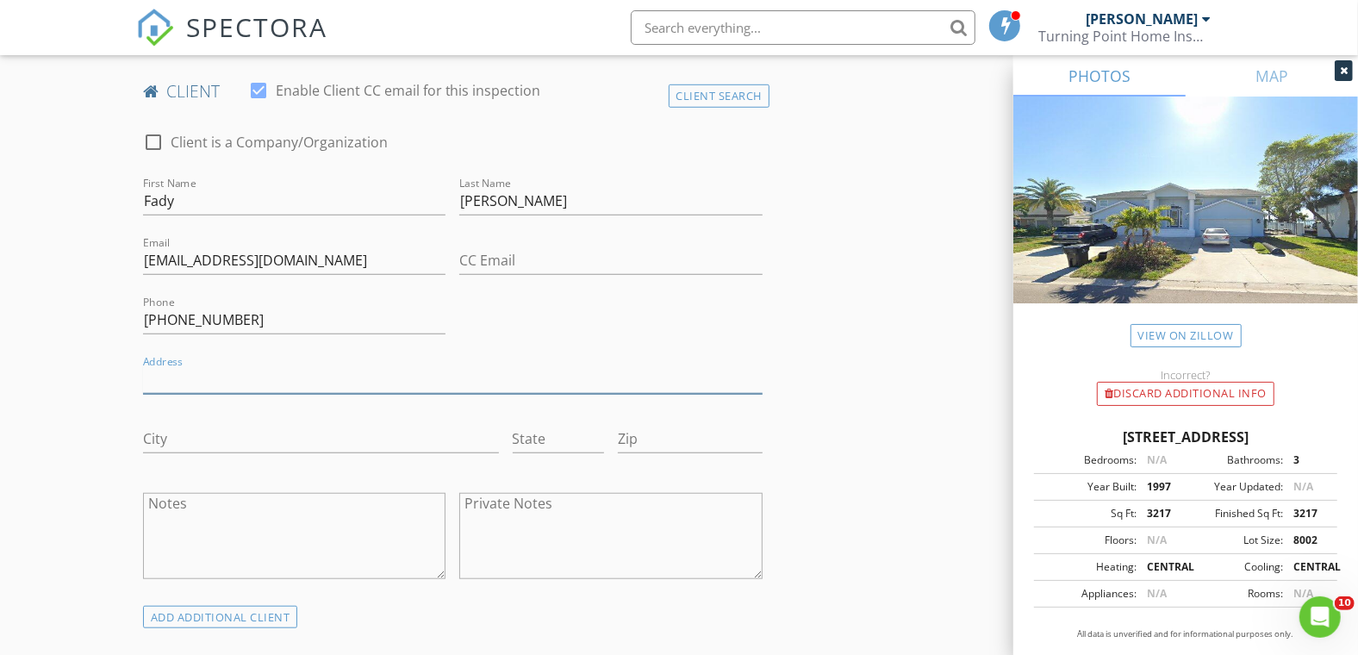
paste input "11598 47th Ave N"
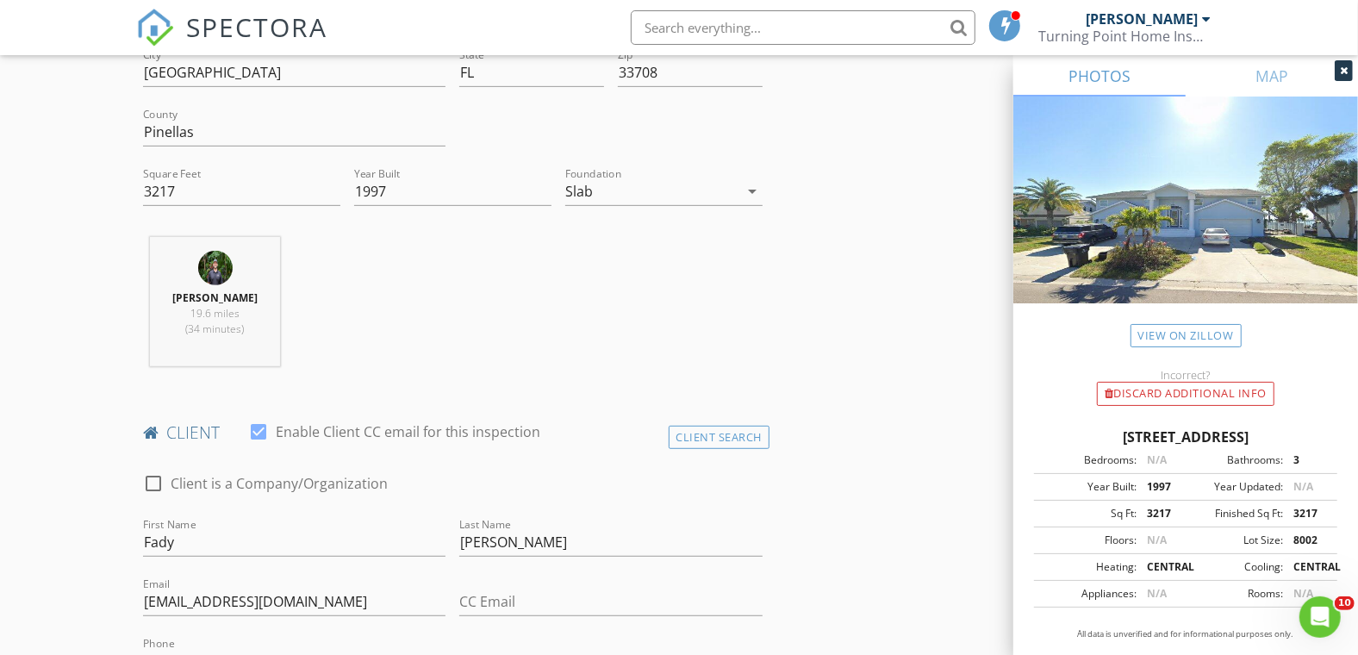
scroll to position [287, 0]
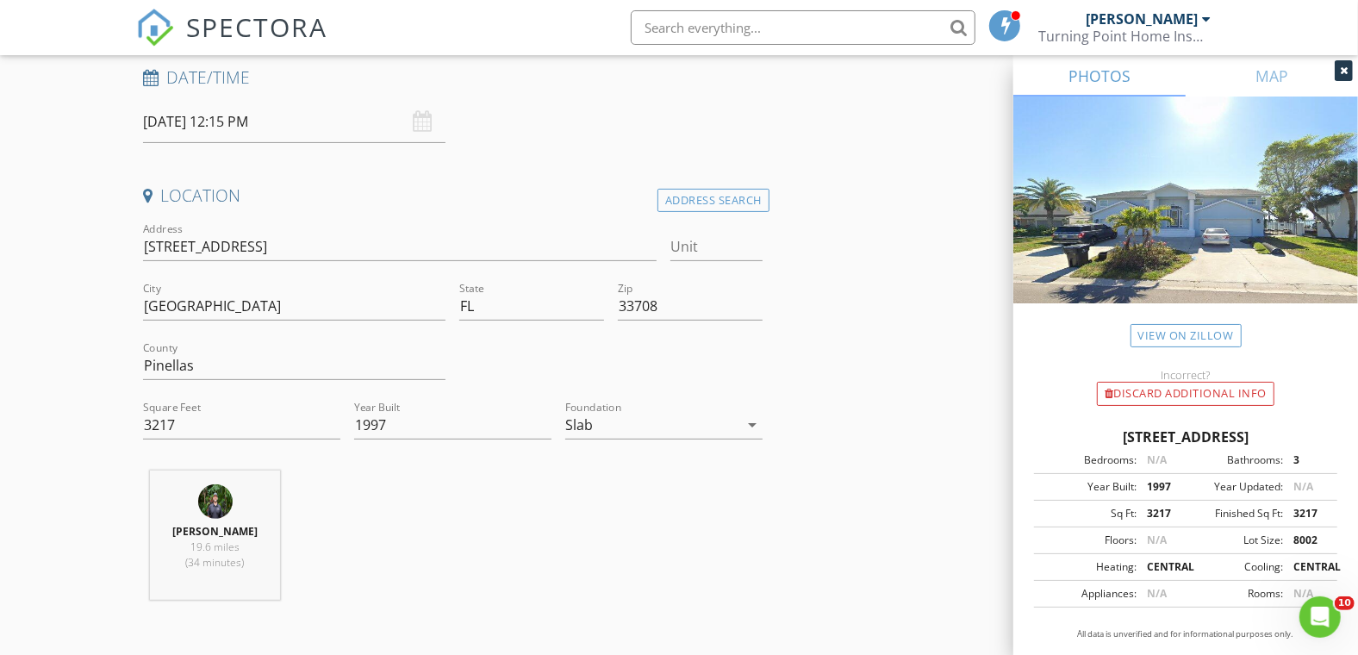
type input "11598 47th Ave N"
drag, startPoint x: 253, startPoint y: 298, endPoint x: 121, endPoint y: 313, distance: 133.5
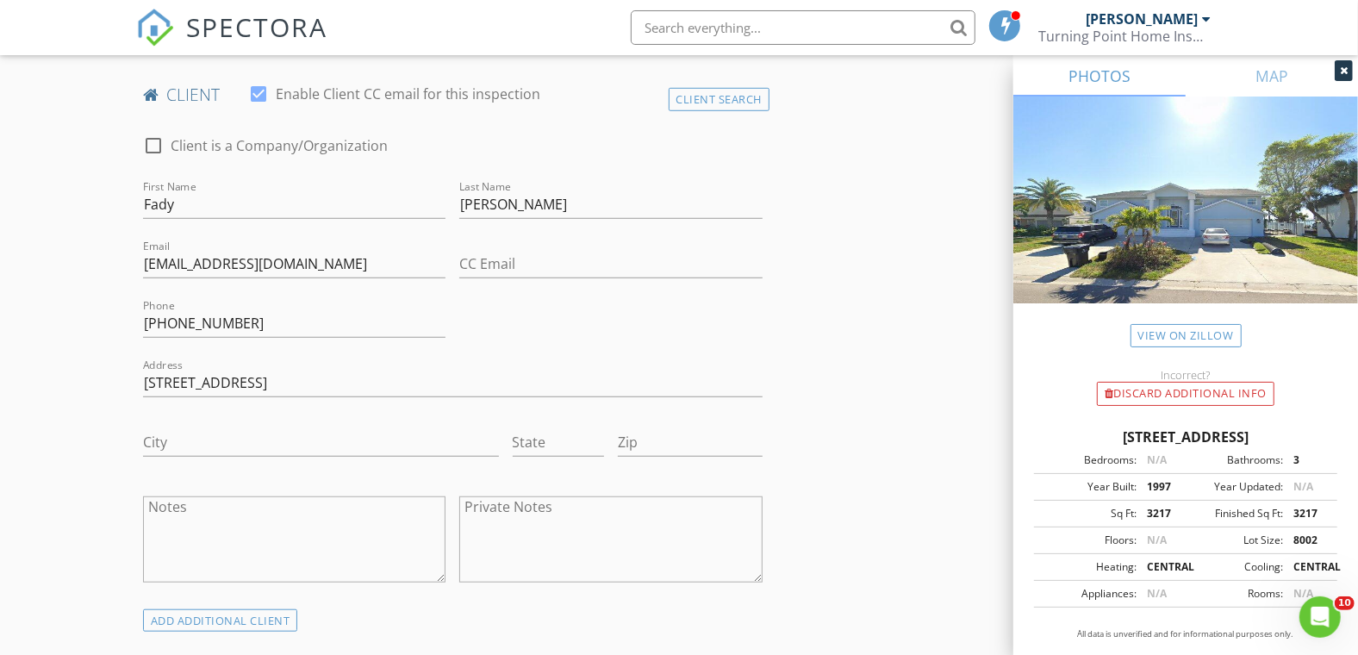
scroll to position [861, 0]
click at [178, 438] on input "City" at bounding box center [321, 439] width 356 height 28
paste input "St. Petersburg"
type input "St. Petersburg"
click at [542, 440] on input "State" at bounding box center [559, 439] width 92 height 28
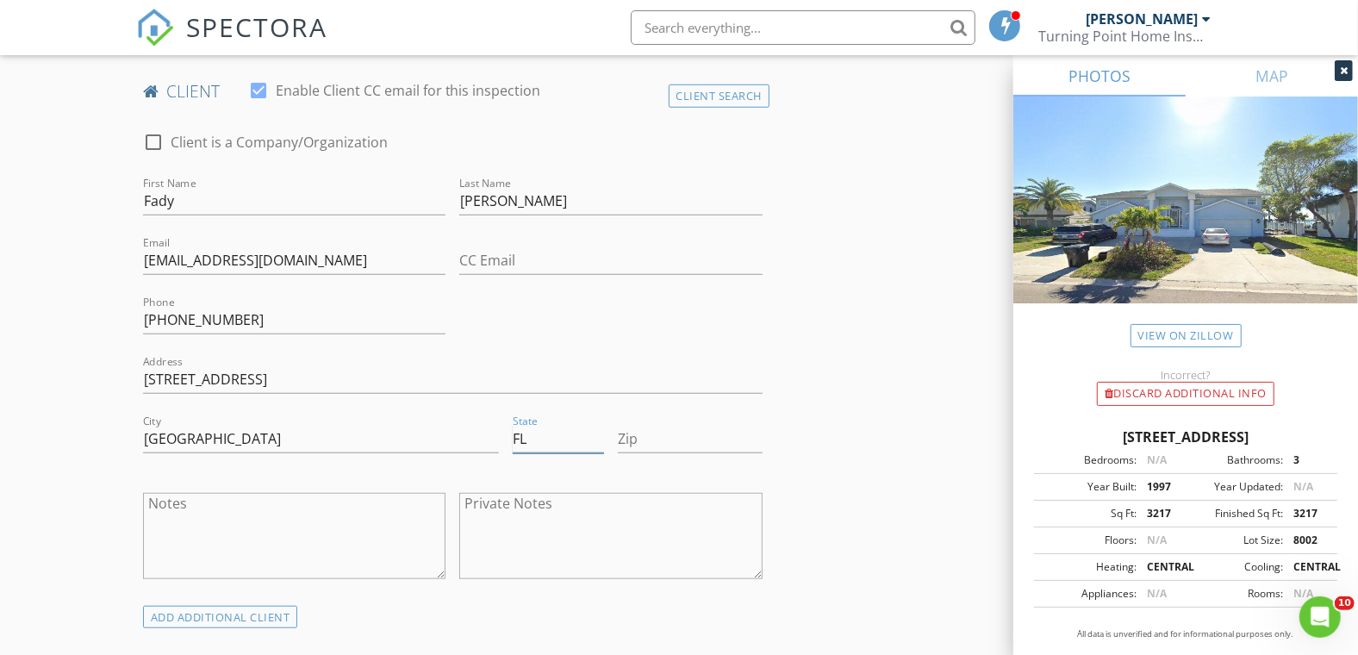
type input "FL"
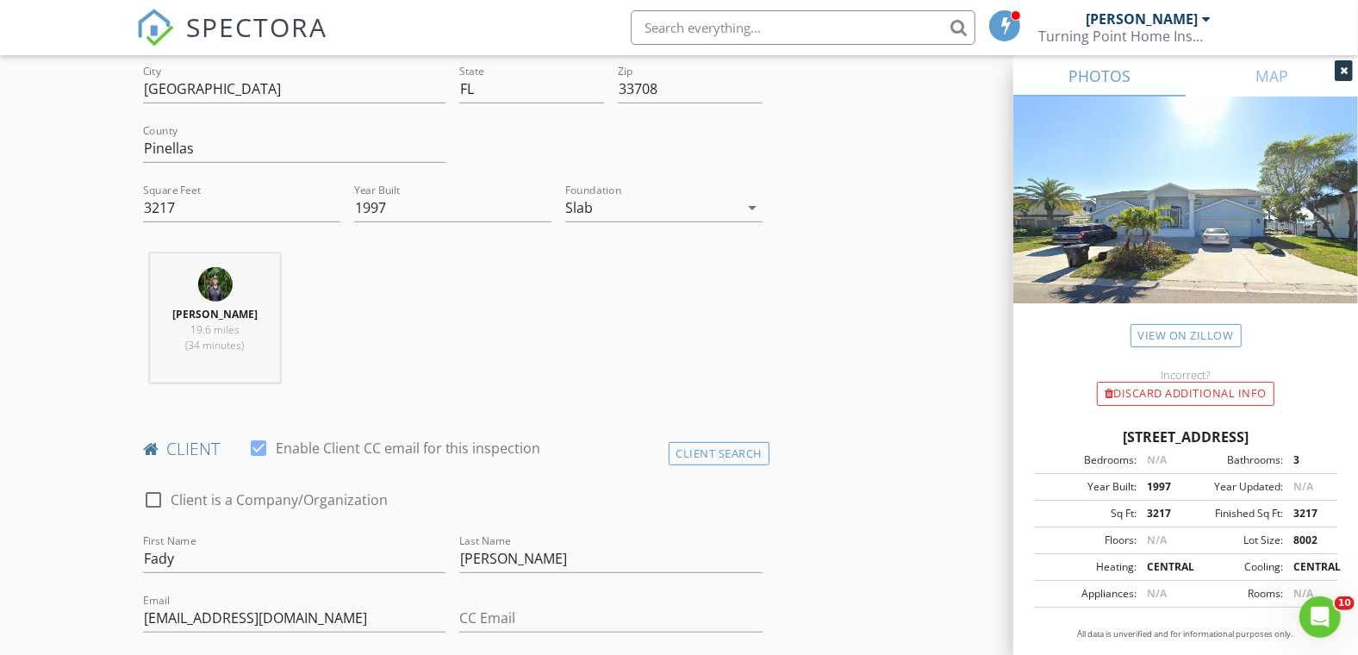
scroll to position [382, 0]
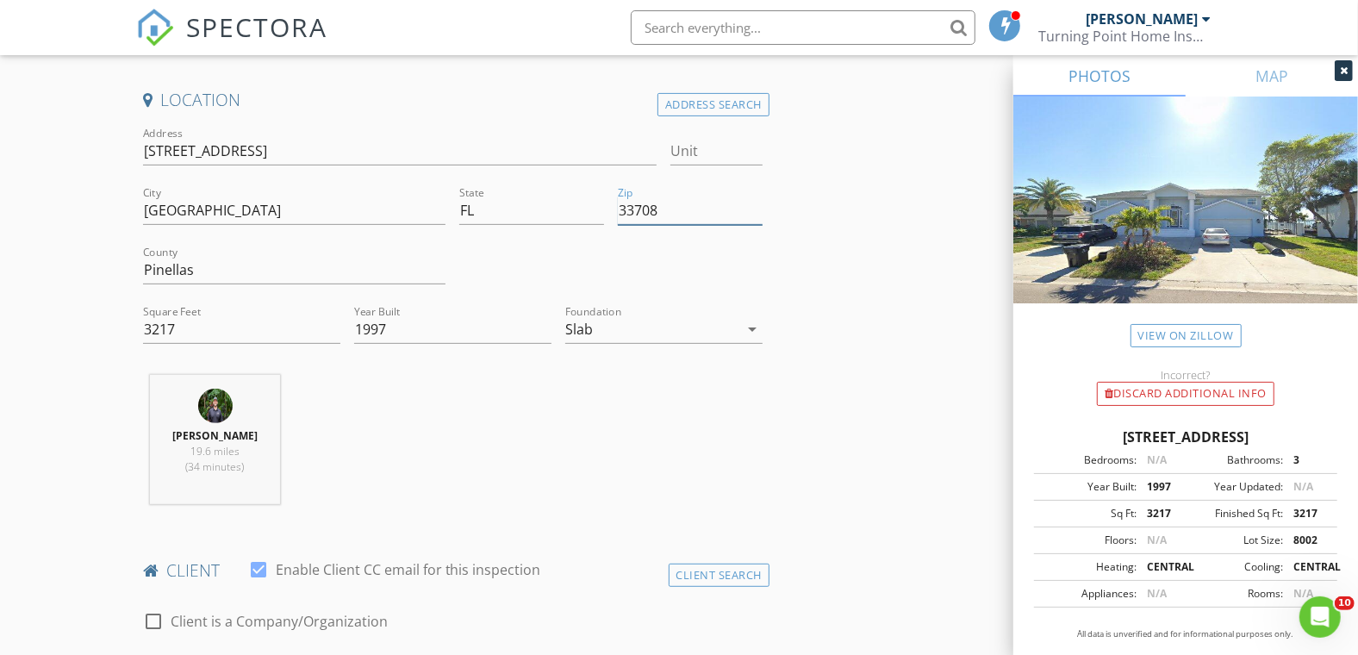
drag, startPoint x: 662, startPoint y: 210, endPoint x: 597, endPoint y: 210, distance: 65.5
click at [597, 210] on div "Address 11598 47th Ave N Unit City St. Petersburg State FL Zip 33708 County Pin…" at bounding box center [452, 242] width 633 height 238
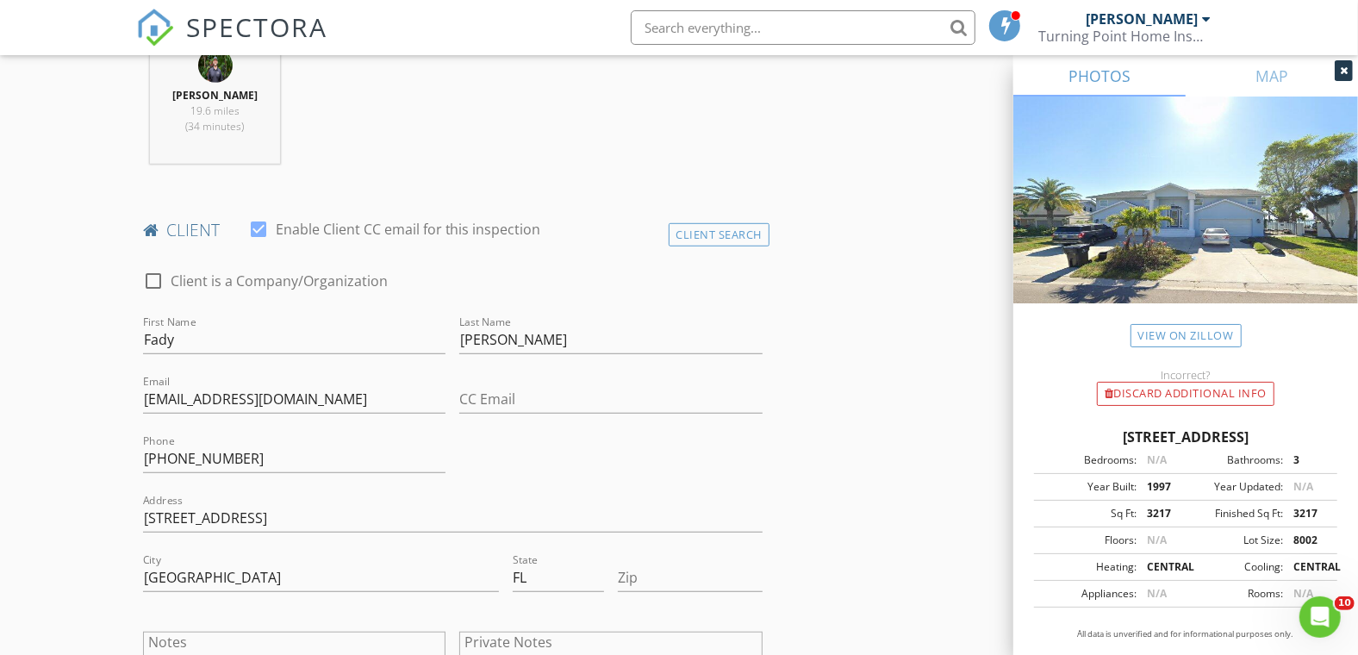
scroll to position [861, 0]
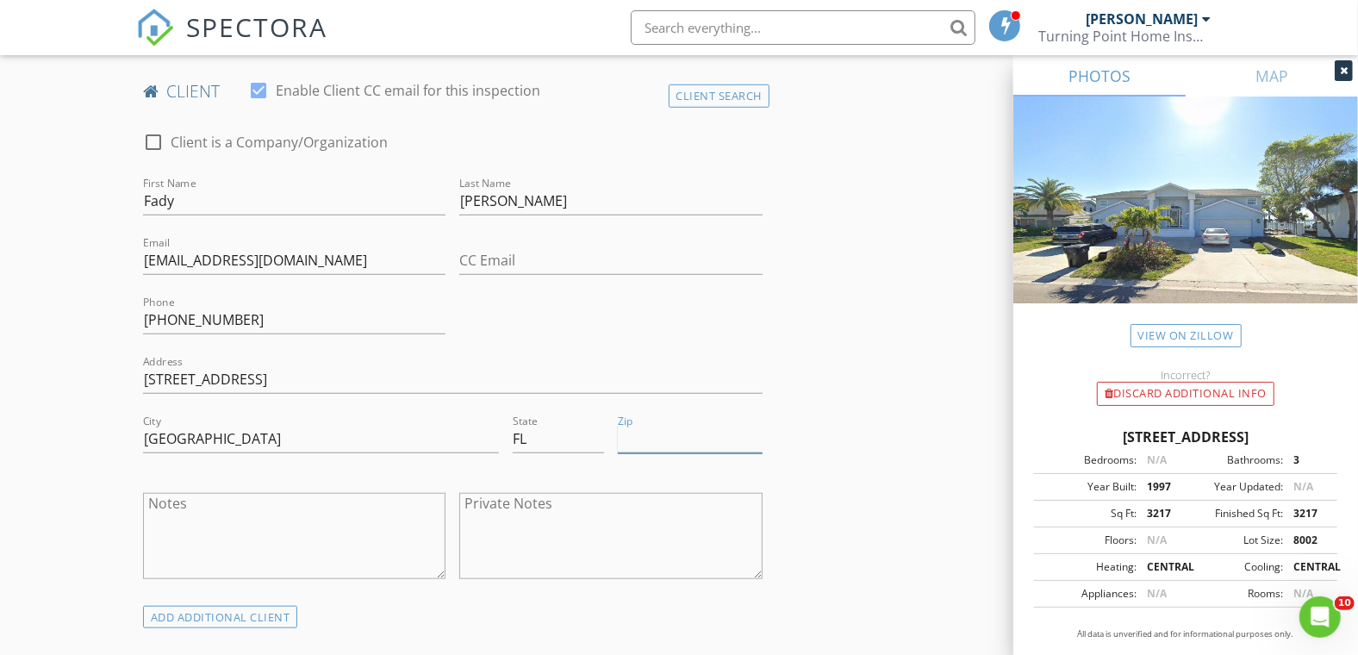
click at [660, 429] on input "Zip" at bounding box center [690, 439] width 145 height 28
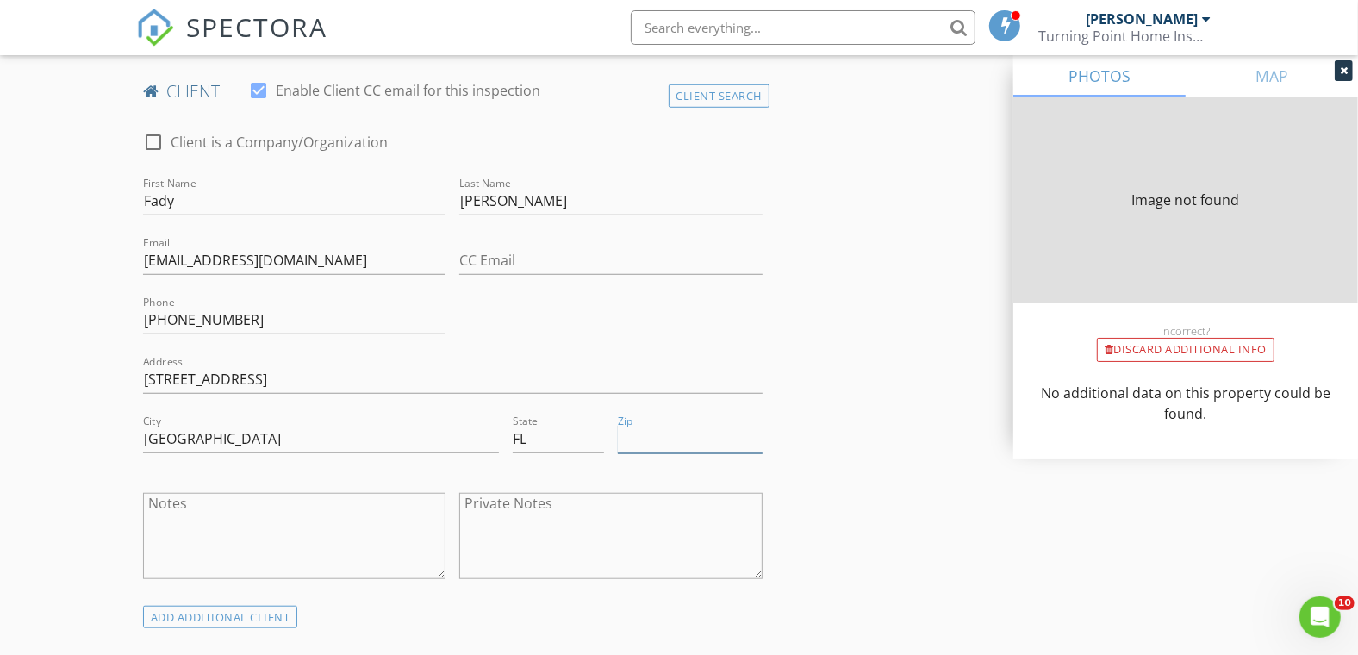
type input "3217"
type input "1997"
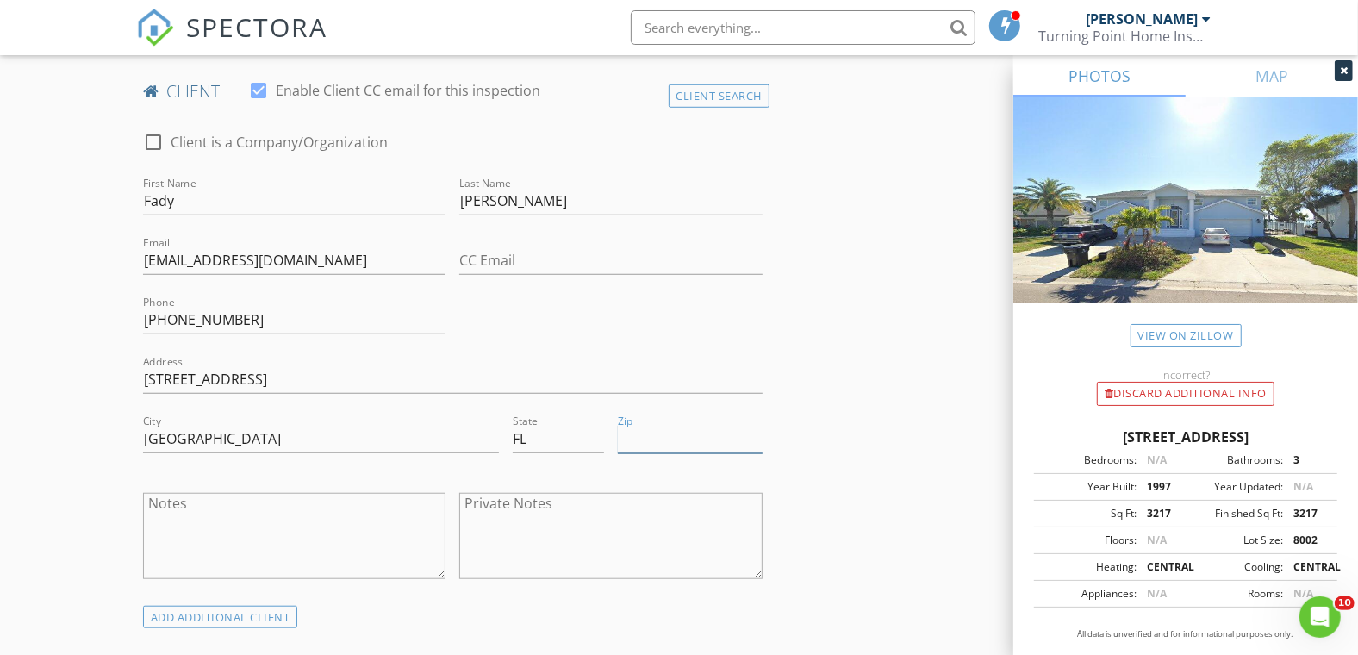
paste input "33708"
type input "33708"
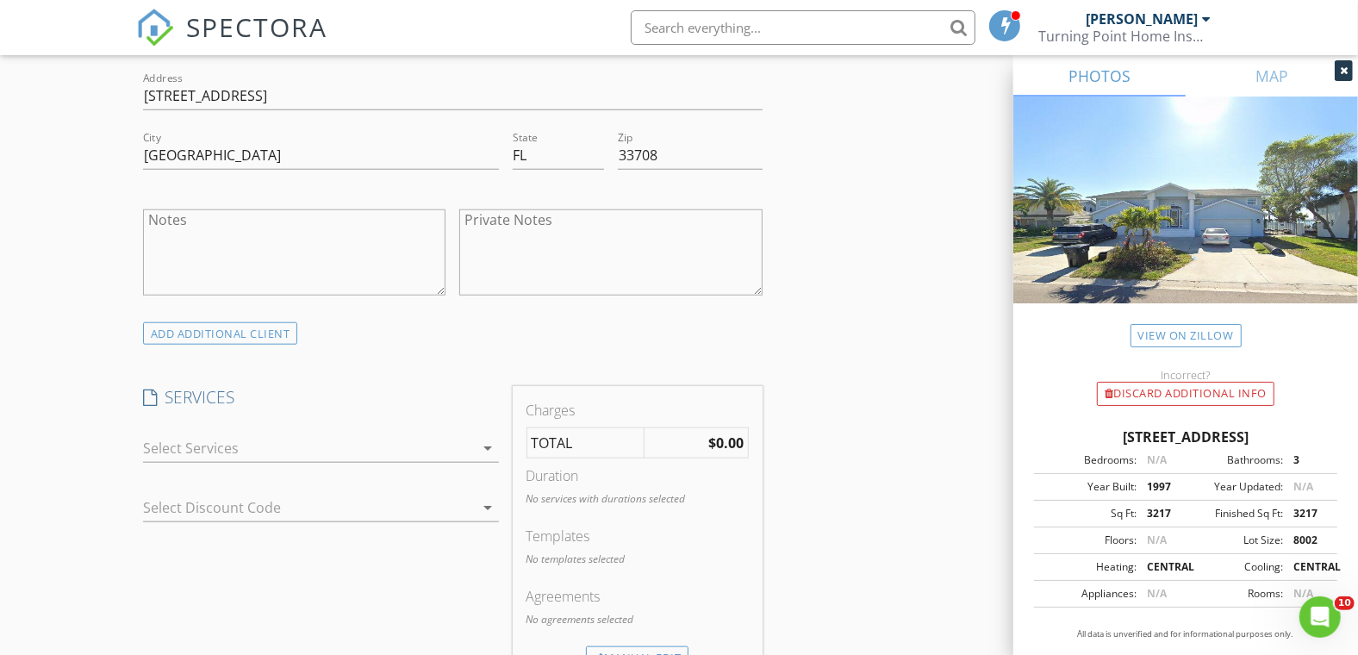
scroll to position [1148, 0]
click at [170, 444] on div at bounding box center [309, 445] width 332 height 28
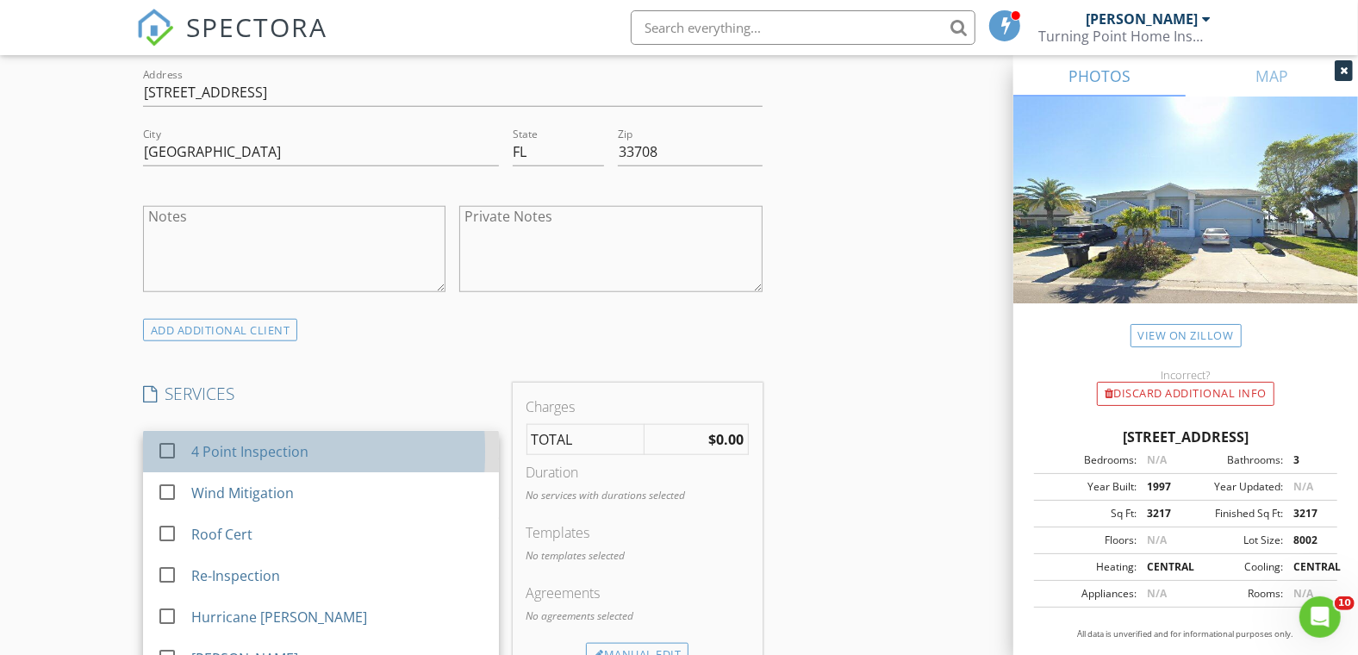
click at [180, 457] on div "check_box_outline_blank" at bounding box center [171, 450] width 28 height 21
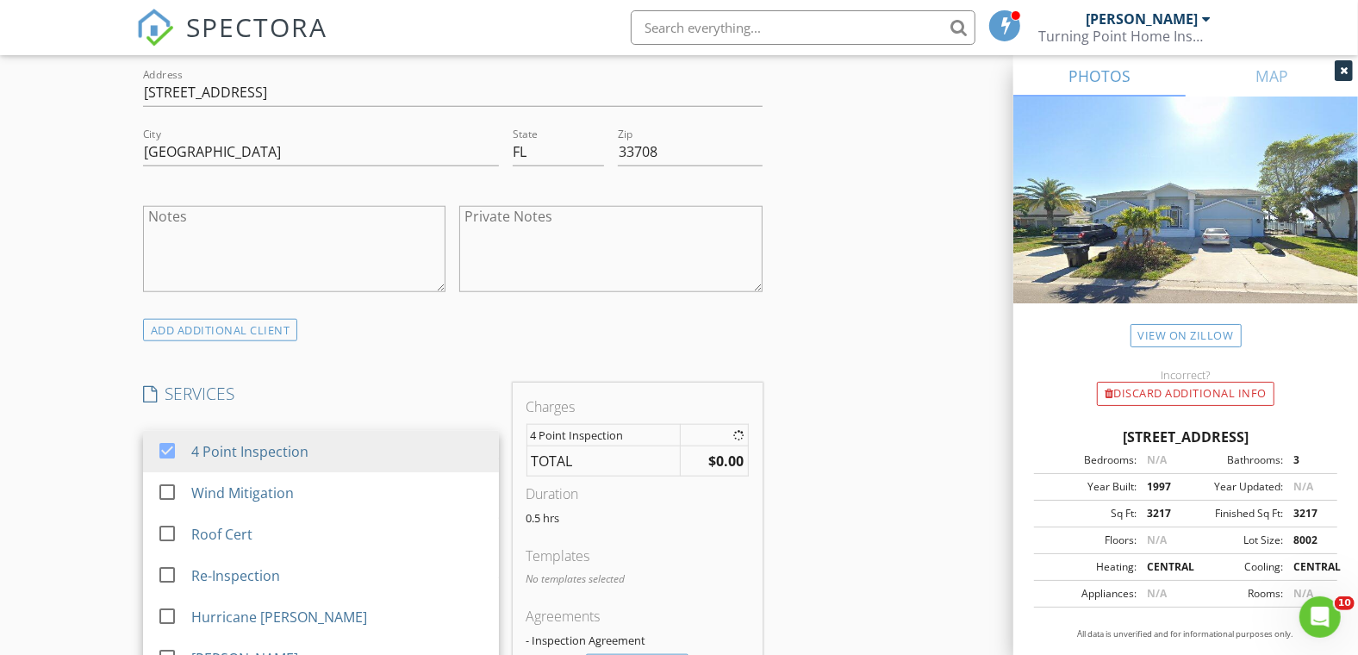
click at [91, 439] on div "New Inspection Click here to use the New Order Form INSPECTOR(S) check_box Clif…" at bounding box center [679, 479] width 1358 height 3019
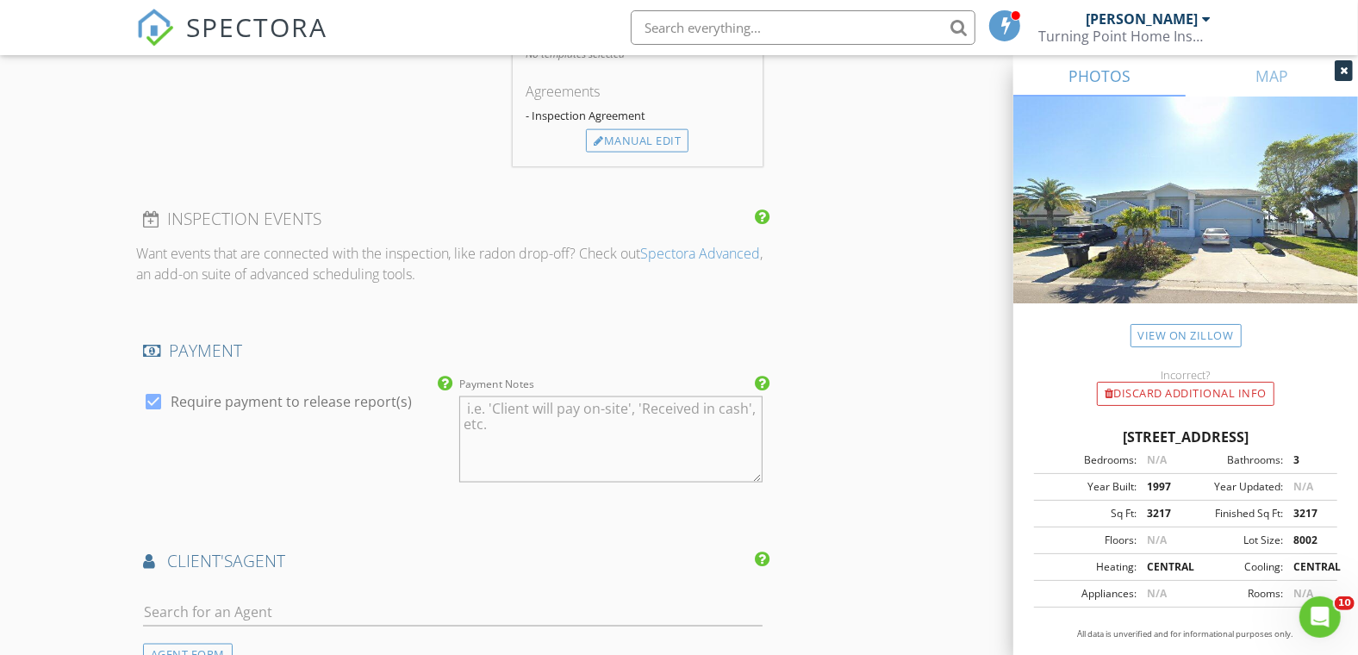
scroll to position [1914, 0]
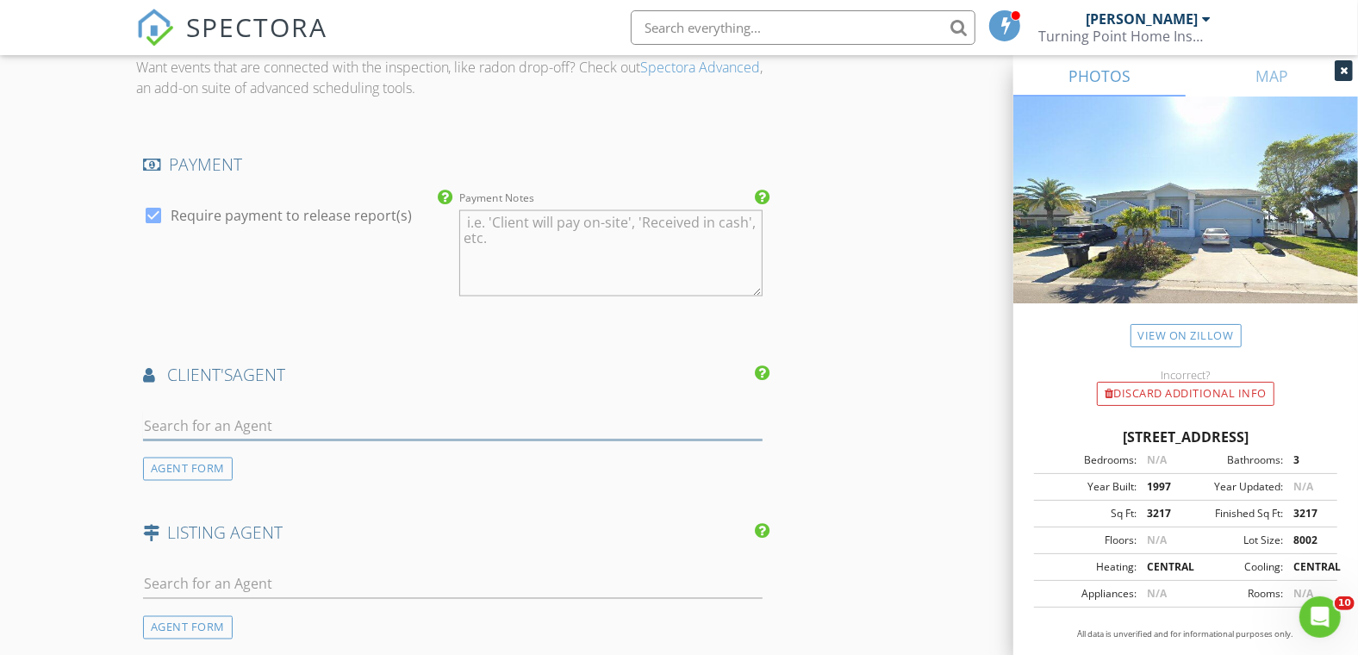
click at [180, 428] on input "text" at bounding box center [452, 426] width 619 height 28
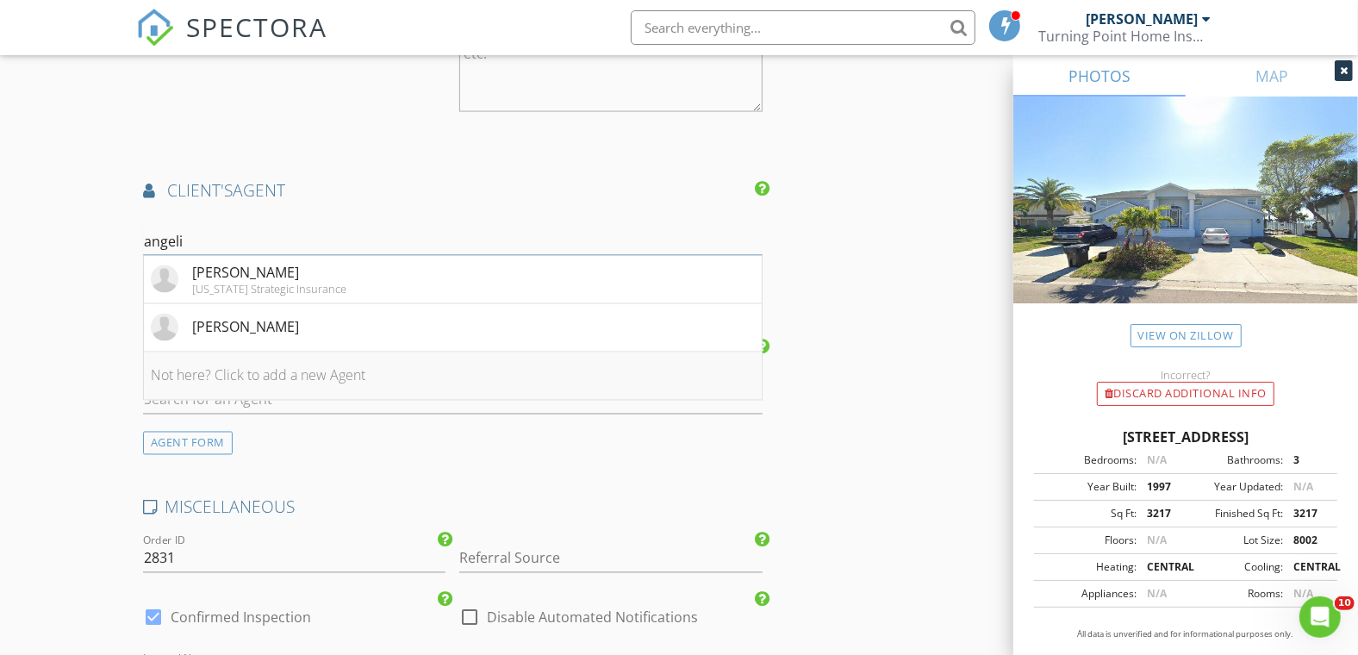
scroll to position [2105, 0]
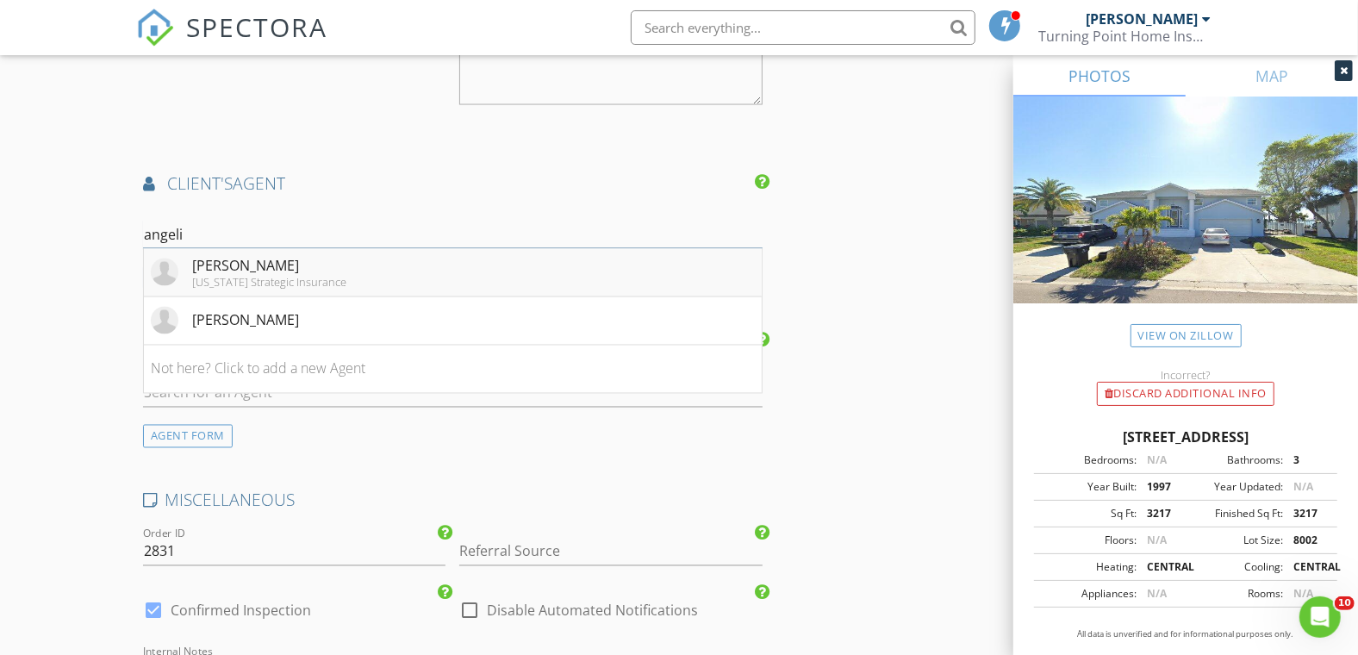
type input "angeli"
click at [297, 276] on div "Florida Strategic Insurance" at bounding box center [269, 283] width 154 height 14
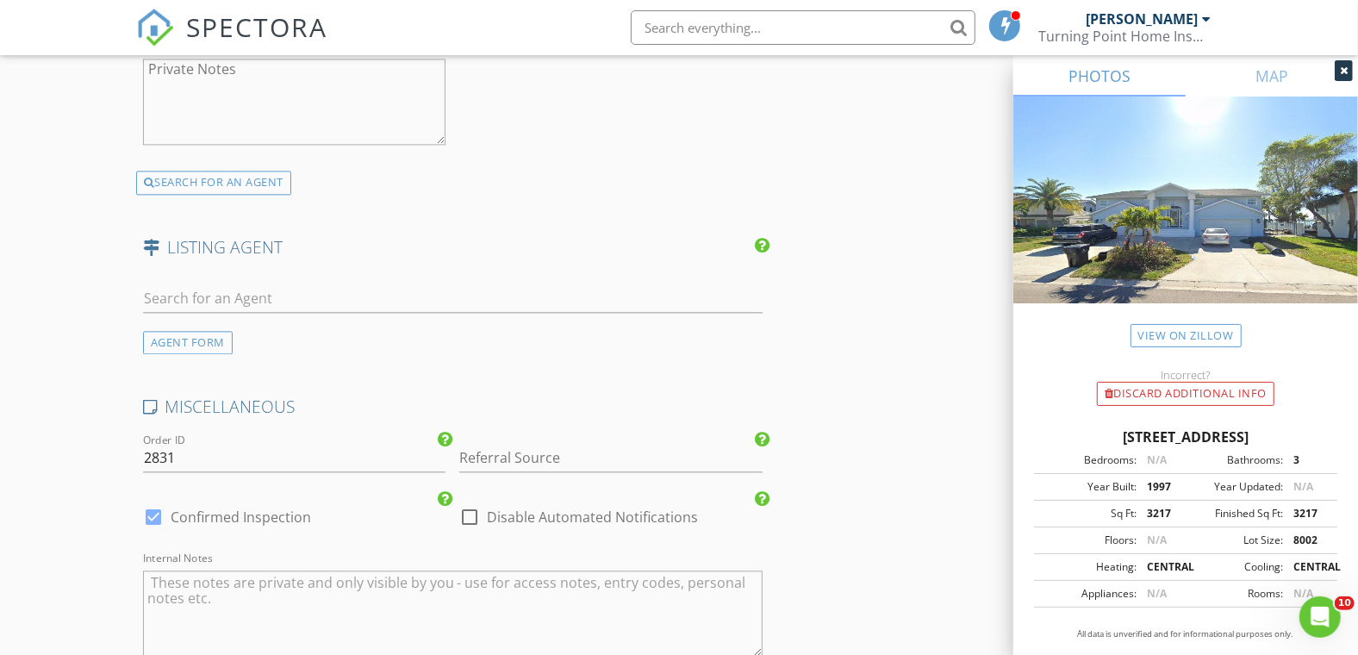
scroll to position [3041, 0]
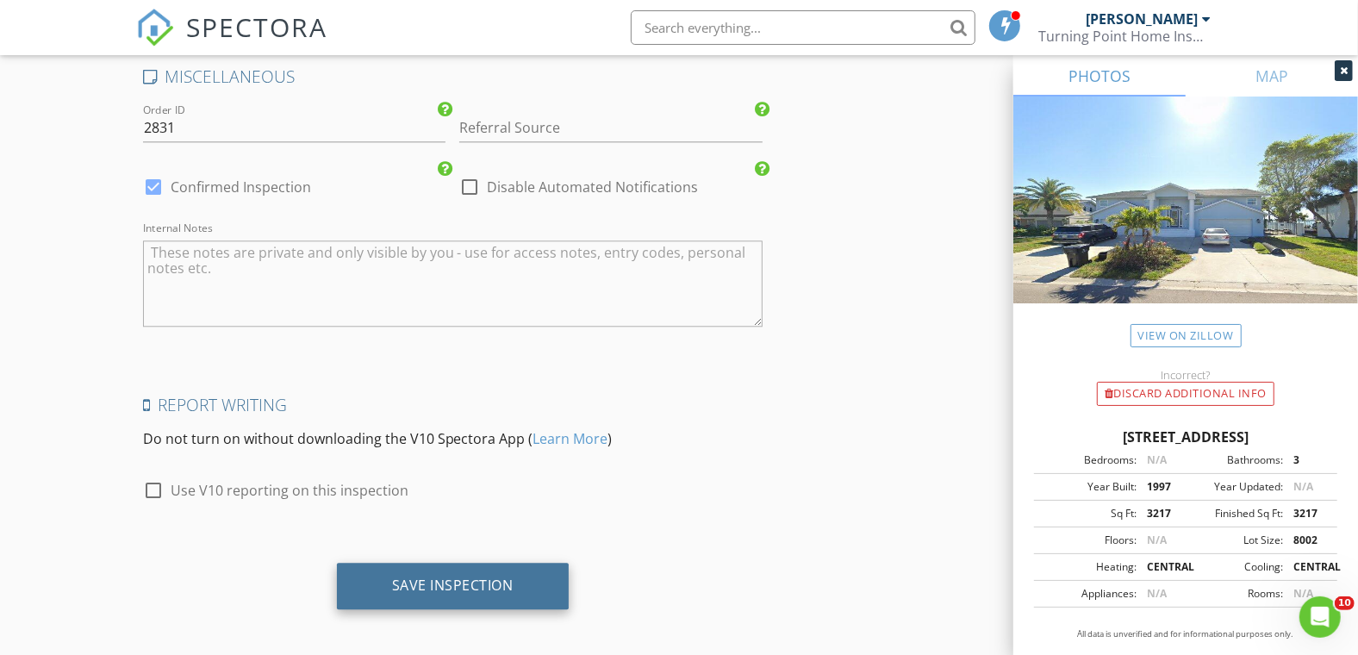
click at [432, 578] on div "Save Inspection" at bounding box center [452, 584] width 121 height 17
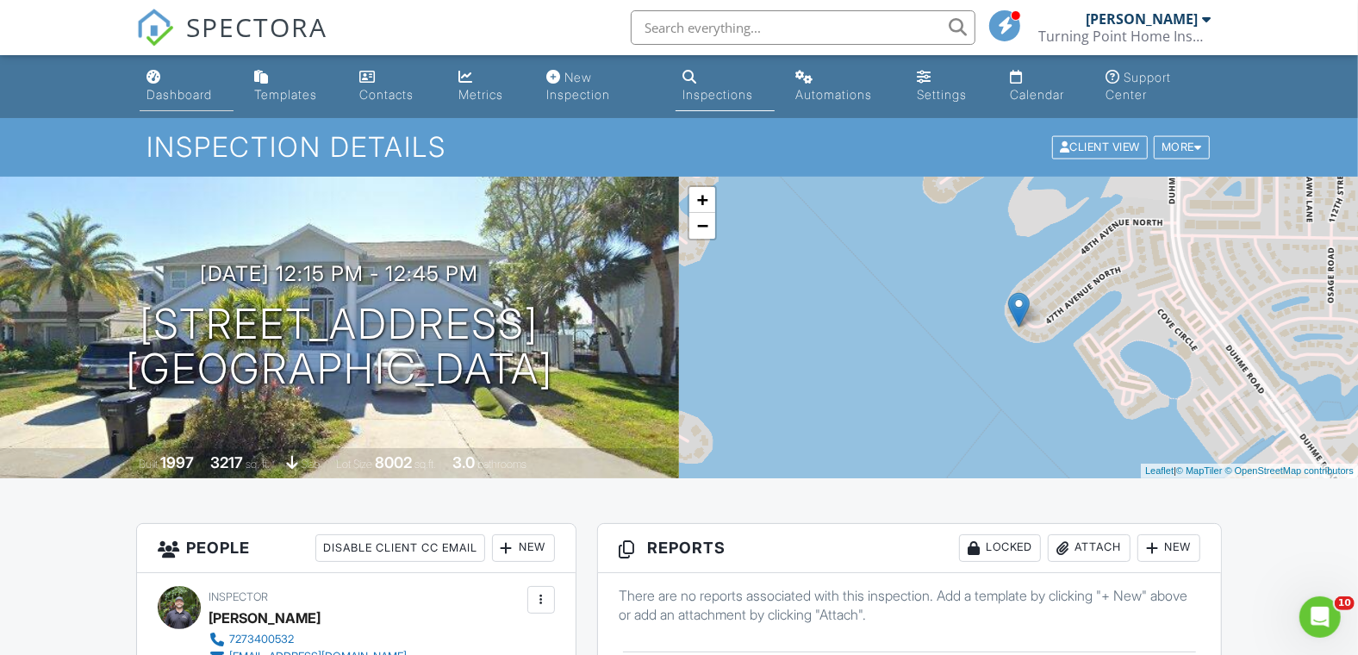
click at [159, 84] on link "Dashboard" at bounding box center [187, 86] width 94 height 49
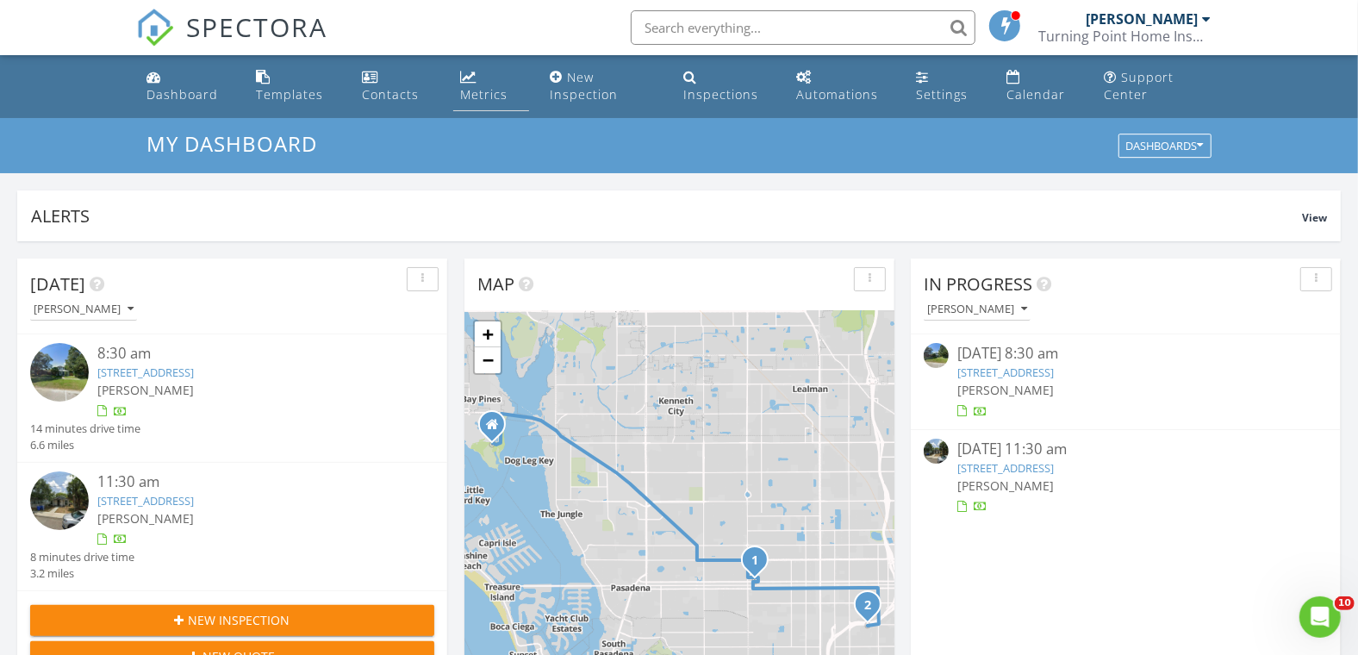
click at [464, 87] on div "Metrics" at bounding box center [483, 94] width 47 height 16
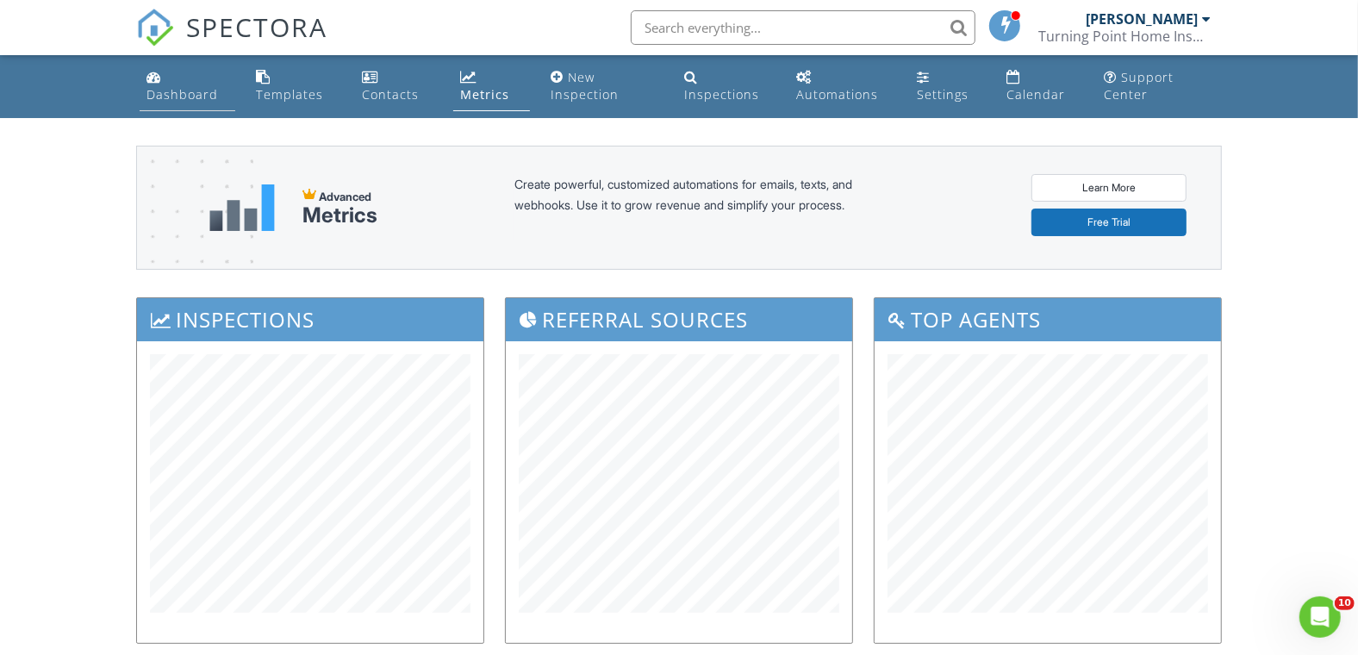
click at [175, 108] on link "Dashboard" at bounding box center [188, 86] width 96 height 49
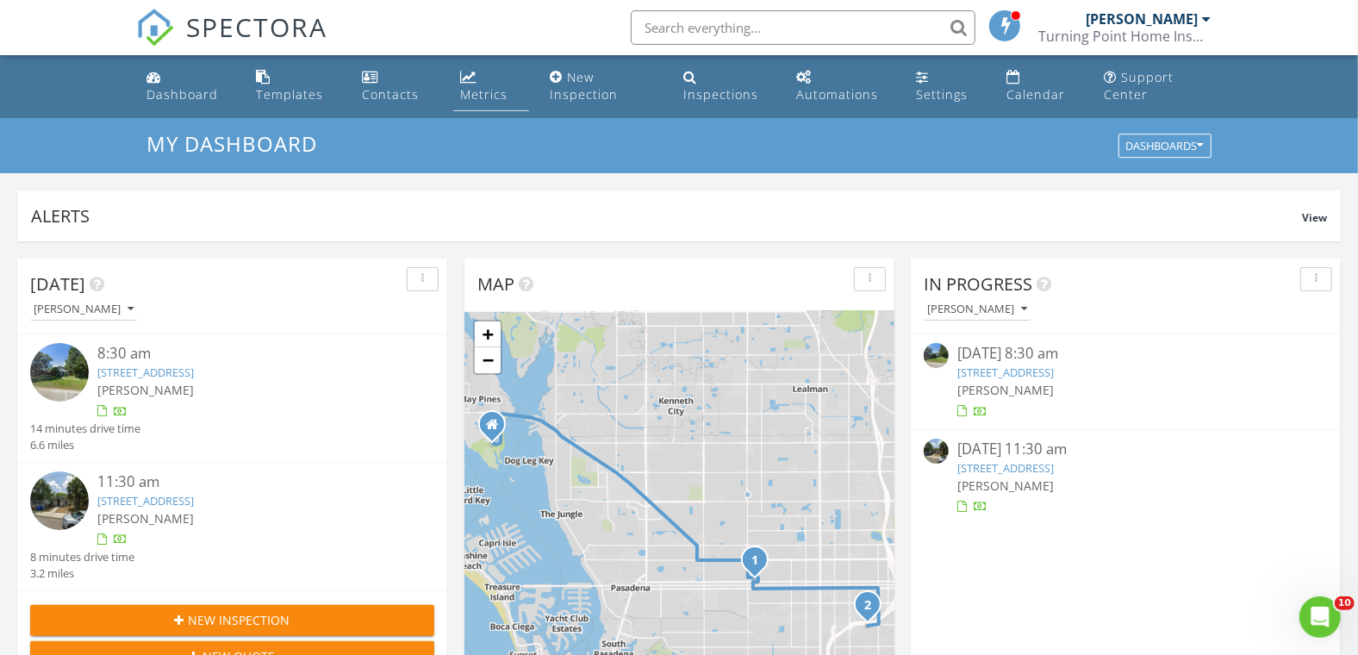
click at [479, 86] on div "Metrics" at bounding box center [483, 94] width 47 height 16
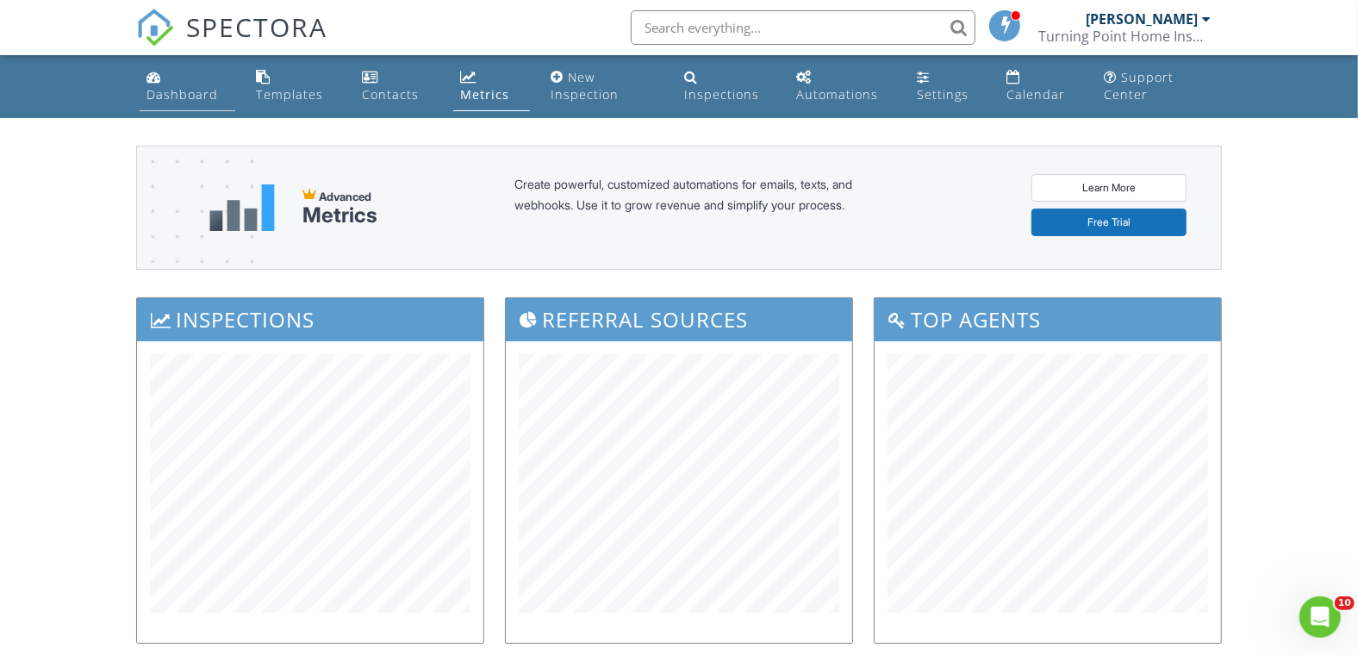
click at [174, 87] on div "Dashboard" at bounding box center [181, 94] width 71 height 16
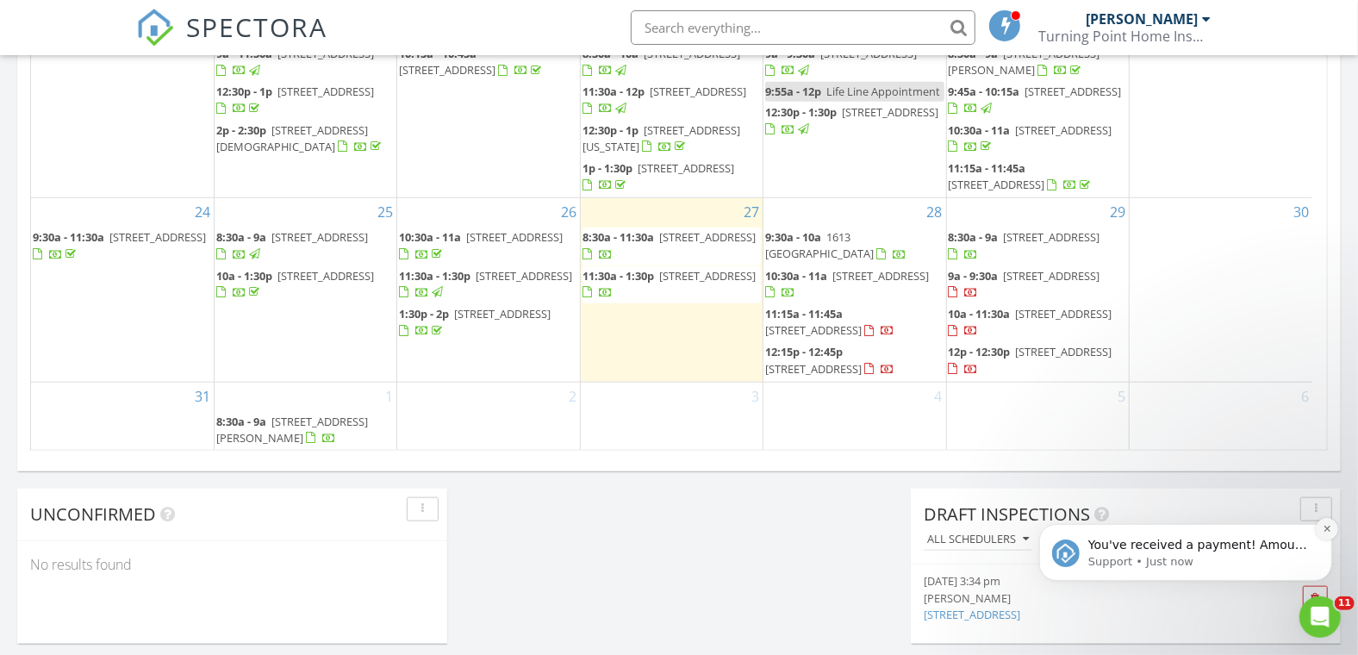
click at [1321, 527] on icon "Dismiss notification" at bounding box center [1325, 527] width 9 height 9
click at [1327, 523] on icon "Dismiss notification" at bounding box center [1325, 527] width 9 height 9
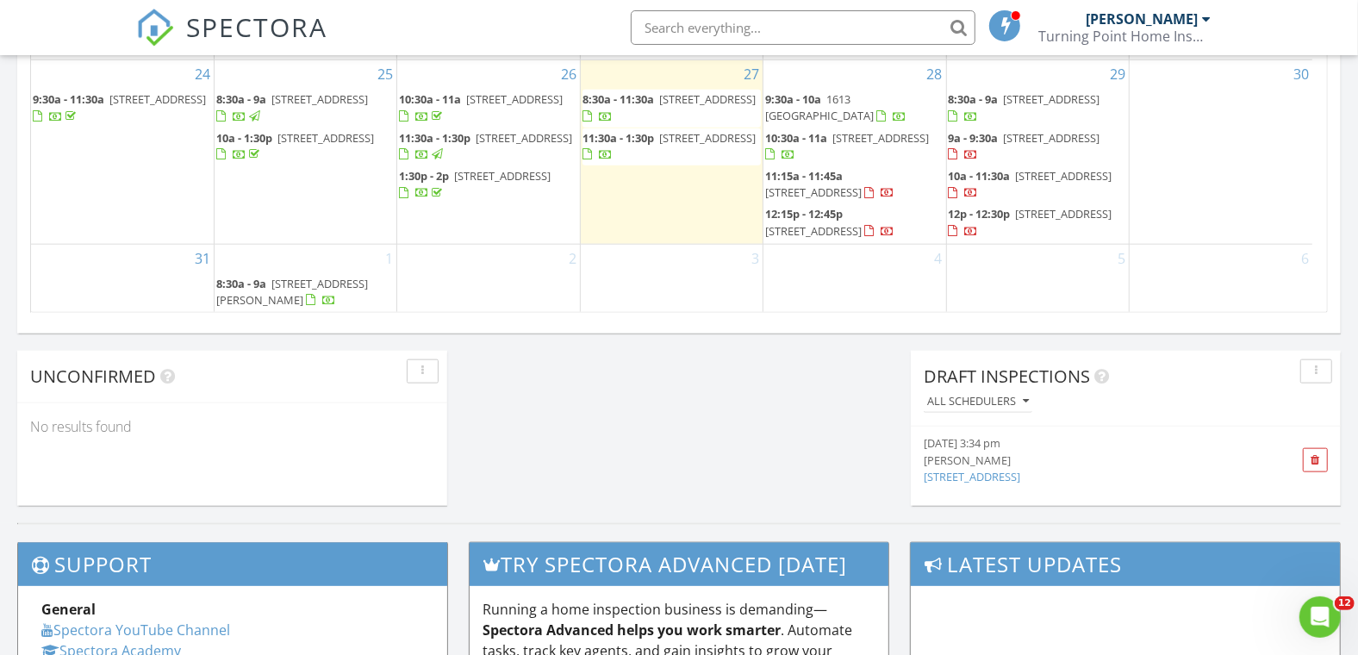
scroll to position [1244, 0]
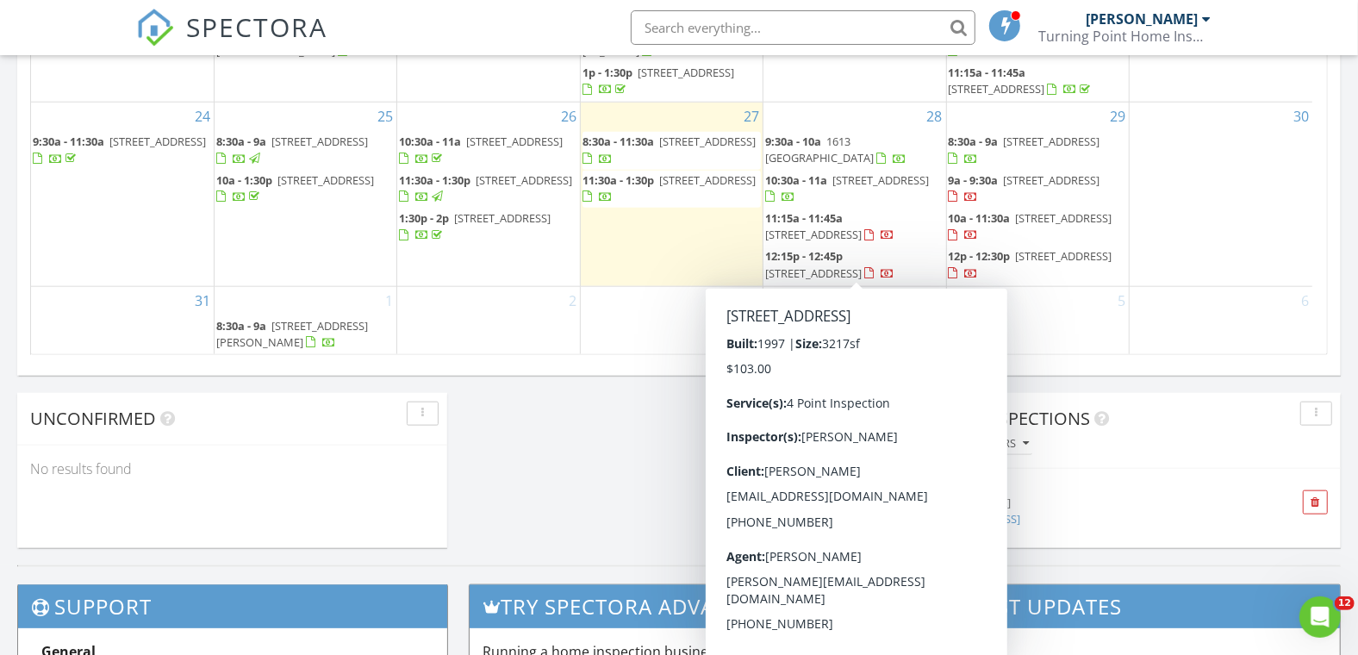
click at [831, 261] on span "12:15p - 12:45p" at bounding box center [804, 256] width 78 height 16
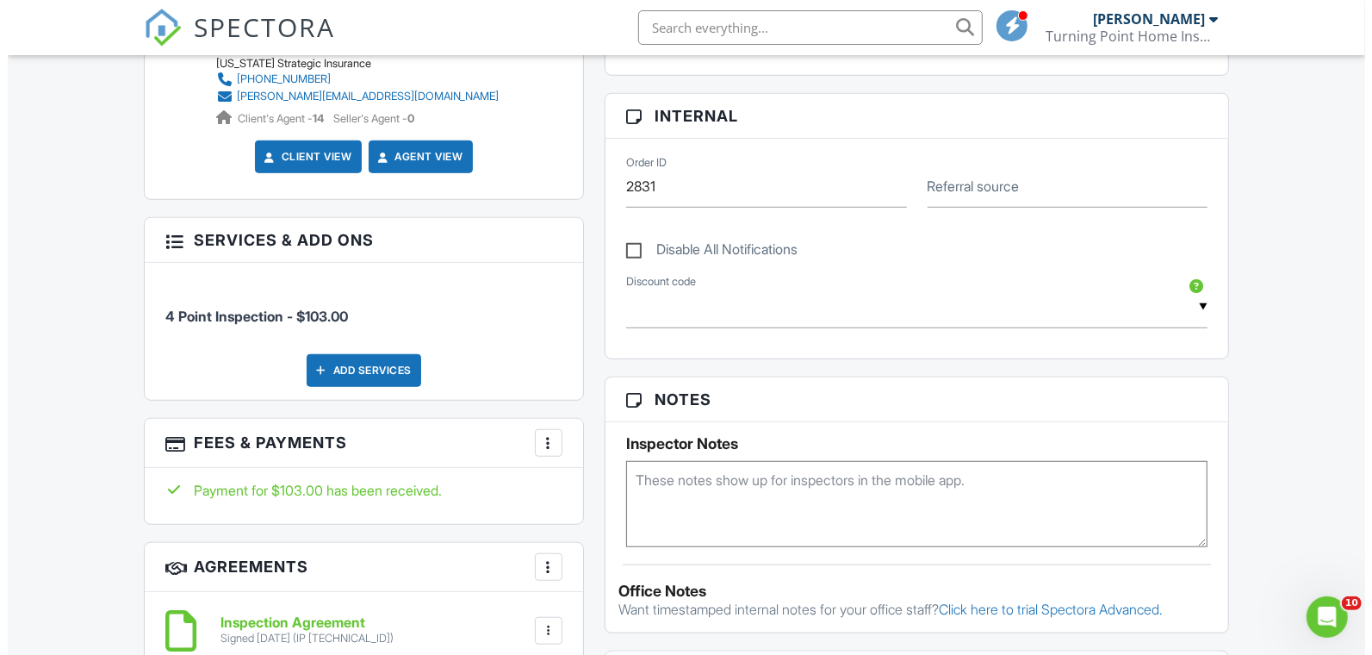
scroll to position [777, 0]
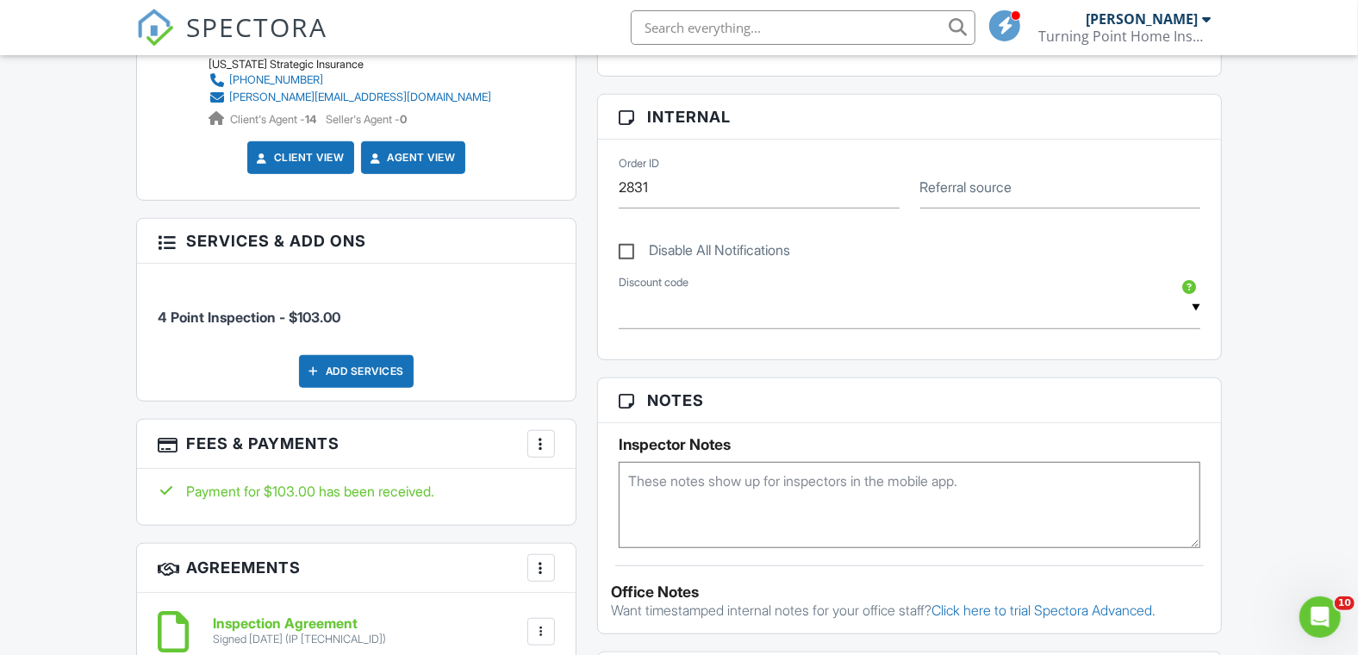
click at [361, 369] on div "Add Services" at bounding box center [356, 371] width 115 height 33
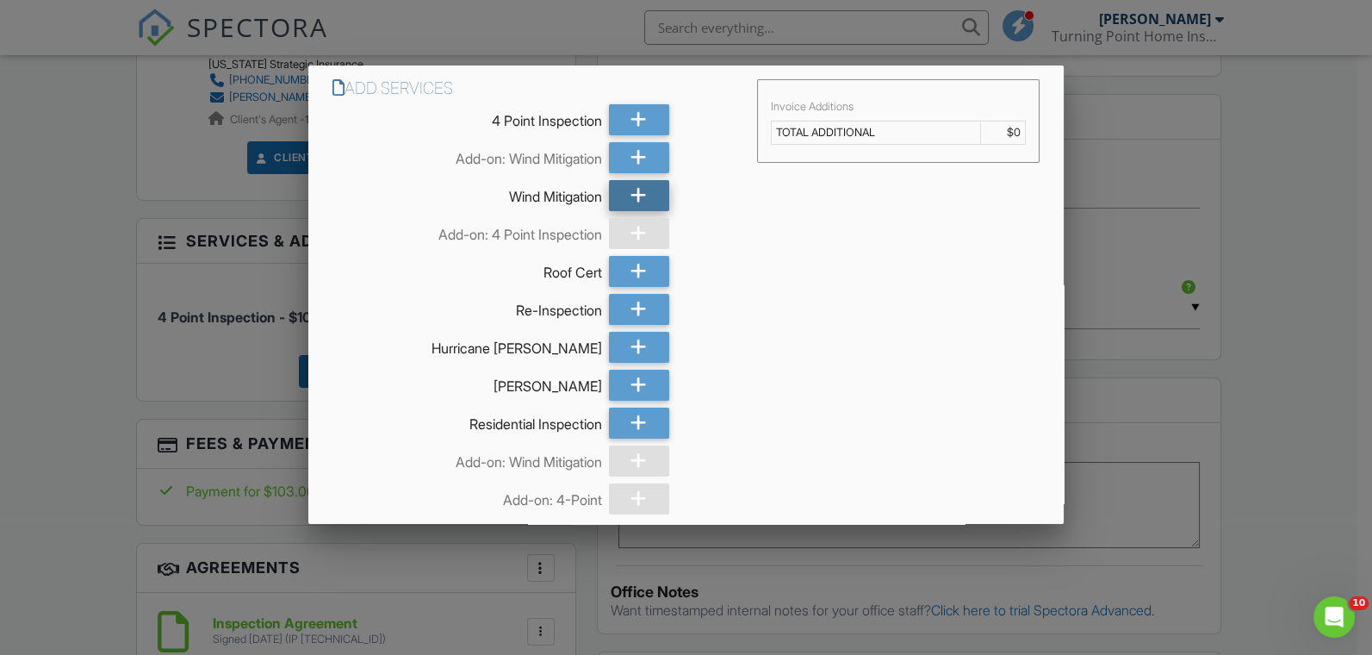
click at [631, 198] on icon at bounding box center [639, 195] width 16 height 31
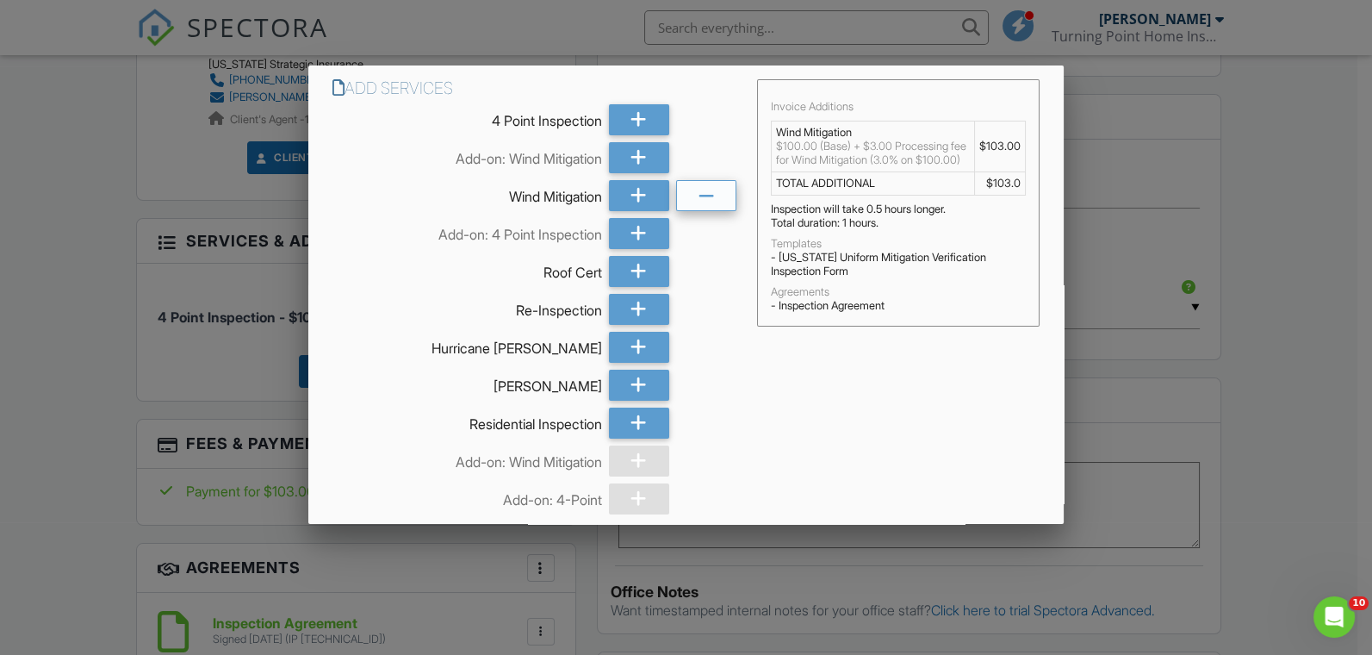
click at [699, 195] on icon at bounding box center [707, 196] width 16 height 31
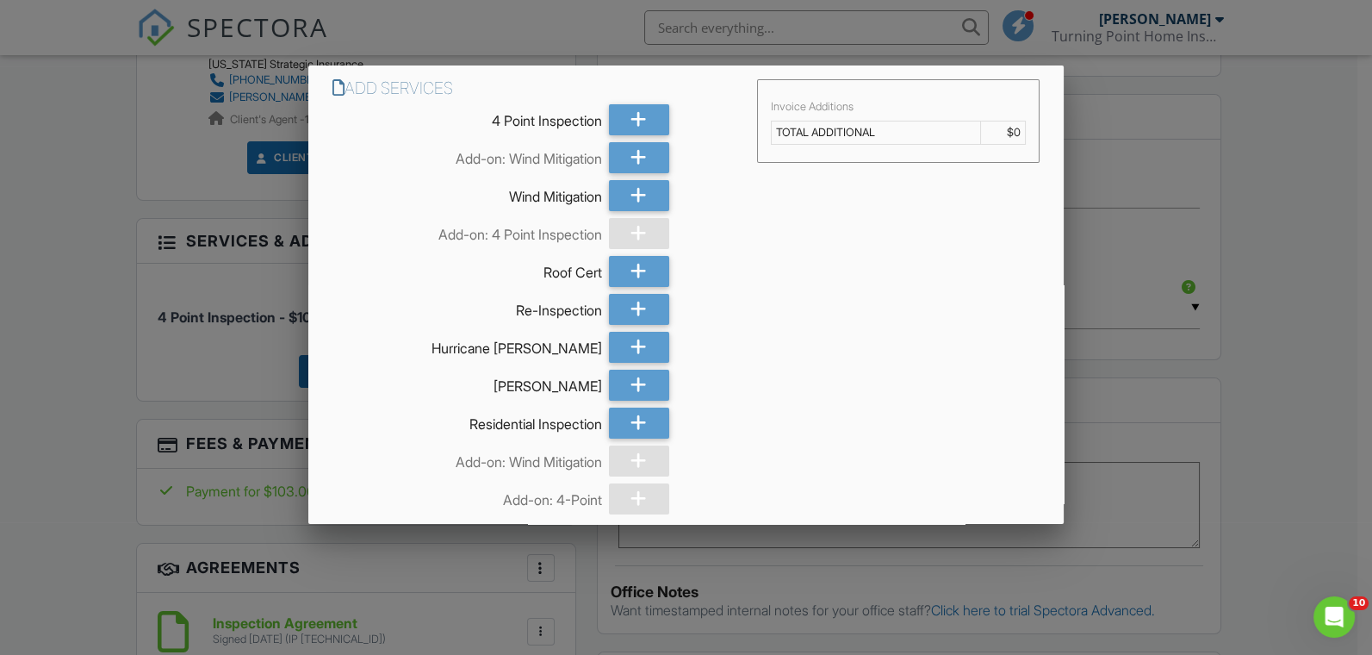
click at [34, 318] on div at bounding box center [686, 323] width 1372 height 818
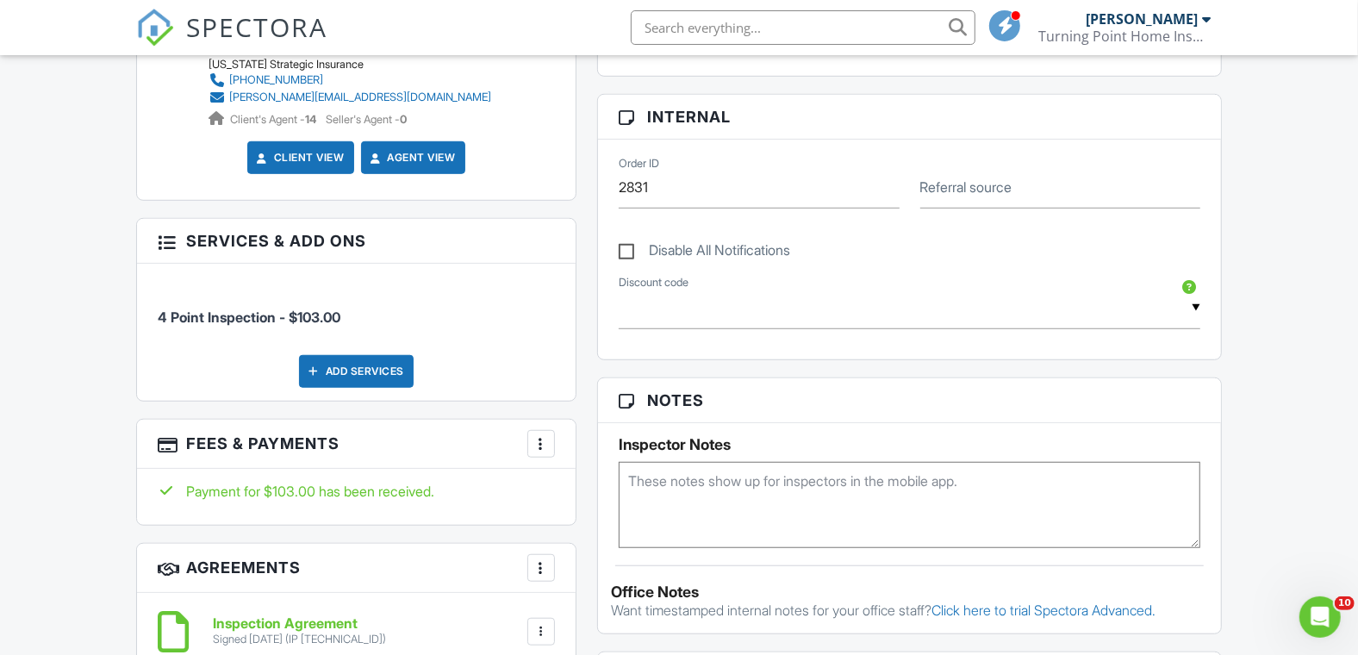
click at [547, 443] on div at bounding box center [540, 443] width 17 height 17
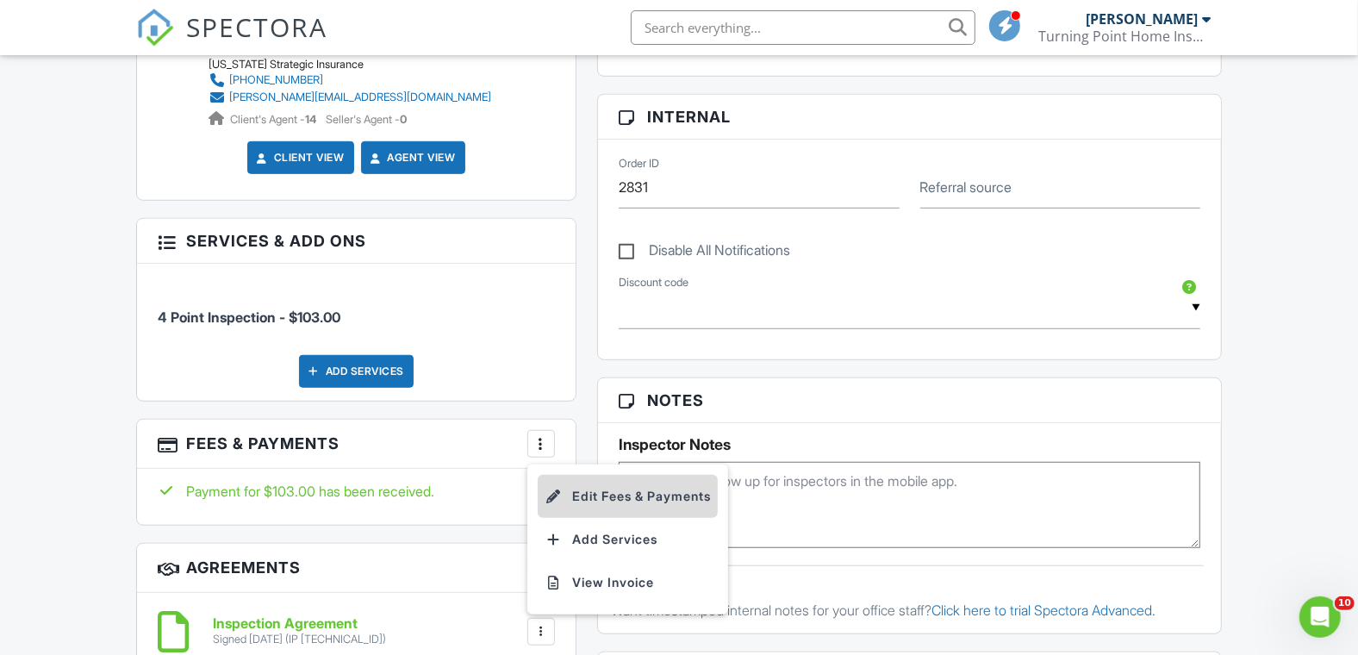
click at [598, 488] on li "Edit Fees & Payments" at bounding box center [628, 496] width 180 height 43
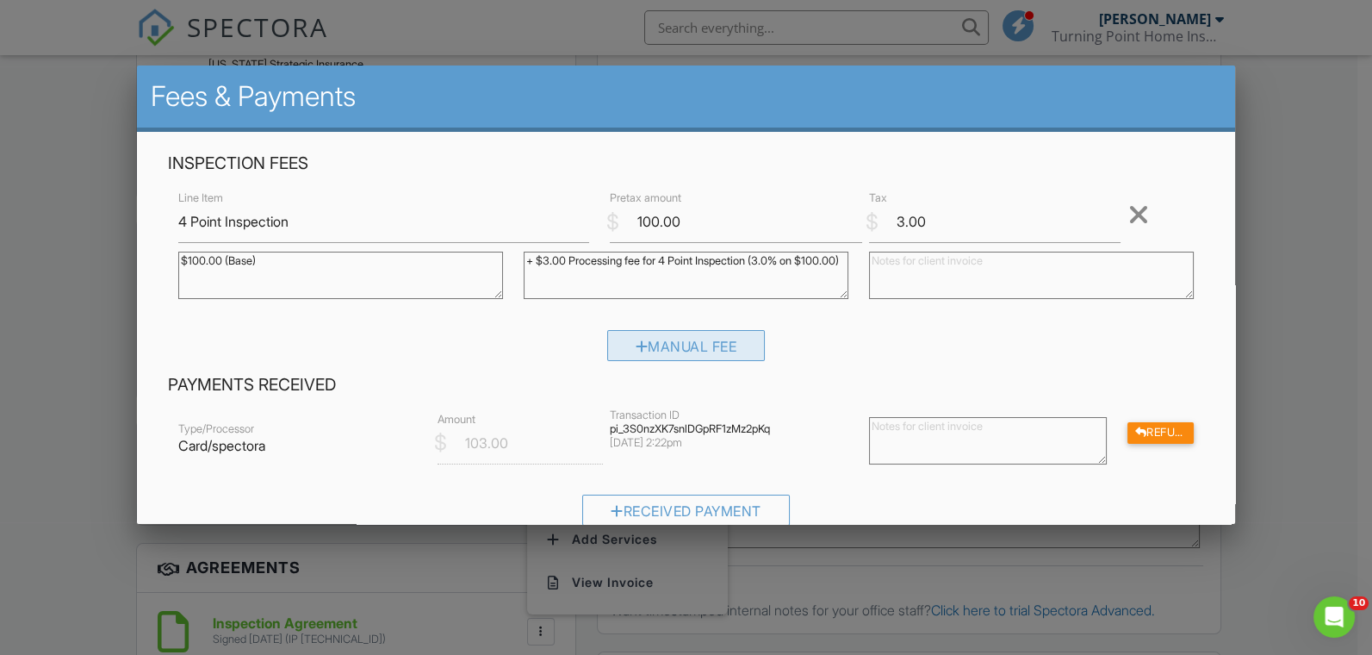
click at [655, 350] on div "Manual Fee" at bounding box center [686, 345] width 159 height 31
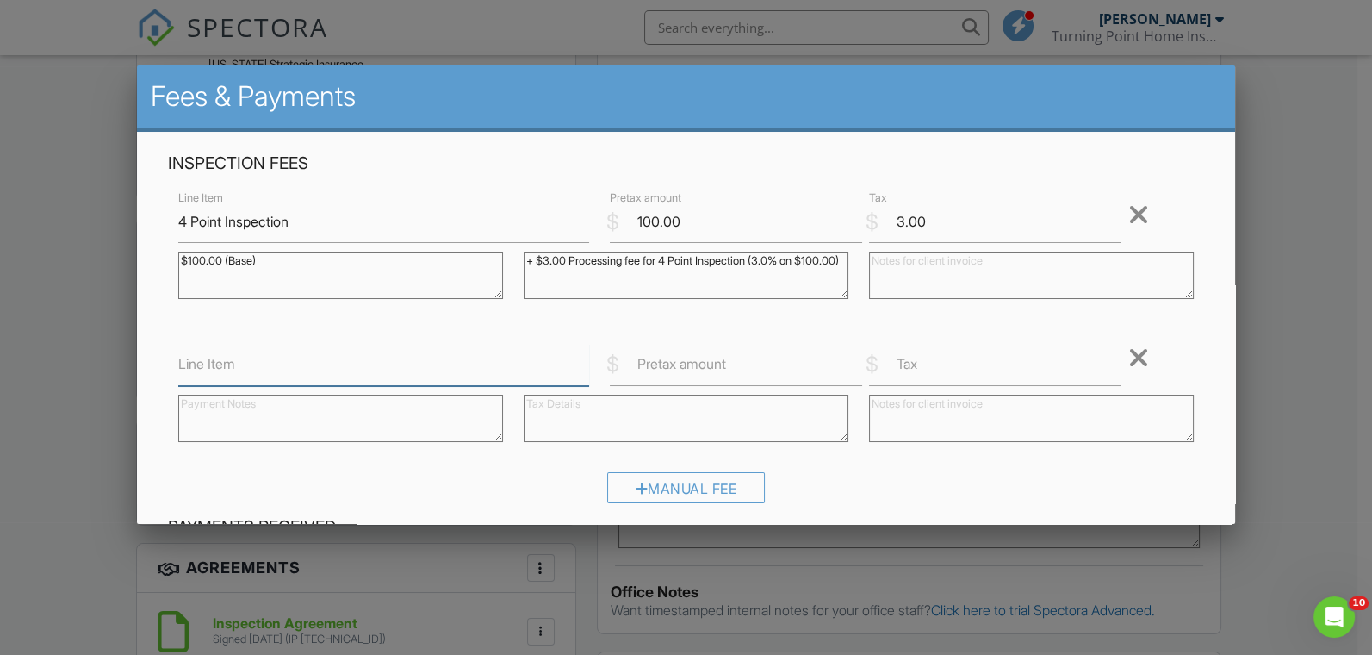
click at [286, 370] on input "Line Item" at bounding box center [383, 365] width 411 height 42
type input "Wind Mit"
drag, startPoint x: 204, startPoint y: 264, endPoint x: 122, endPoint y: 261, distance: 81.9
click at [122, 261] on body "SPECTORA Cliff Turner II Turning Point Home Inspections Role: Inspector Change …" at bounding box center [679, 420] width 1358 height 2395
click at [199, 405] on textarea at bounding box center [340, 418] width 325 height 47
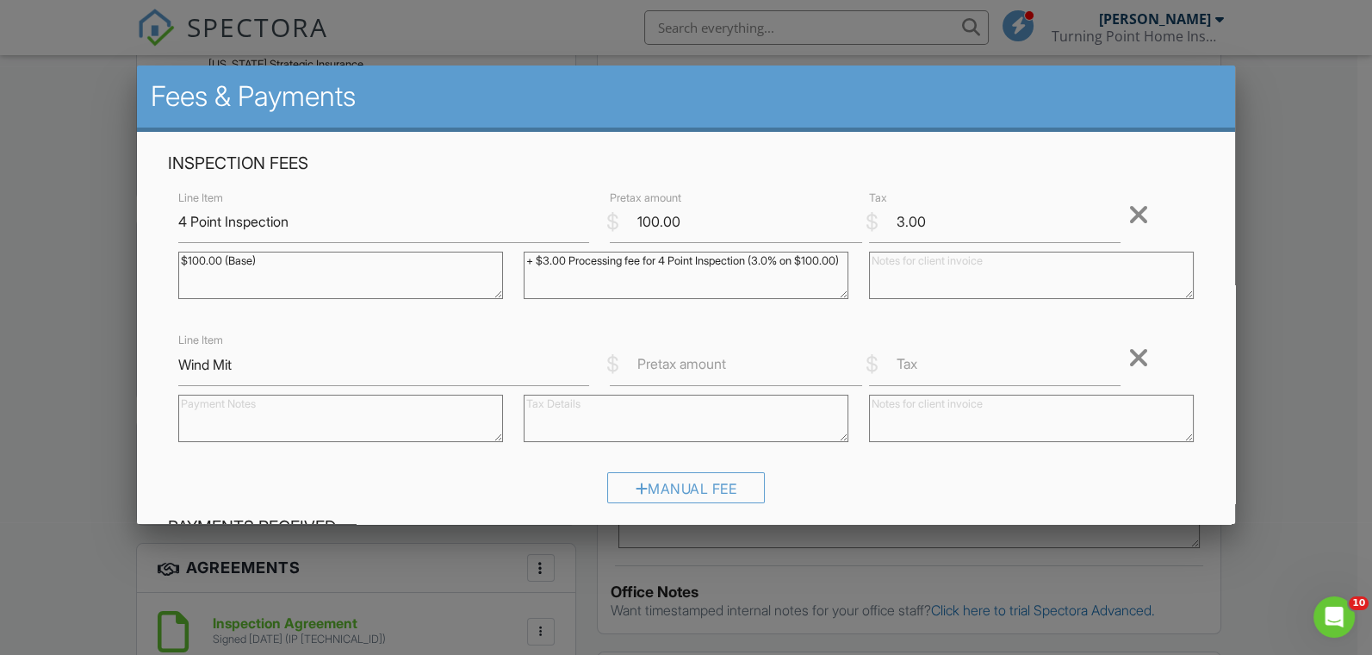
paste textarea "$100.00 (Base)"
click at [196, 403] on textarea "$100.00 (Base)" at bounding box center [340, 418] width 325 height 47
type textarea "$50.00 (Base)"
drag, startPoint x: 575, startPoint y: 276, endPoint x: 514, endPoint y: 255, distance: 63.7
click at [514, 255] on div "+ $3.00 Processing fee for 4 Point Inspection (3.0% on $100.00)" at bounding box center [685, 277] width 345 height 69
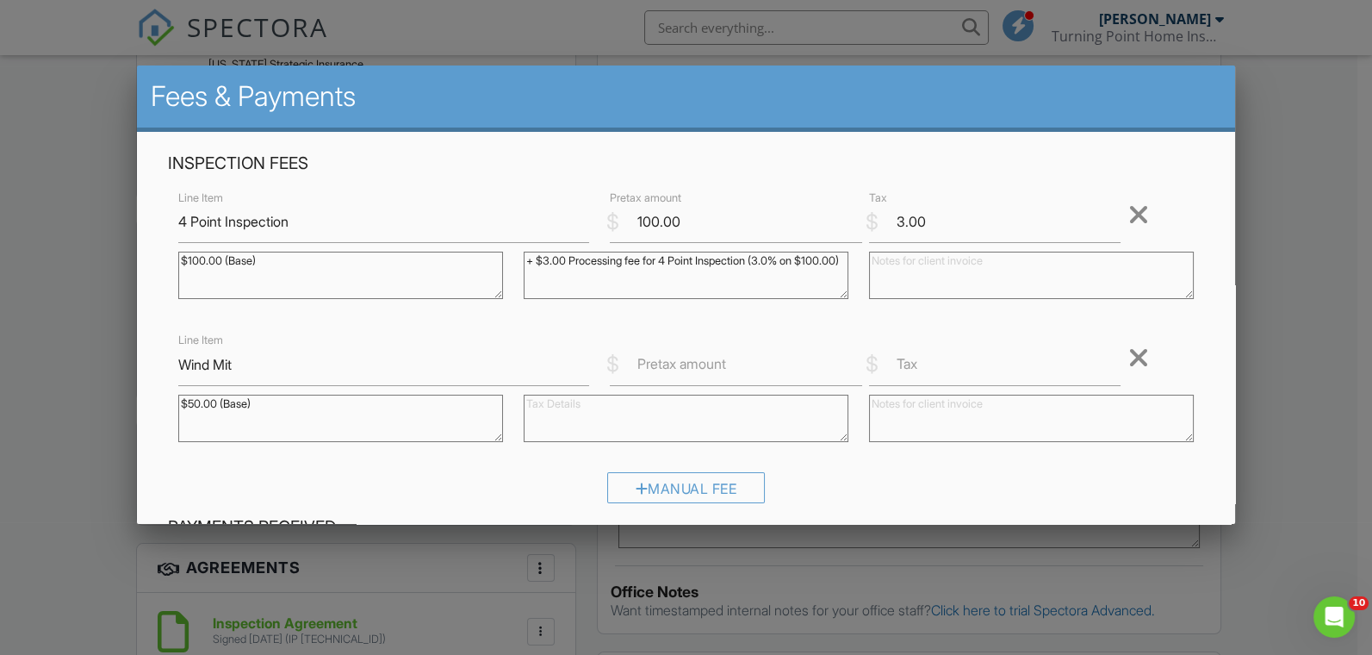
click at [554, 411] on textarea at bounding box center [686, 418] width 325 height 47
paste textarea "+ $3.00 Processing fee for 4 Point Inspection (3.0% on $100.00)"
type textarea "+ $3.00 Processing fee for 4 Point Inspection (3.0% on $100.00)"
click at [639, 373] on label "Pretax amount" at bounding box center [681, 363] width 89 height 19
click at [639, 373] on input "Pretax amount" at bounding box center [736, 365] width 252 height 42
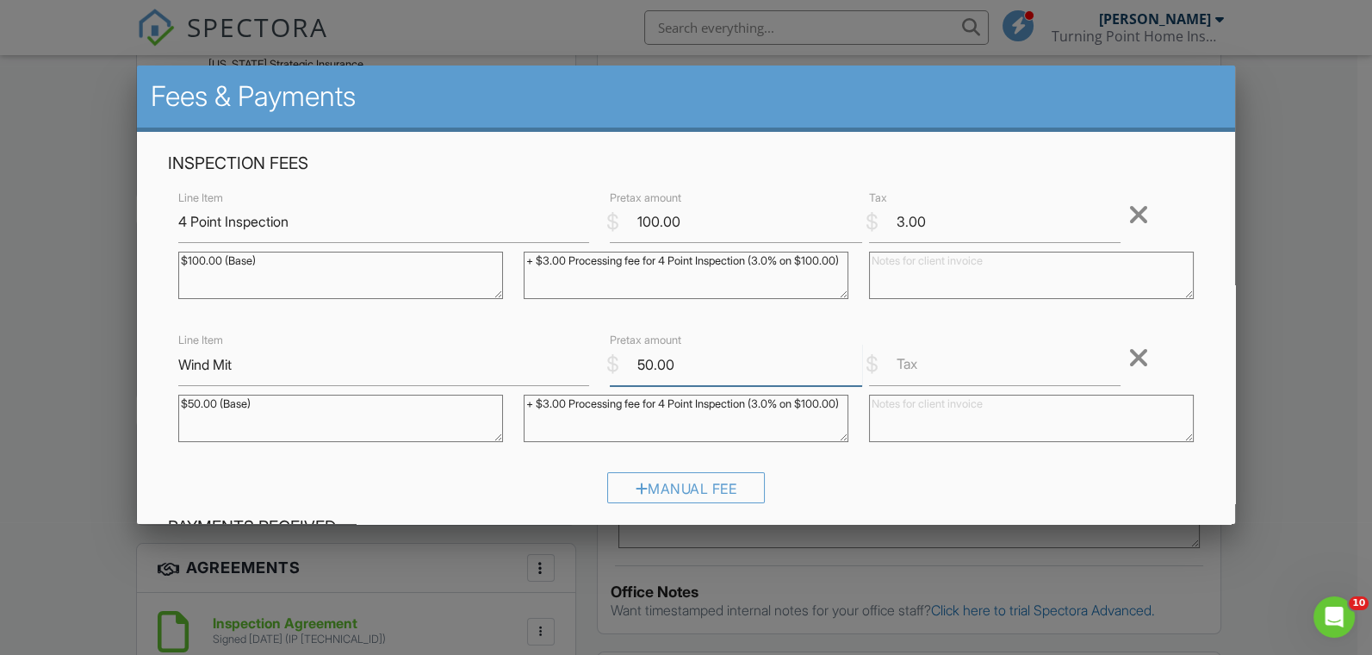
type input "50.00"
click at [920, 356] on input "Tax" at bounding box center [995, 365] width 252 height 42
type input "1.50"
click at [562, 403] on textarea "+ $3.00 Processing fee for 4 Point Inspection (3.0% on $100.00)" at bounding box center [686, 418] width 325 height 47
click at [539, 415] on textarea "+ $1.50 Processing fee for 4 Point Inspection (3.0% on $100.00)" at bounding box center [686, 418] width 325 height 47
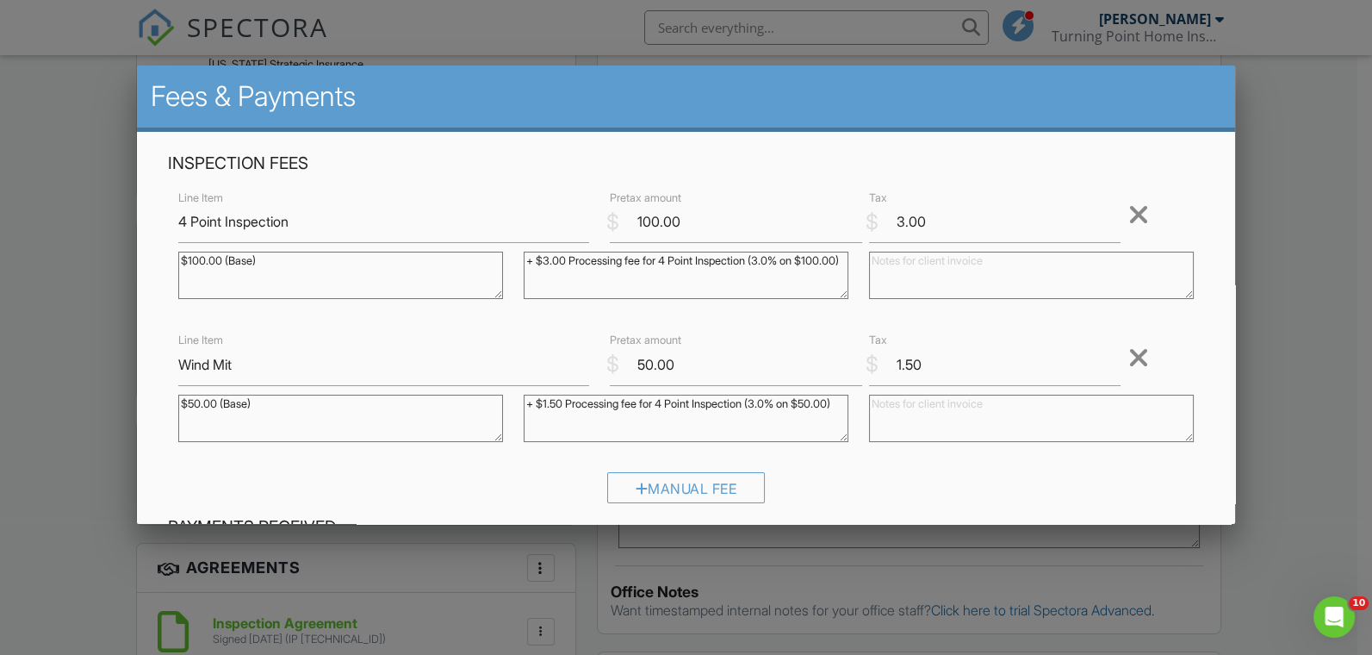
drag, startPoint x: 699, startPoint y: 406, endPoint x: 662, endPoint y: 401, distance: 37.3
click at [662, 401] on textarea "+ $1.50 Processing fee for 4 Point Inspection (3.0% on $50.00)" at bounding box center [686, 418] width 325 height 47
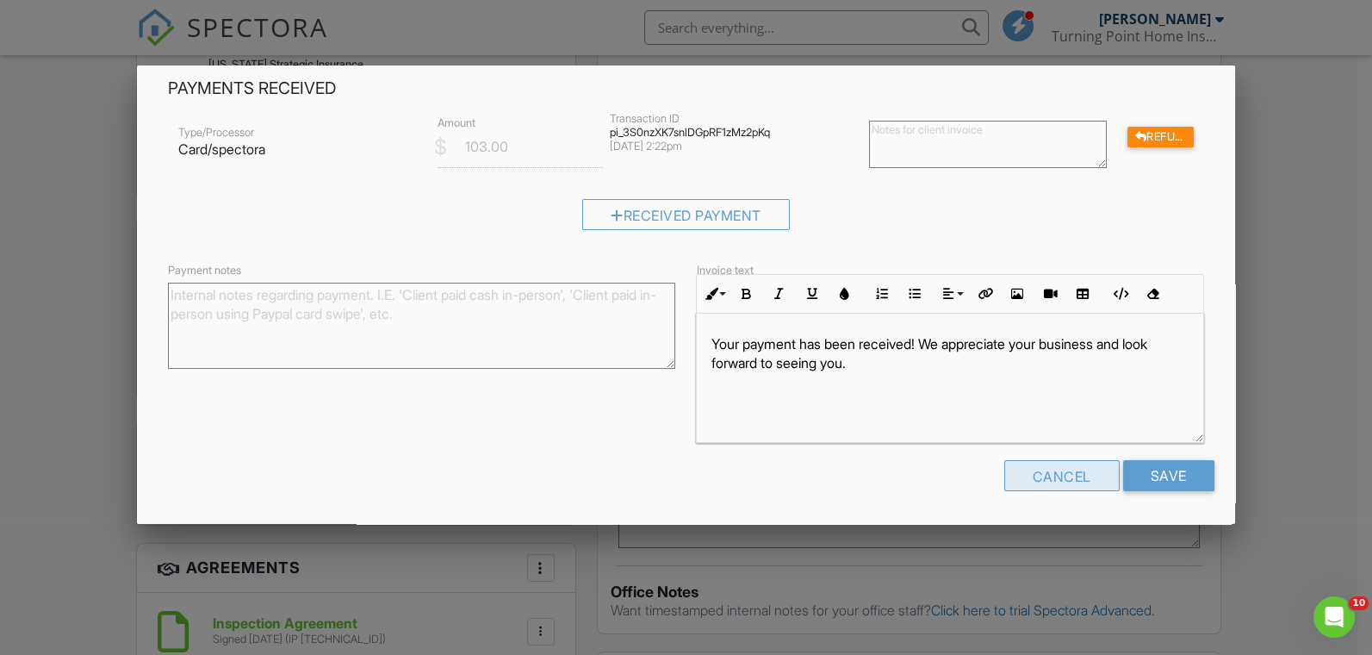
scroll to position [0, 0]
type textarea "+ $1.50 Processing fee for Win-Mit Inspection (3.0% on $50.00)"
click at [1157, 477] on input "Save" at bounding box center [1168, 475] width 91 height 31
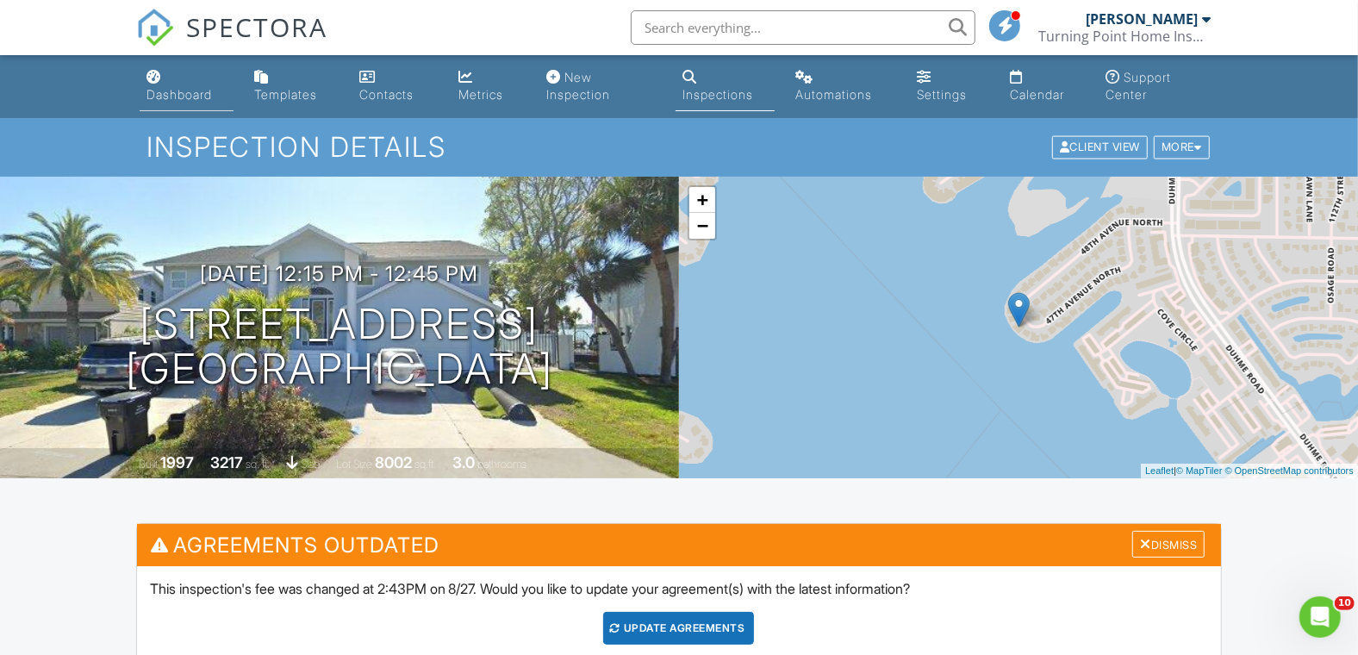
click at [180, 90] on div "Dashboard" at bounding box center [178, 94] width 65 height 15
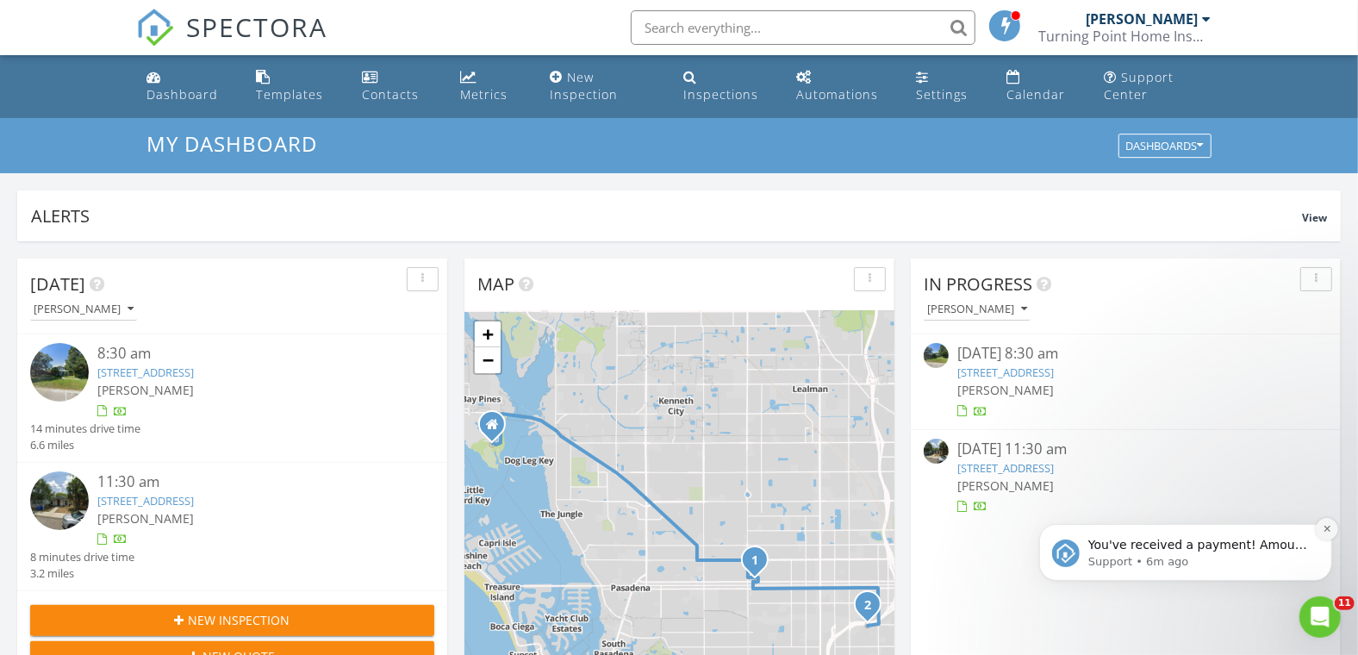
click at [1328, 526] on icon "Dismiss notification" at bounding box center [1325, 527] width 9 height 9
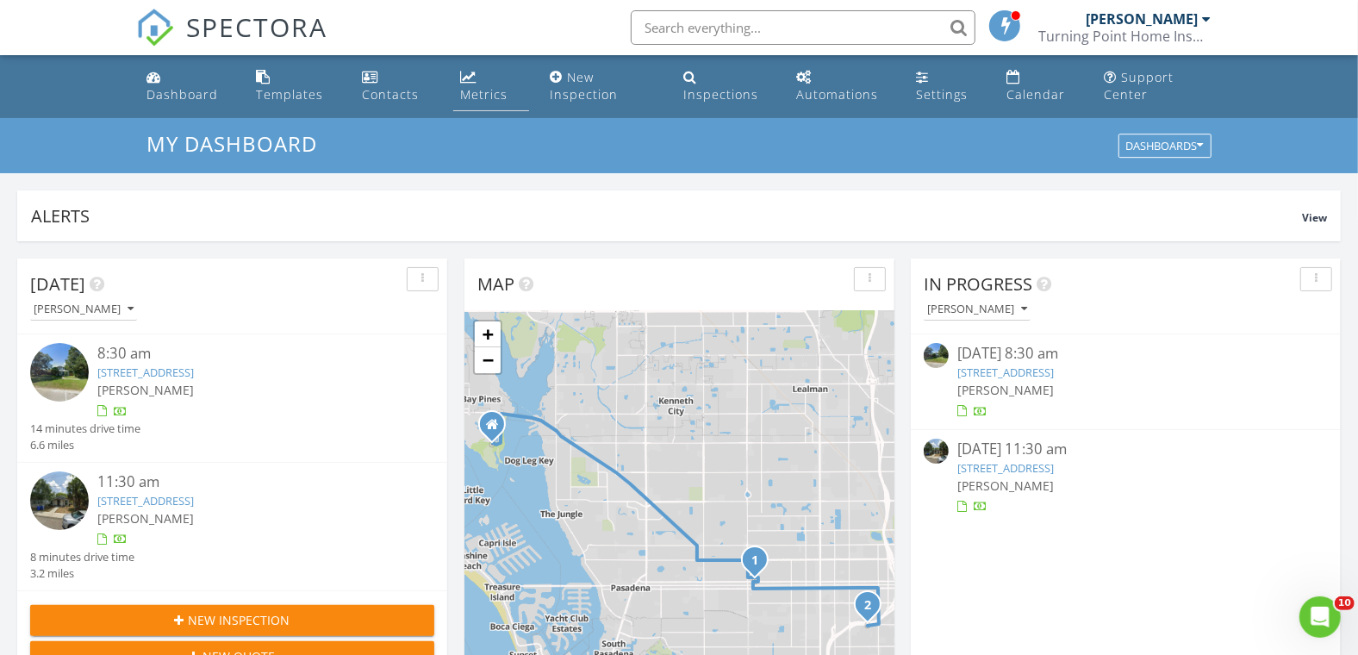
click at [479, 84] on link "Metrics" at bounding box center [491, 86] width 76 height 49
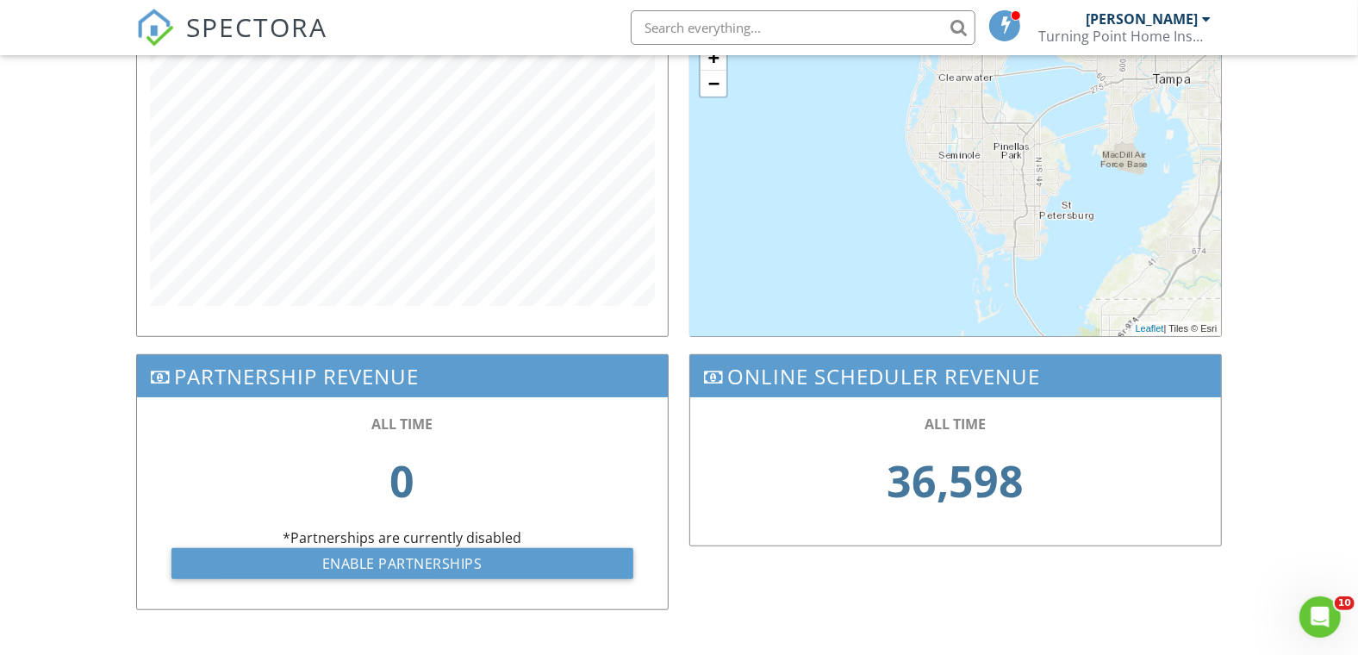
scroll to position [287, 0]
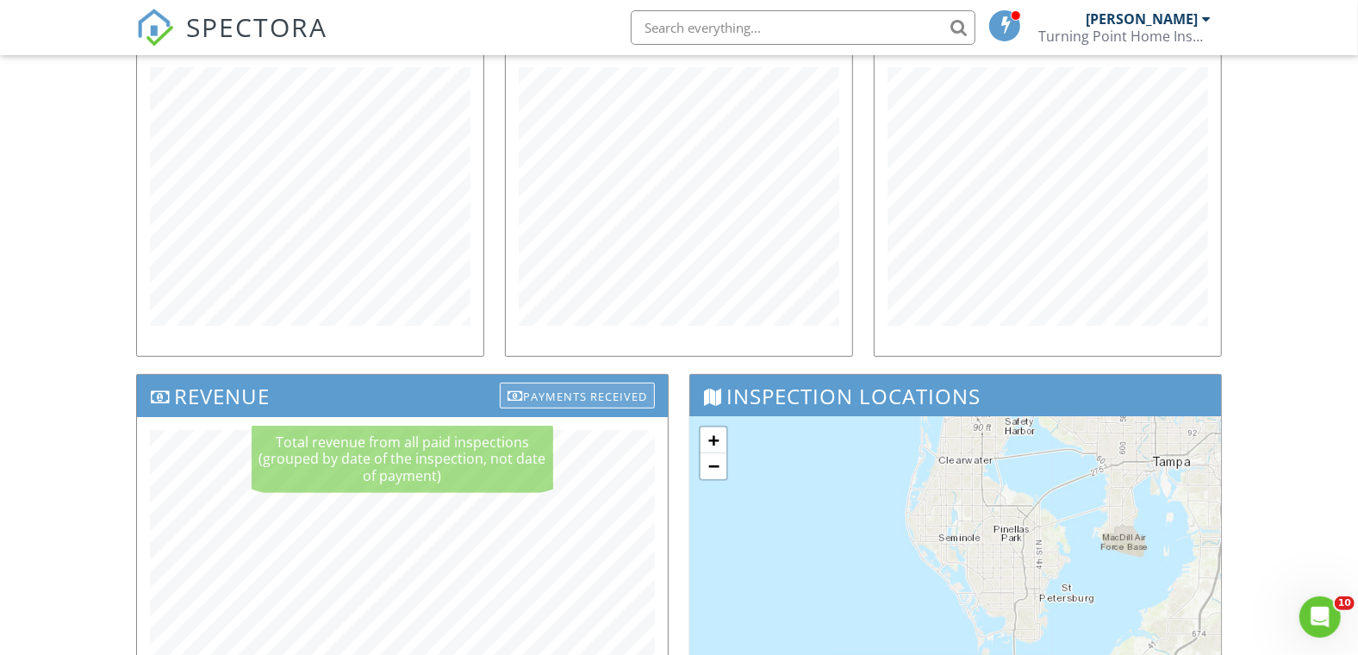
click at [553, 390] on div "Payments Received" at bounding box center [577, 395] width 155 height 26
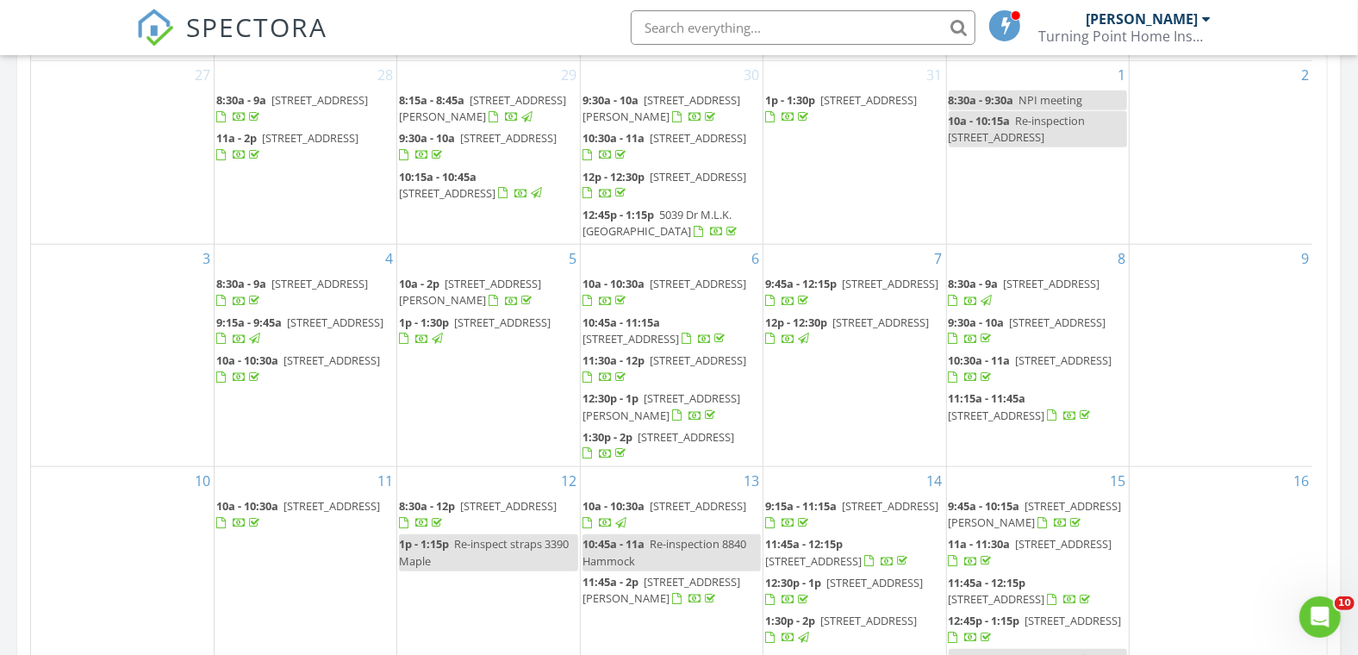
scroll to position [574, 0]
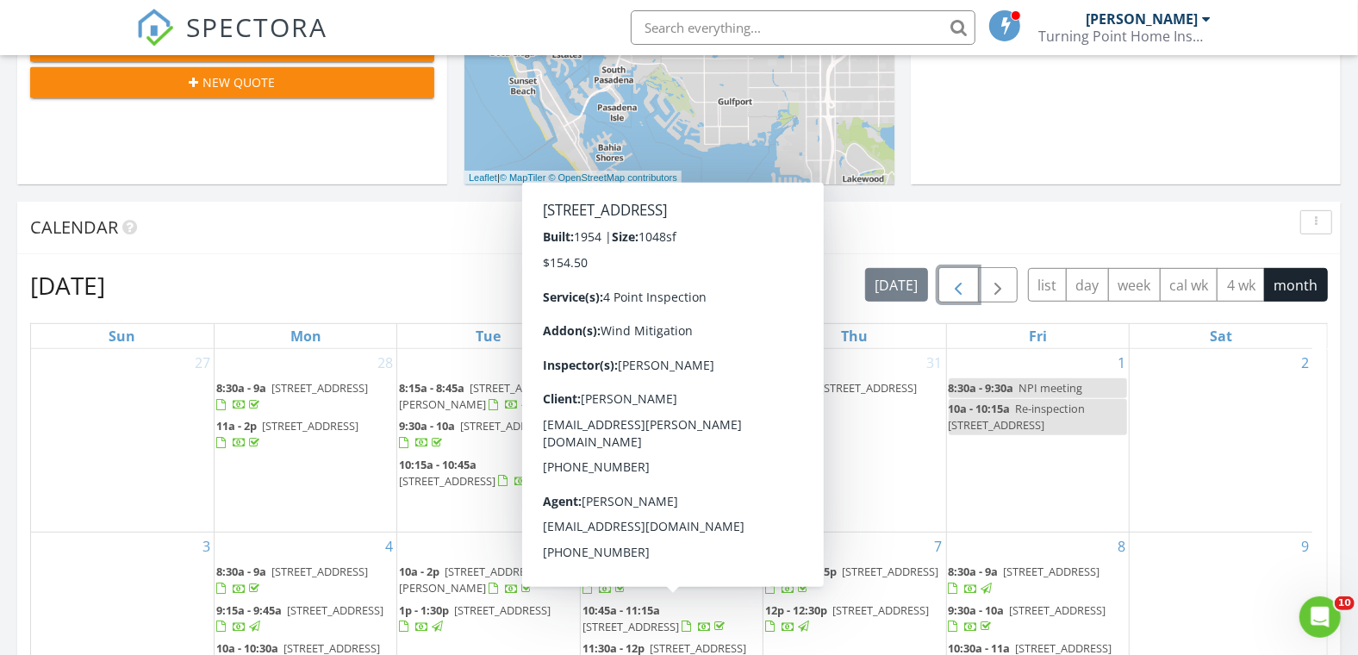
click at [961, 281] on span "button" at bounding box center [958, 285] width 21 height 21
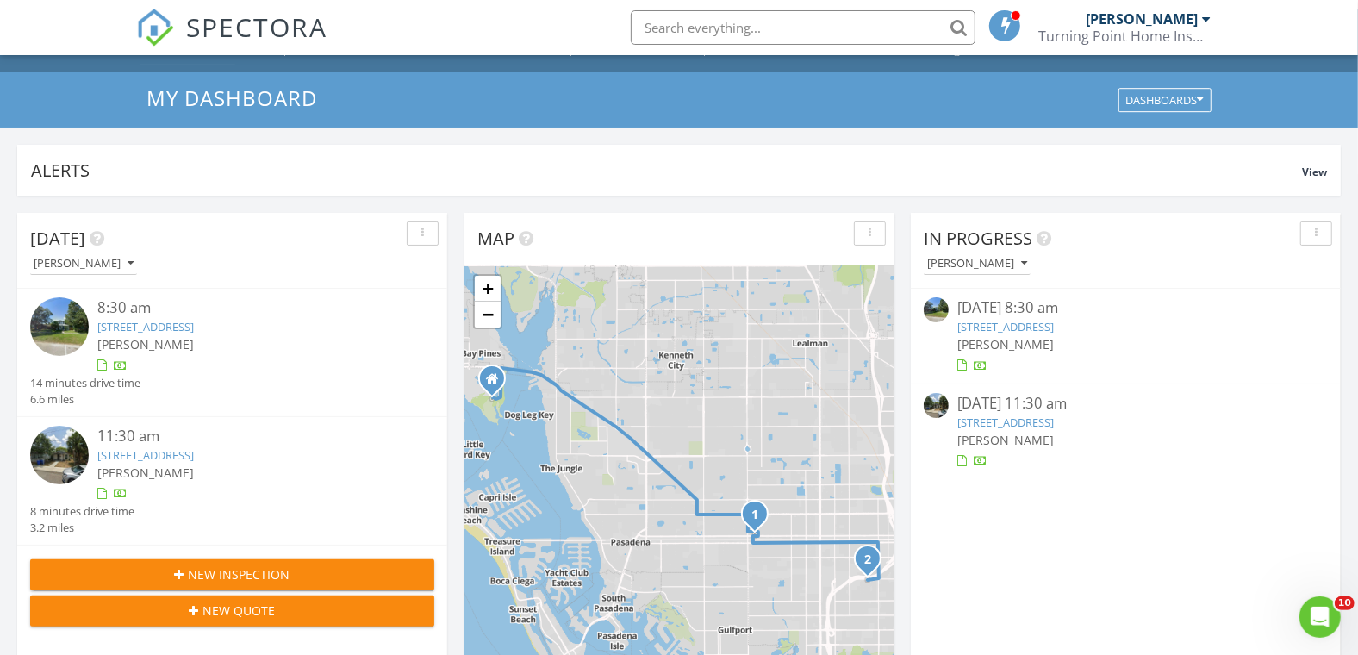
scroll to position [0, 0]
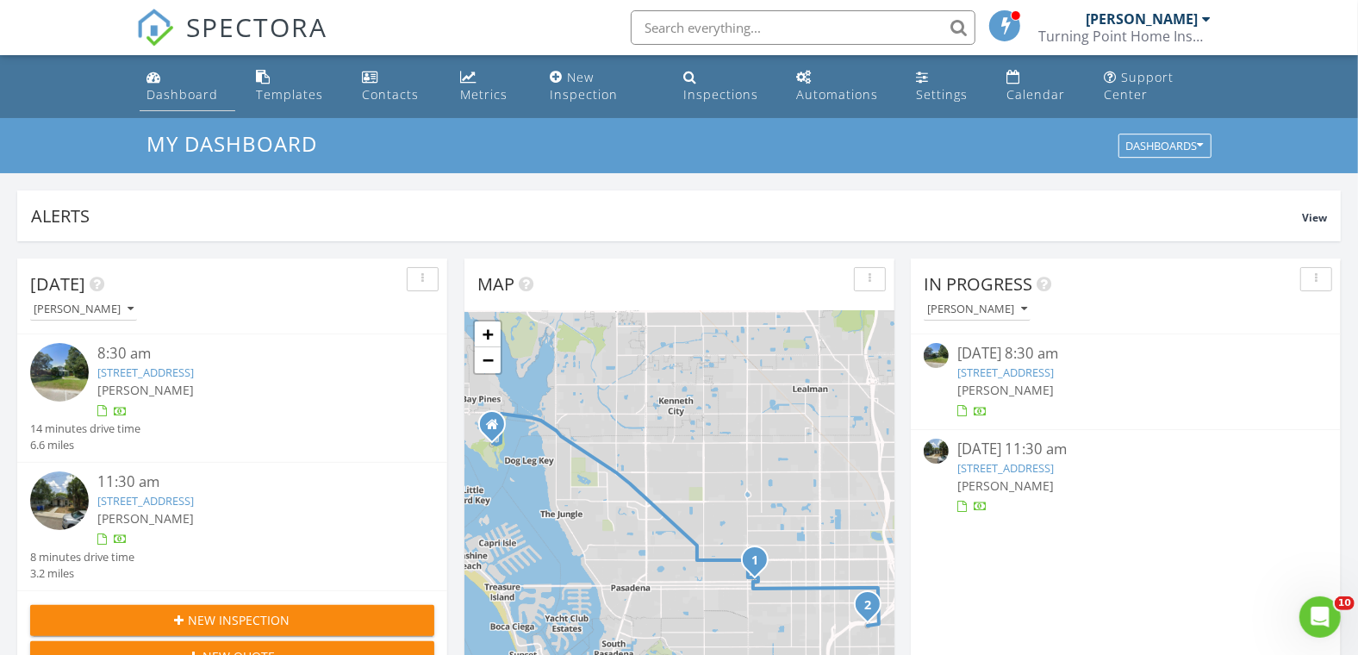
click at [182, 90] on div "Dashboard" at bounding box center [181, 94] width 71 height 16
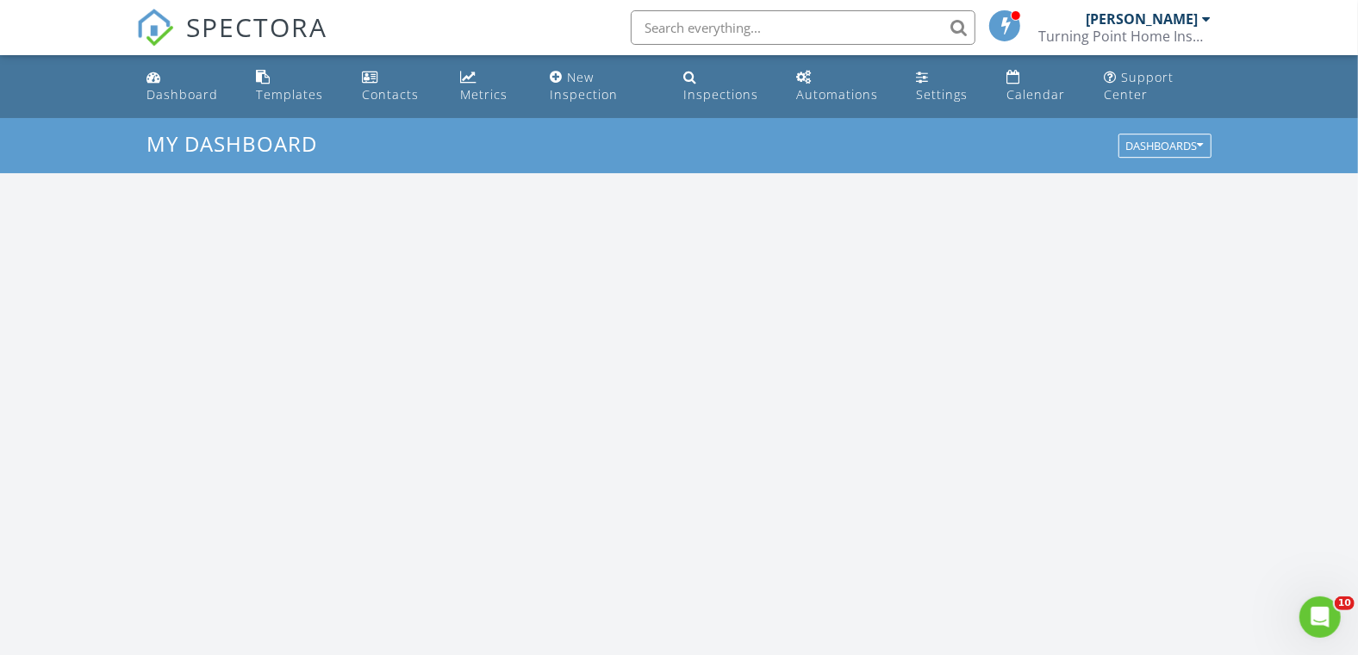
scroll to position [1597, 1388]
